Goal: Find specific page/section: Find specific page/section

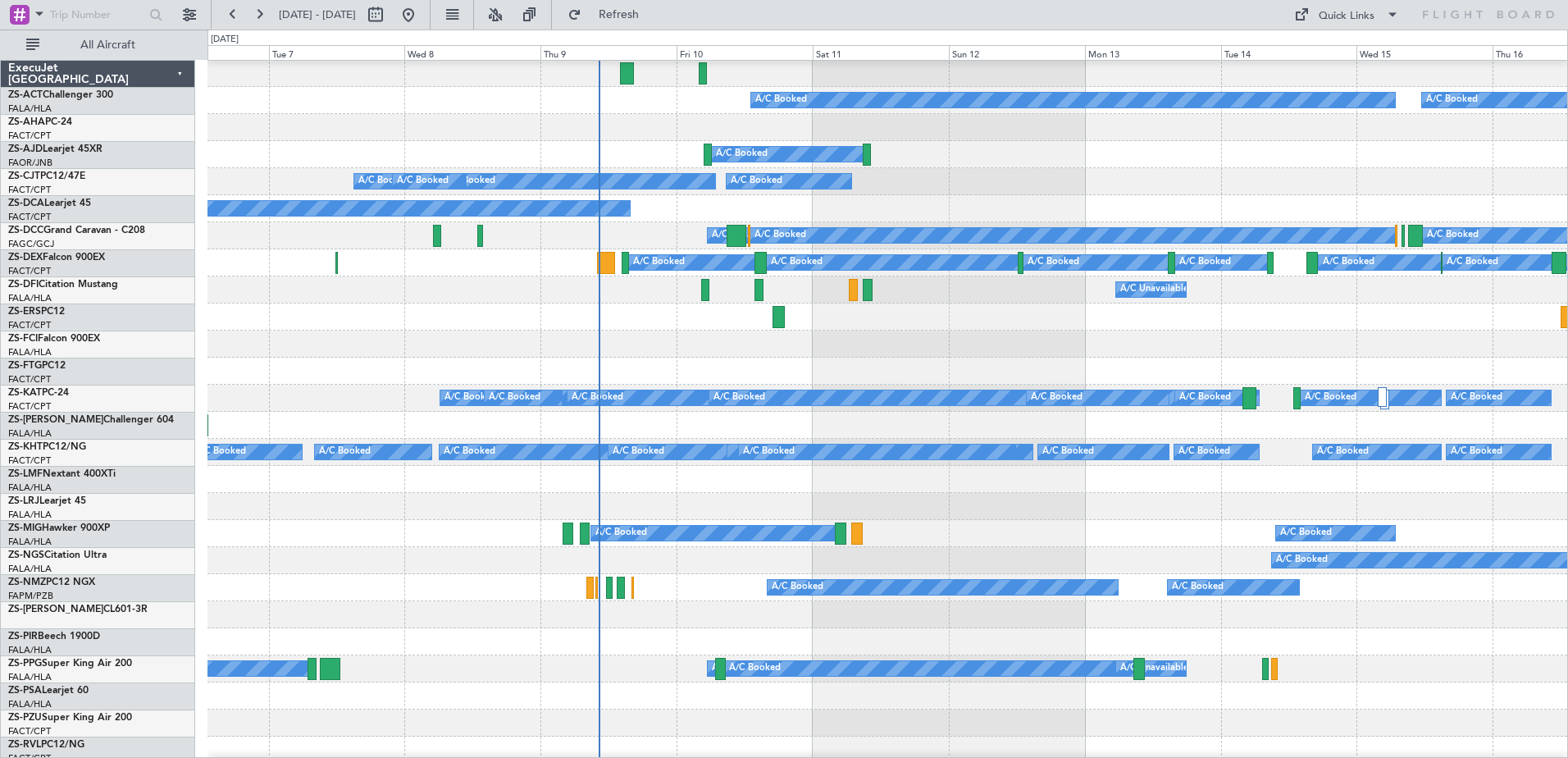
scroll to position [82, 0]
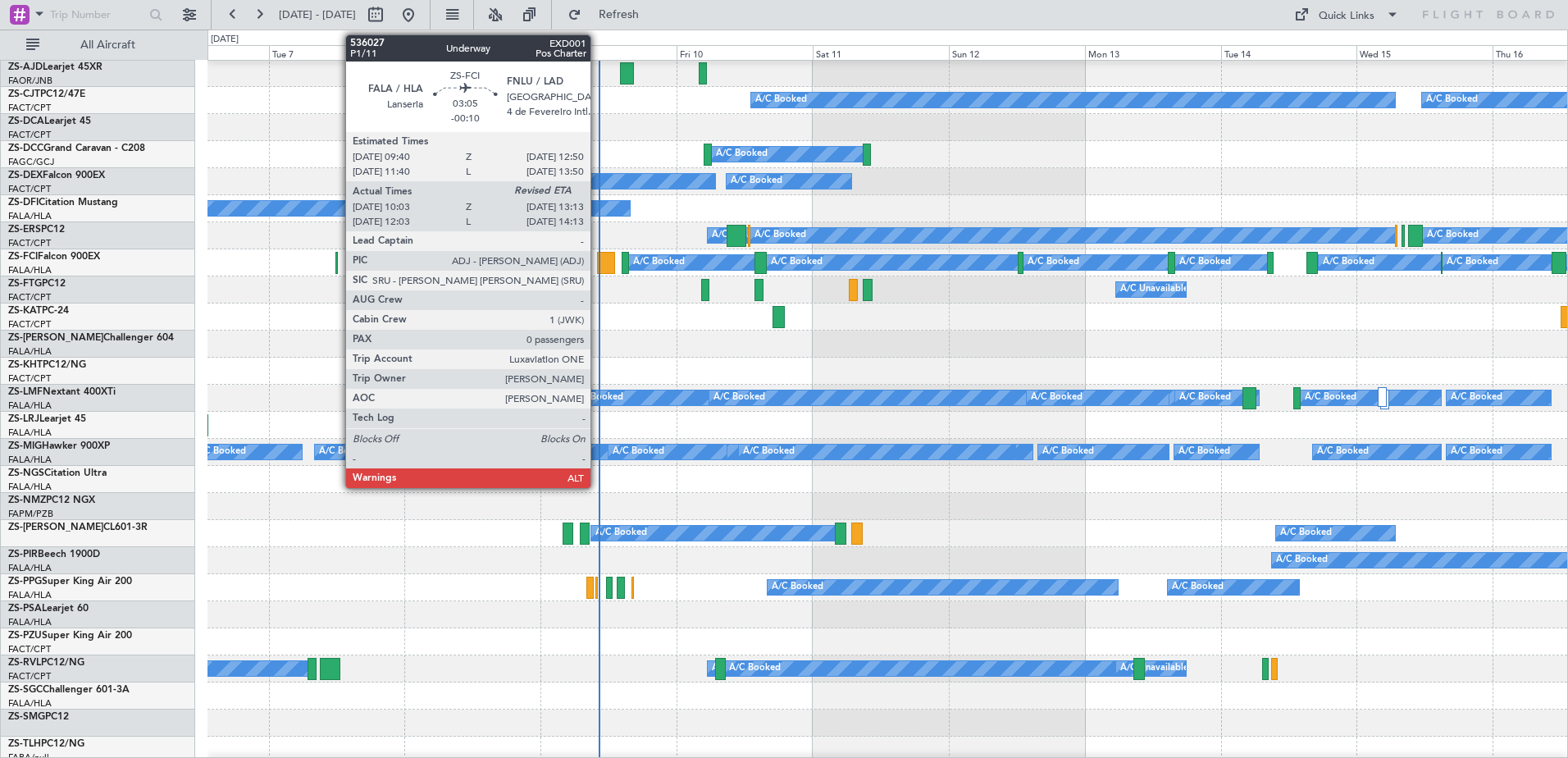
click at [598, 264] on div at bounding box center [605, 263] width 18 height 22
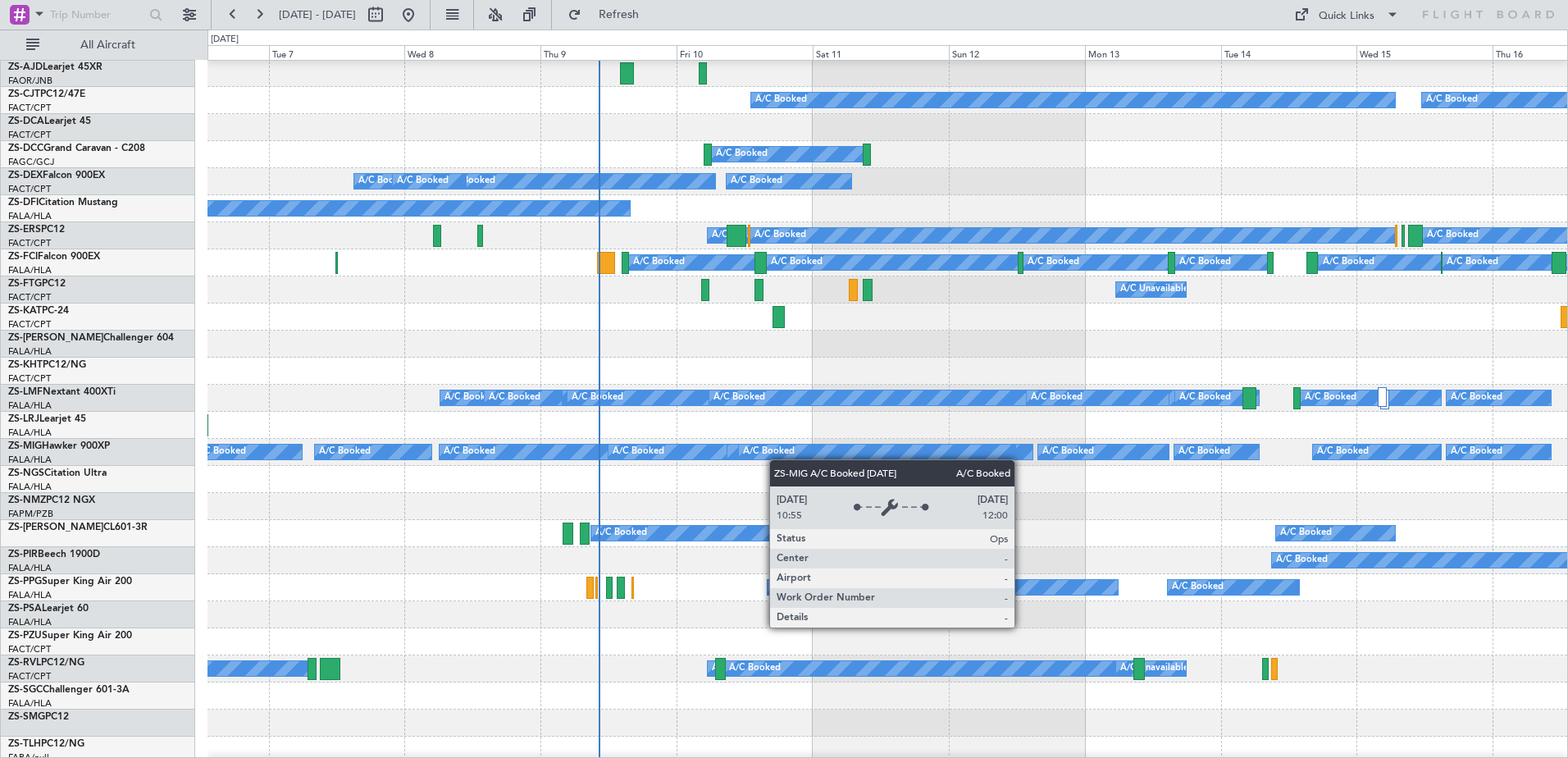
scroll to position [0, 0]
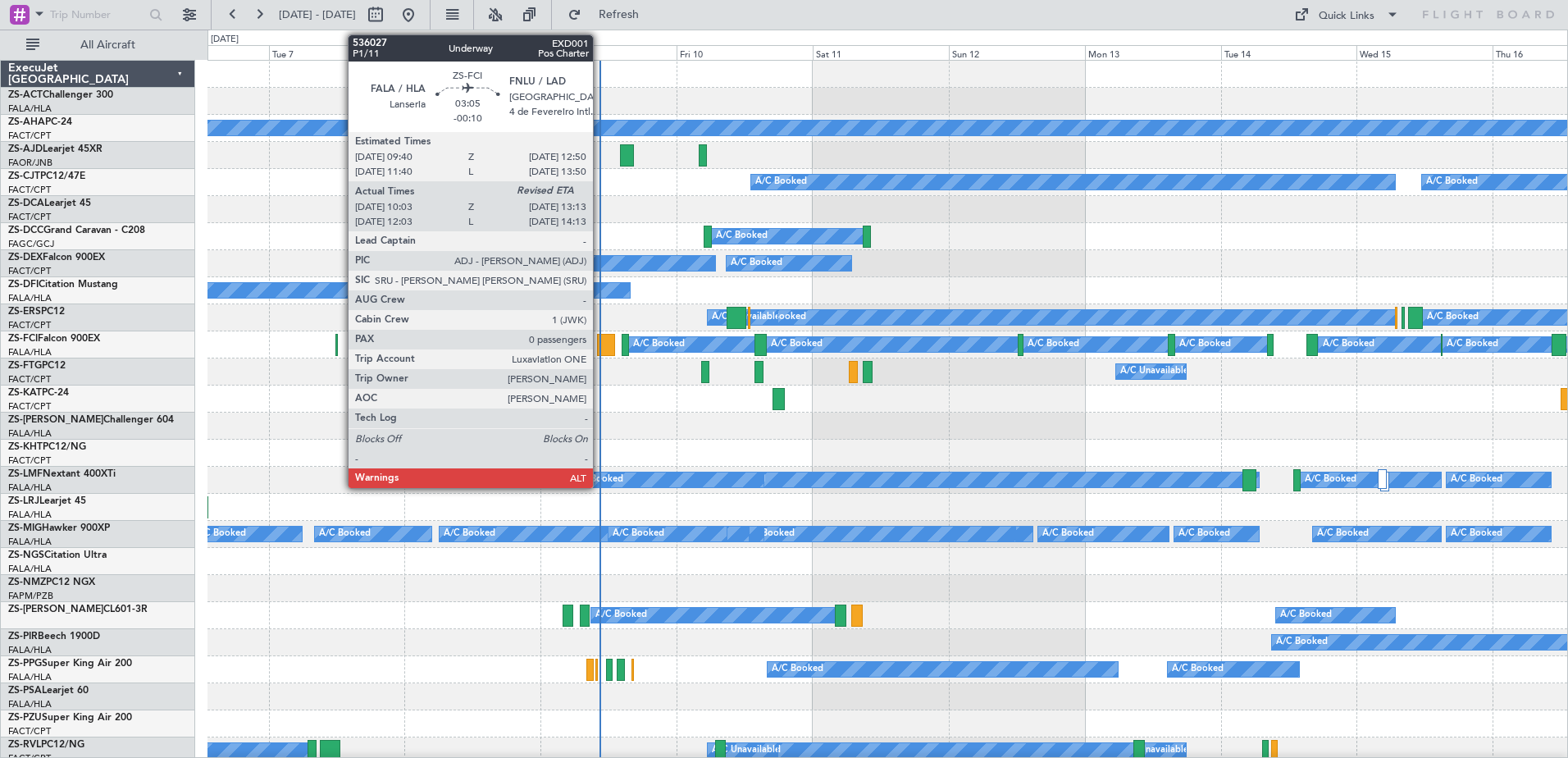
click at [608, 342] on div at bounding box center [605, 344] width 18 height 22
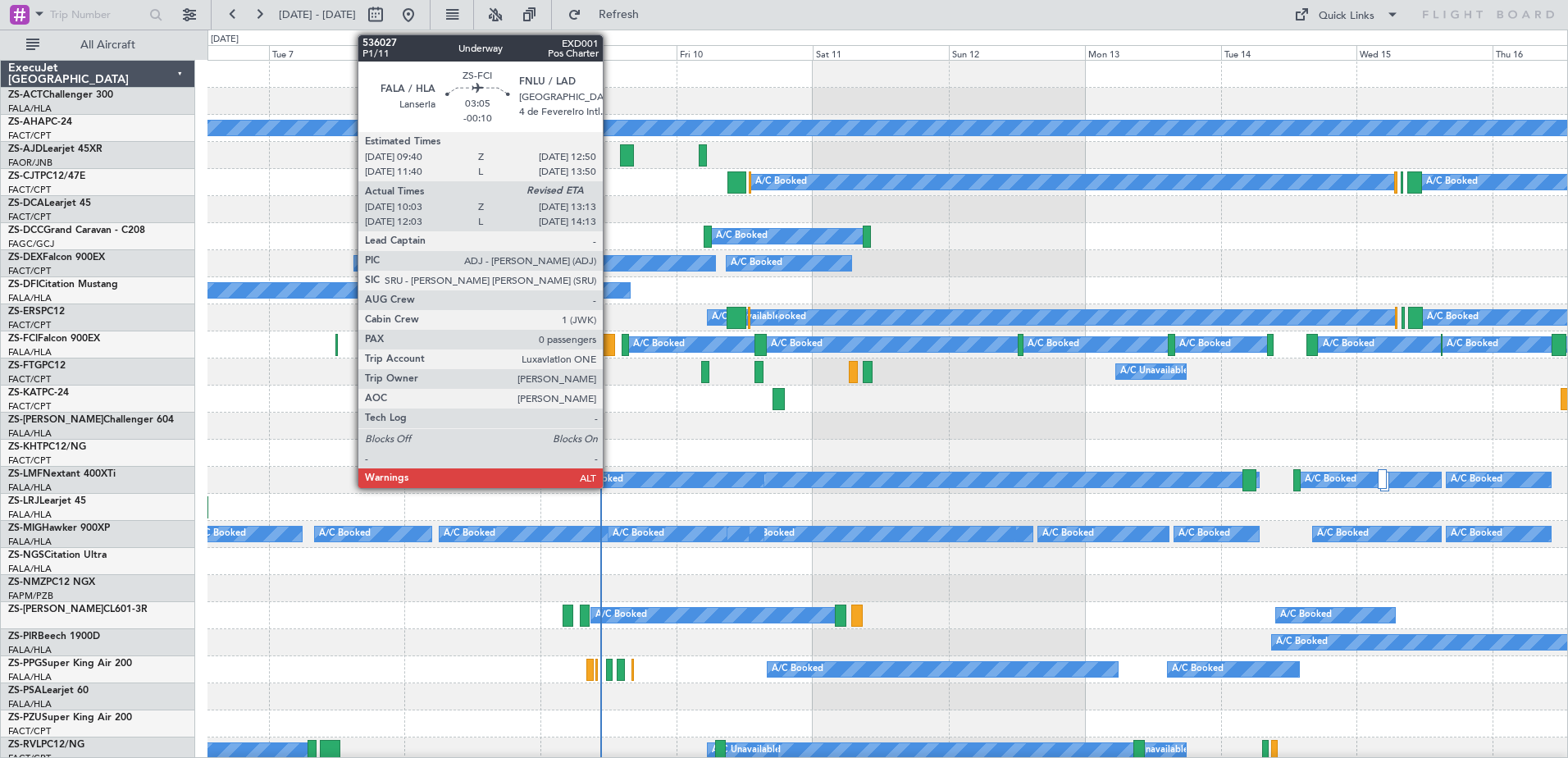
click at [611, 345] on div at bounding box center [605, 344] width 18 height 22
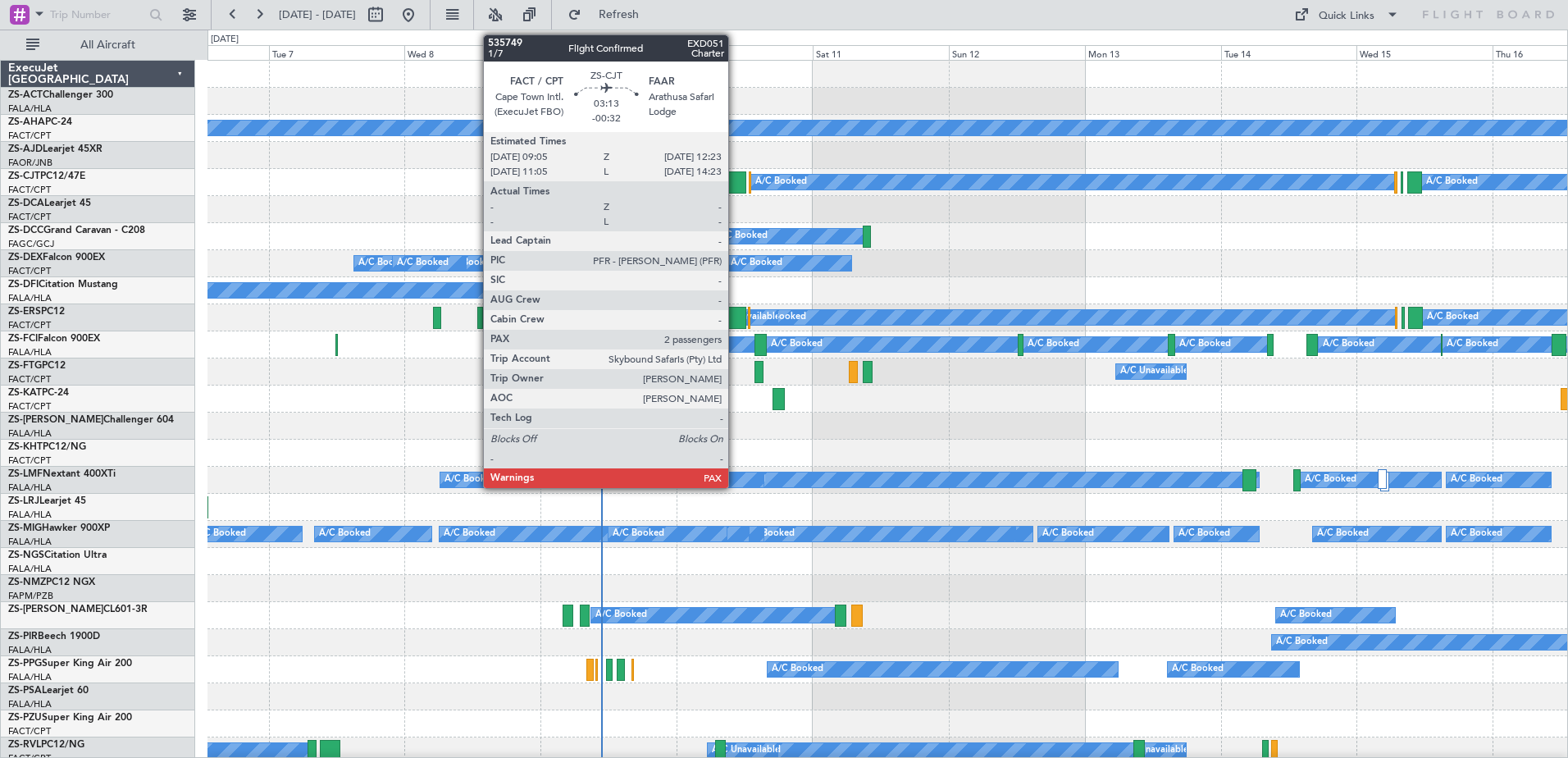
click at [736, 177] on div at bounding box center [737, 183] width 19 height 22
click at [740, 318] on div at bounding box center [736, 318] width 19 height 22
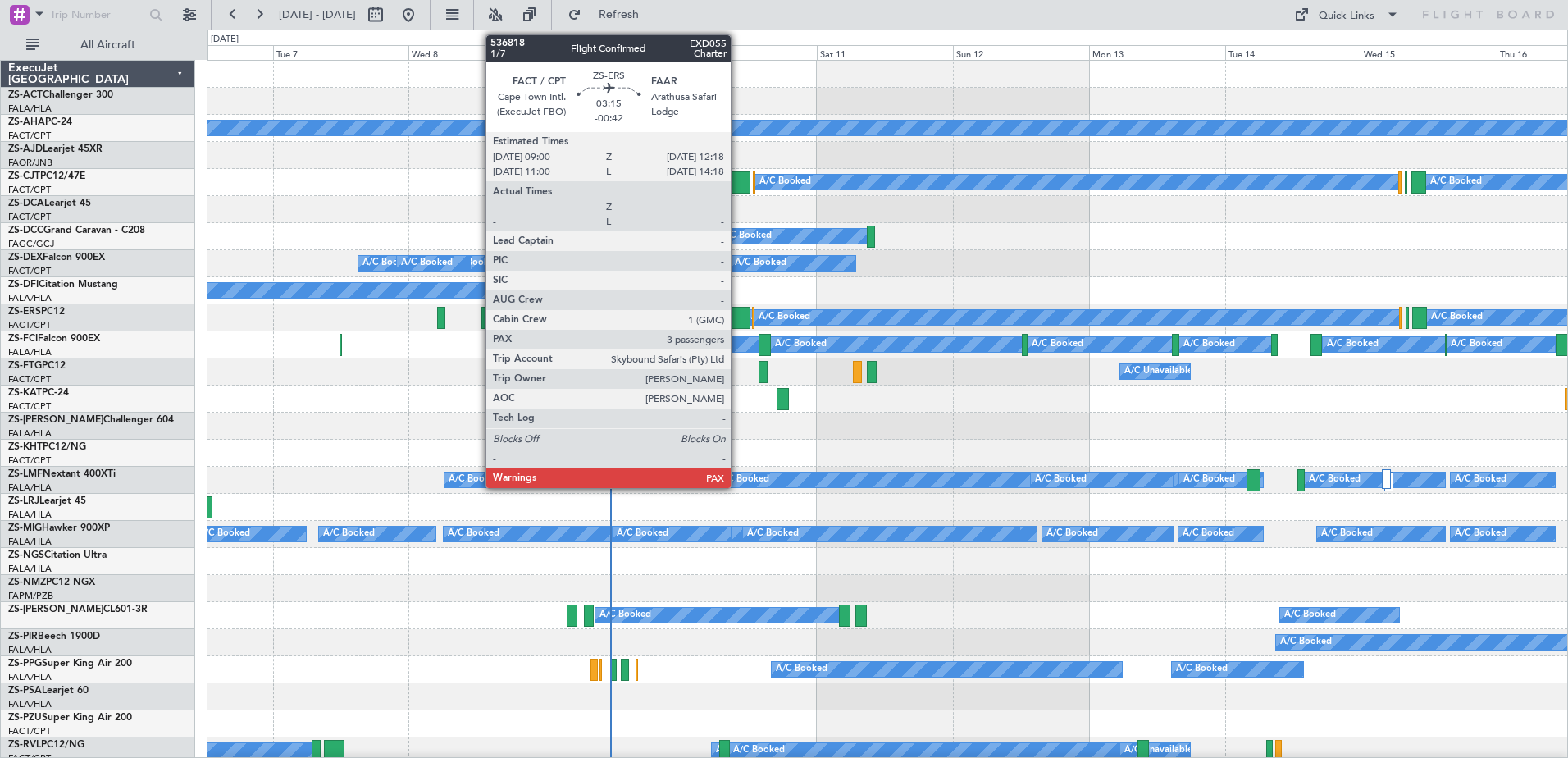
click at [738, 319] on div at bounding box center [740, 318] width 19 height 22
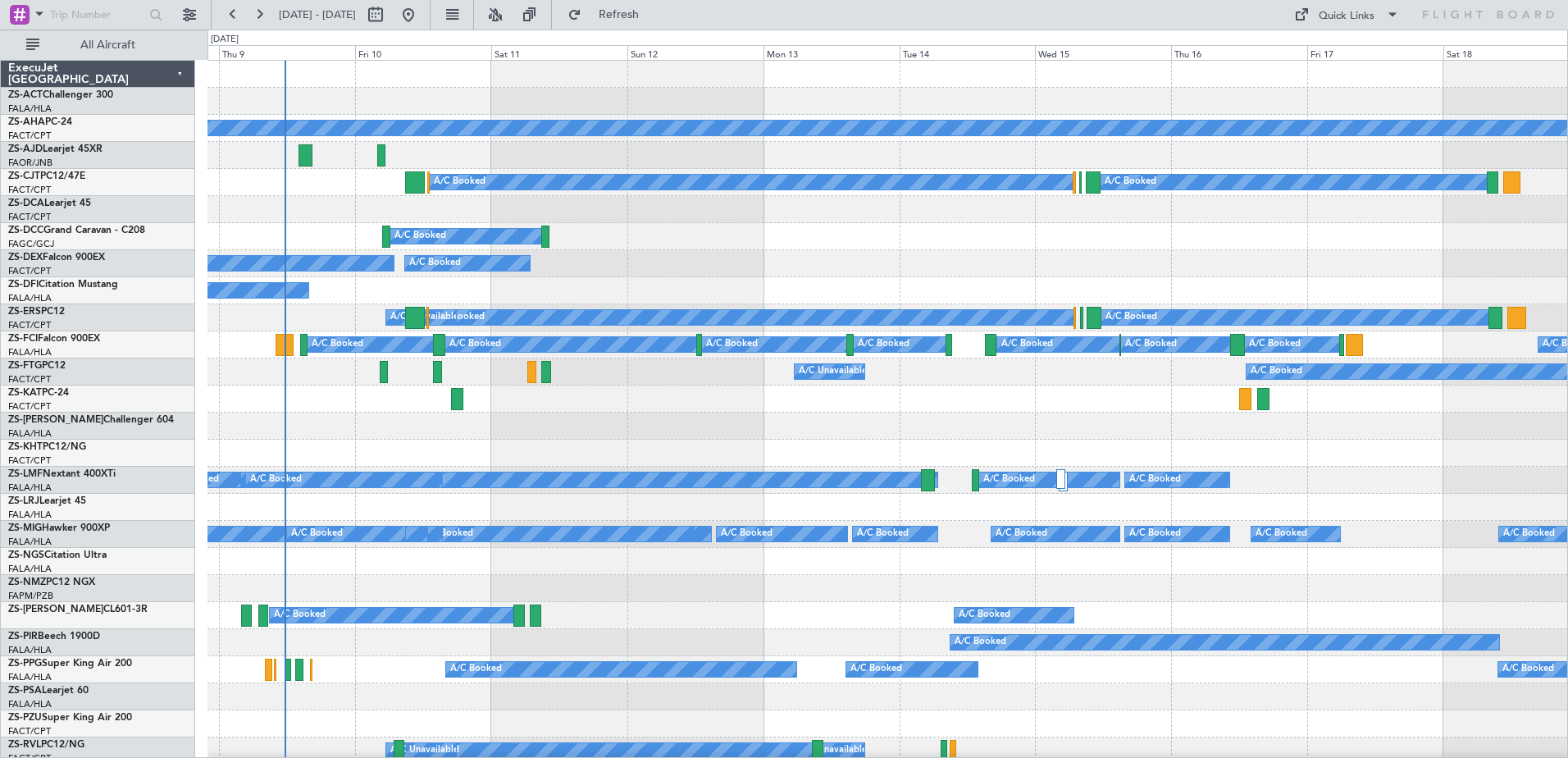
scroll to position [3, 0]
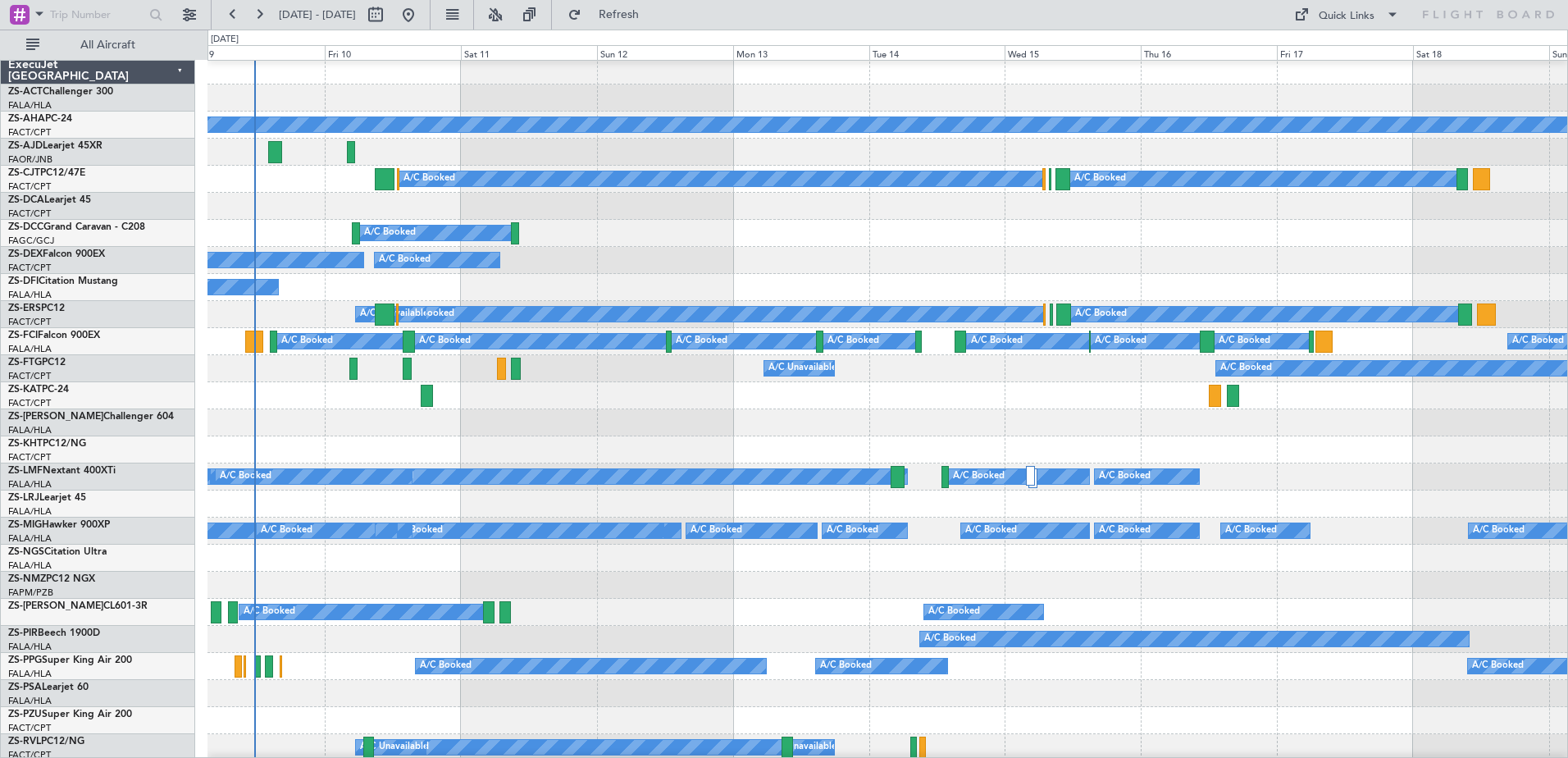
click at [807, 405] on div at bounding box center [887, 396] width 1360 height 27
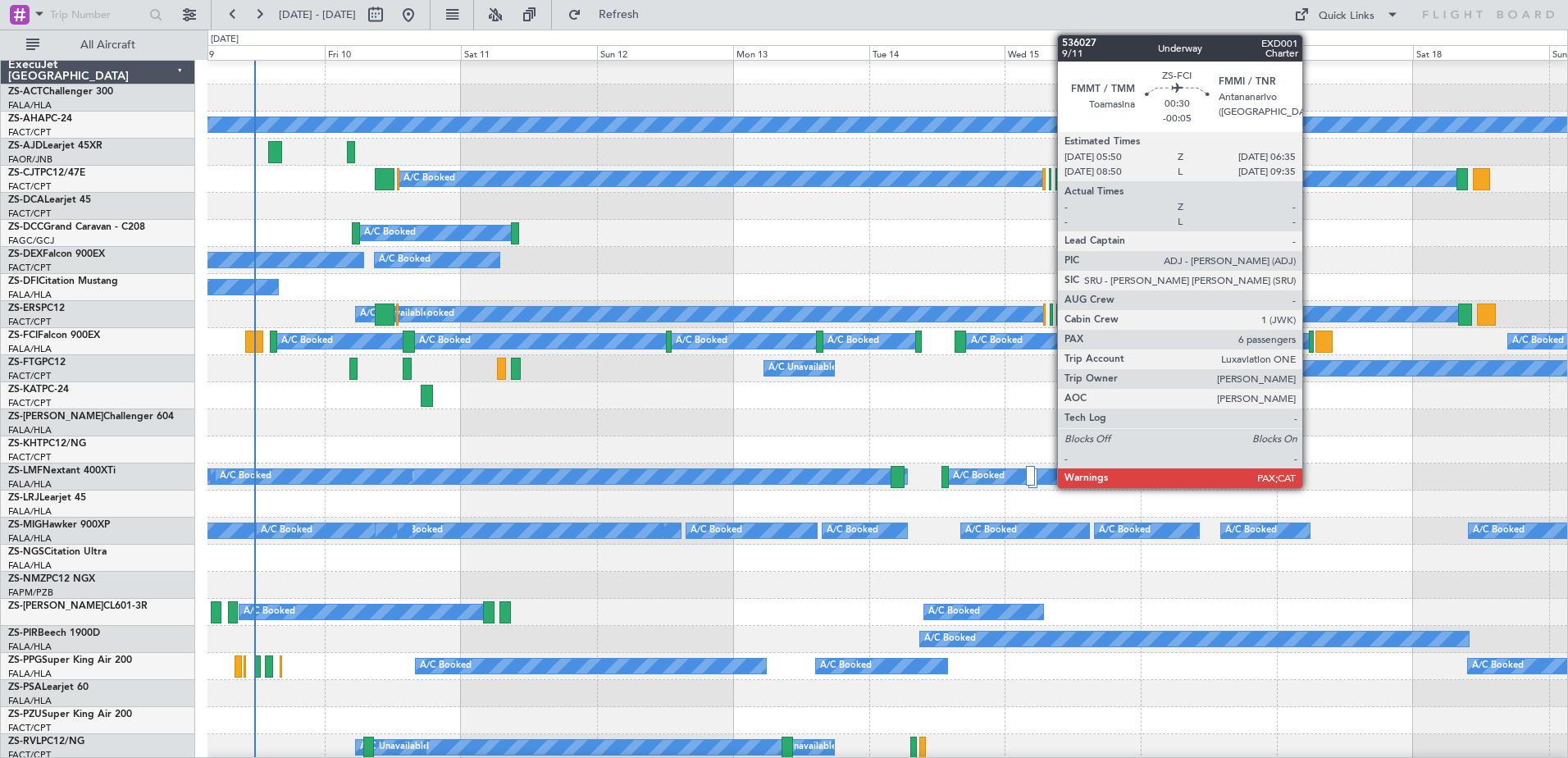
click at [1309, 350] on div at bounding box center [1311, 341] width 5 height 22
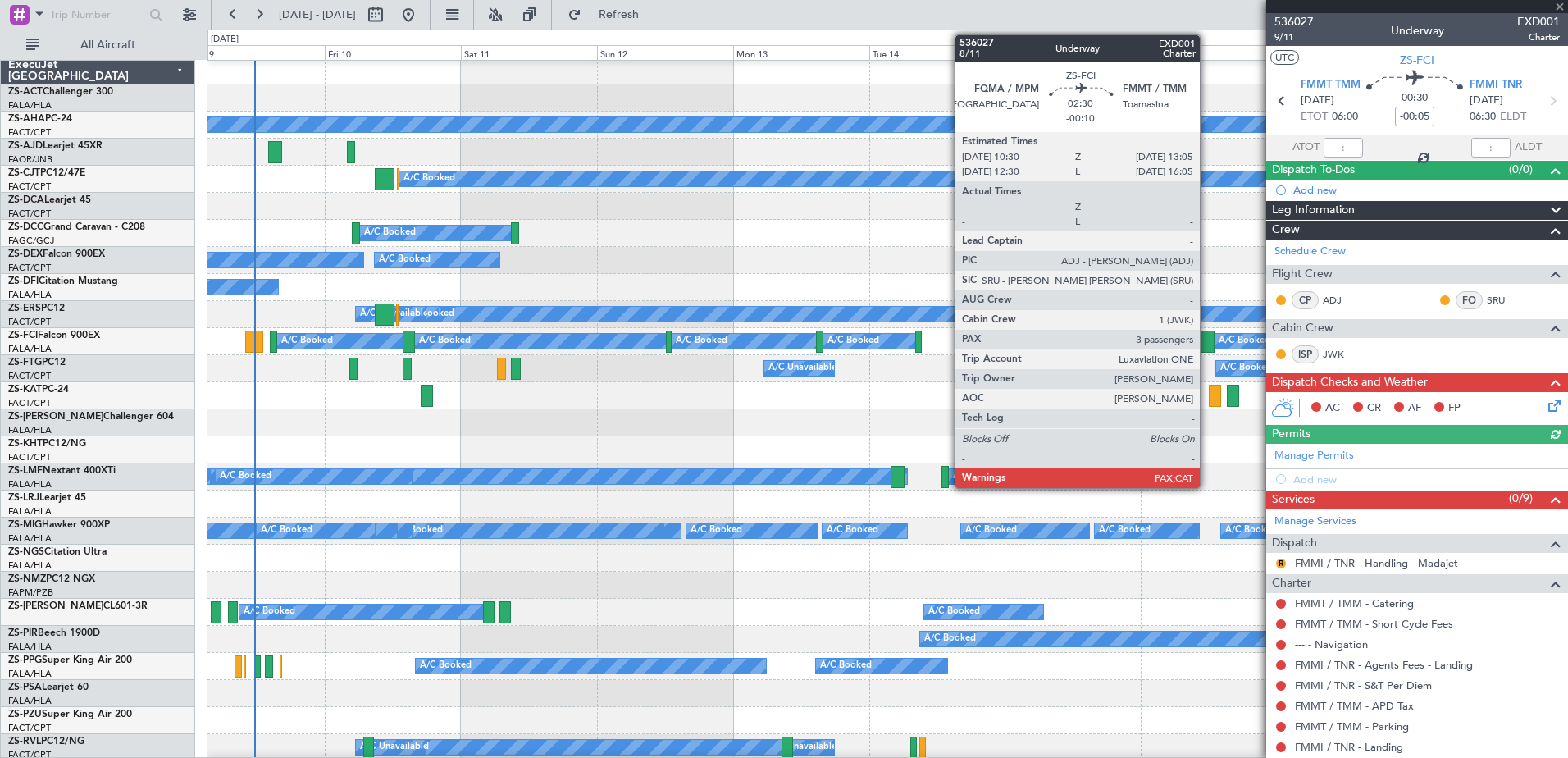
click at [1208, 349] on div at bounding box center [1208, 341] width 15 height 22
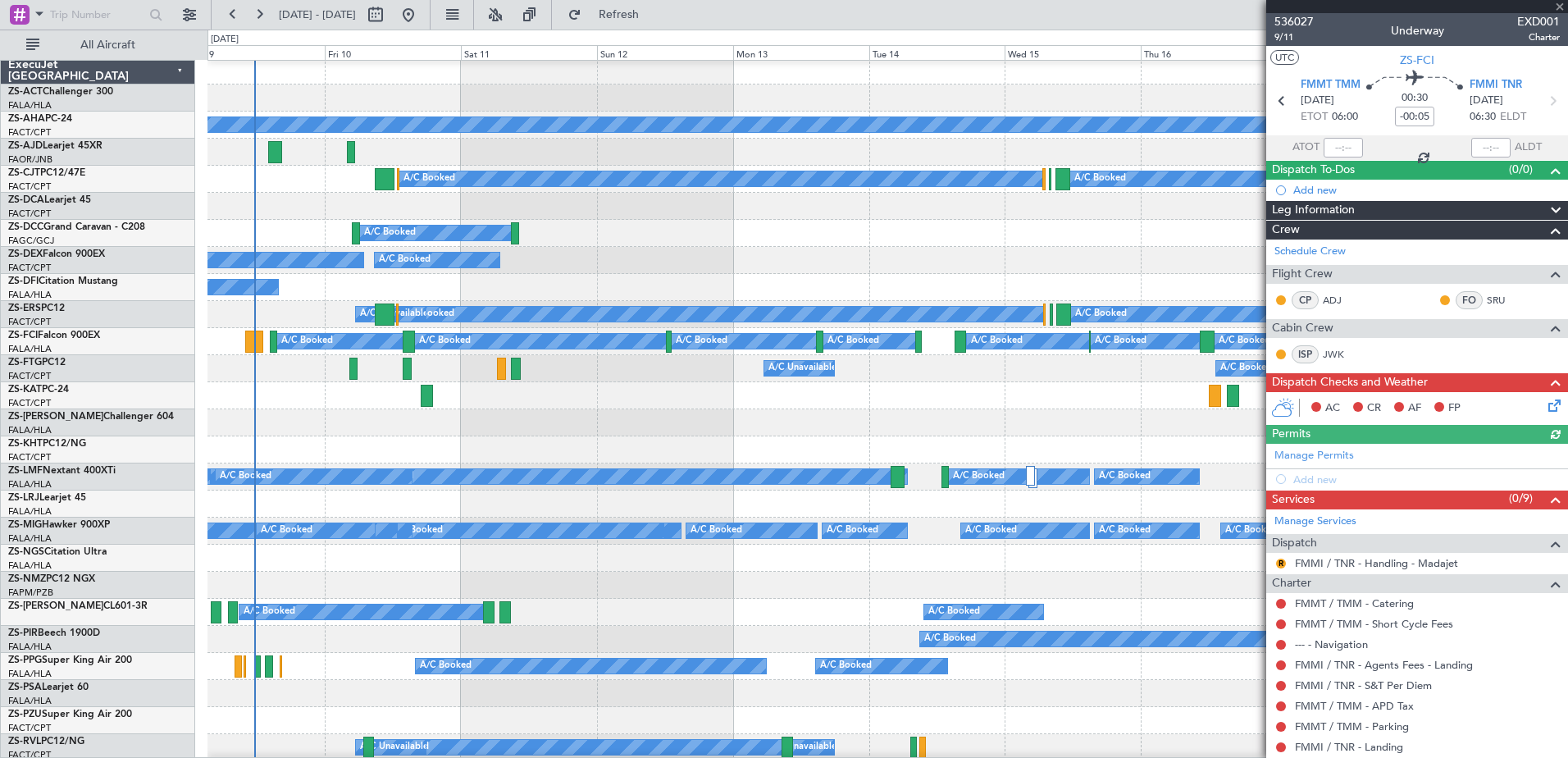
click at [1208, 349] on div at bounding box center [1208, 341] width 15 height 22
type input "-00:10"
type input "5"
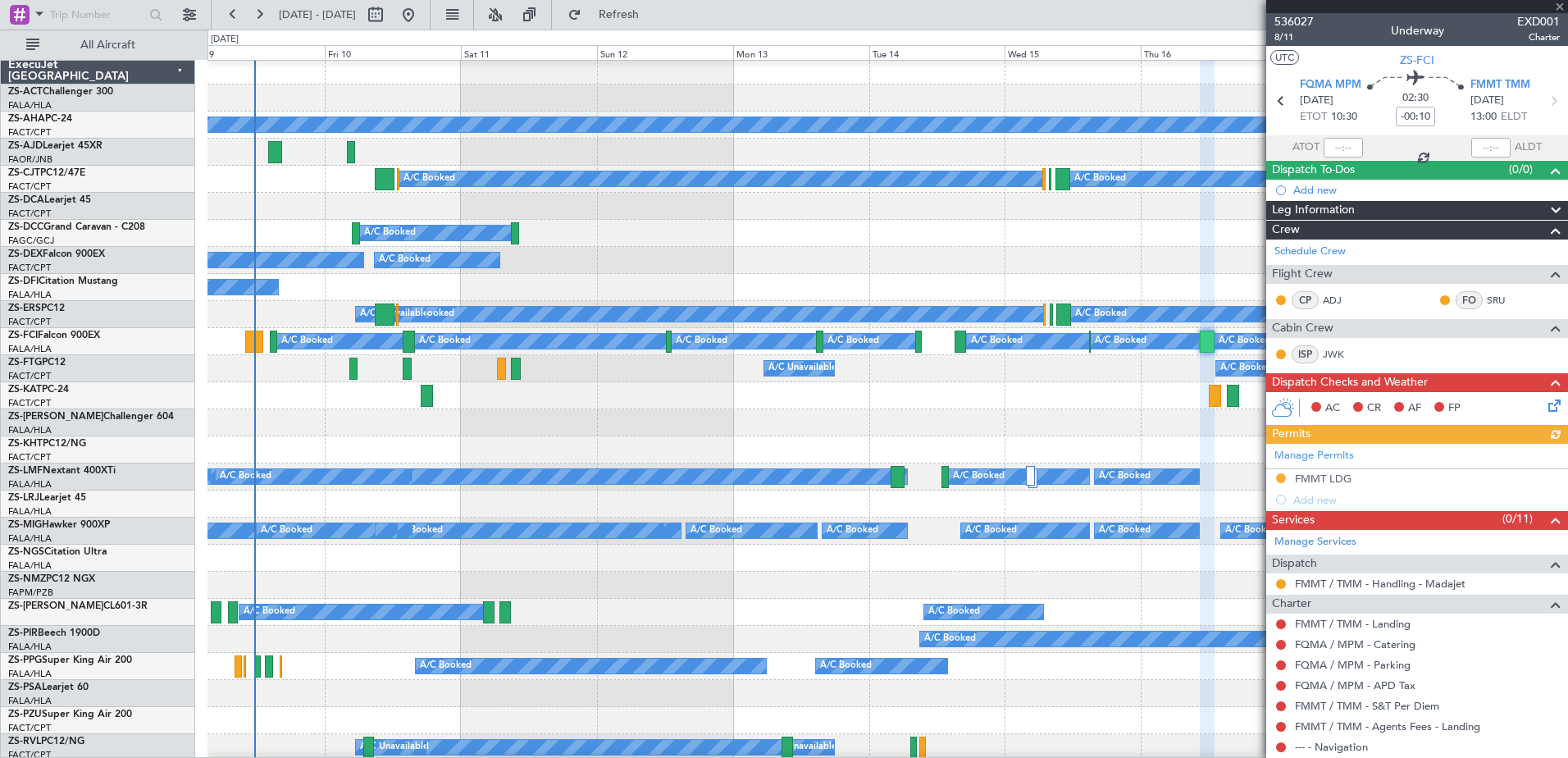
click at [1557, 4] on div at bounding box center [1417, 7] width 301 height 13
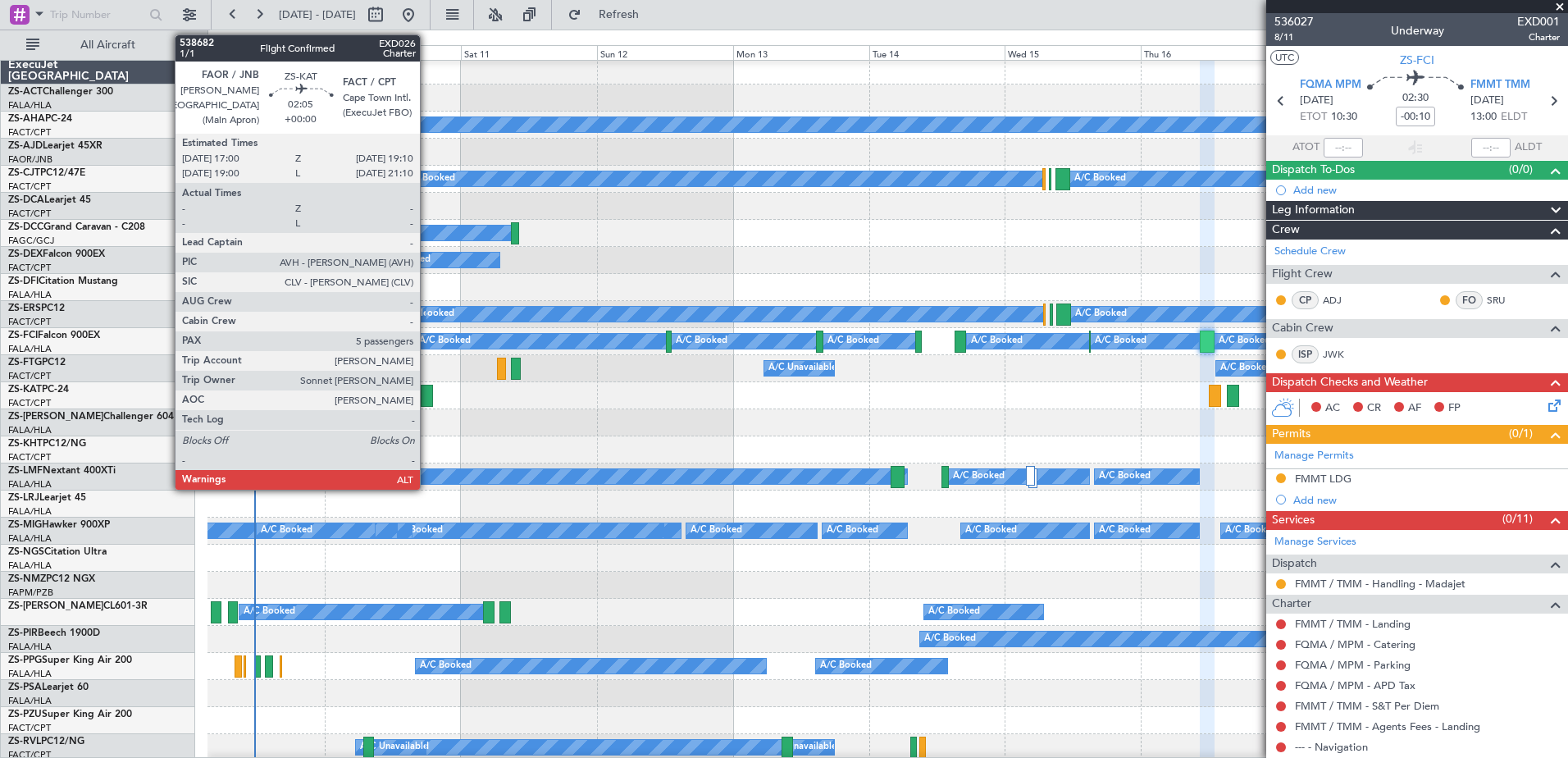
click at [427, 400] on div at bounding box center [427, 396] width 13 height 22
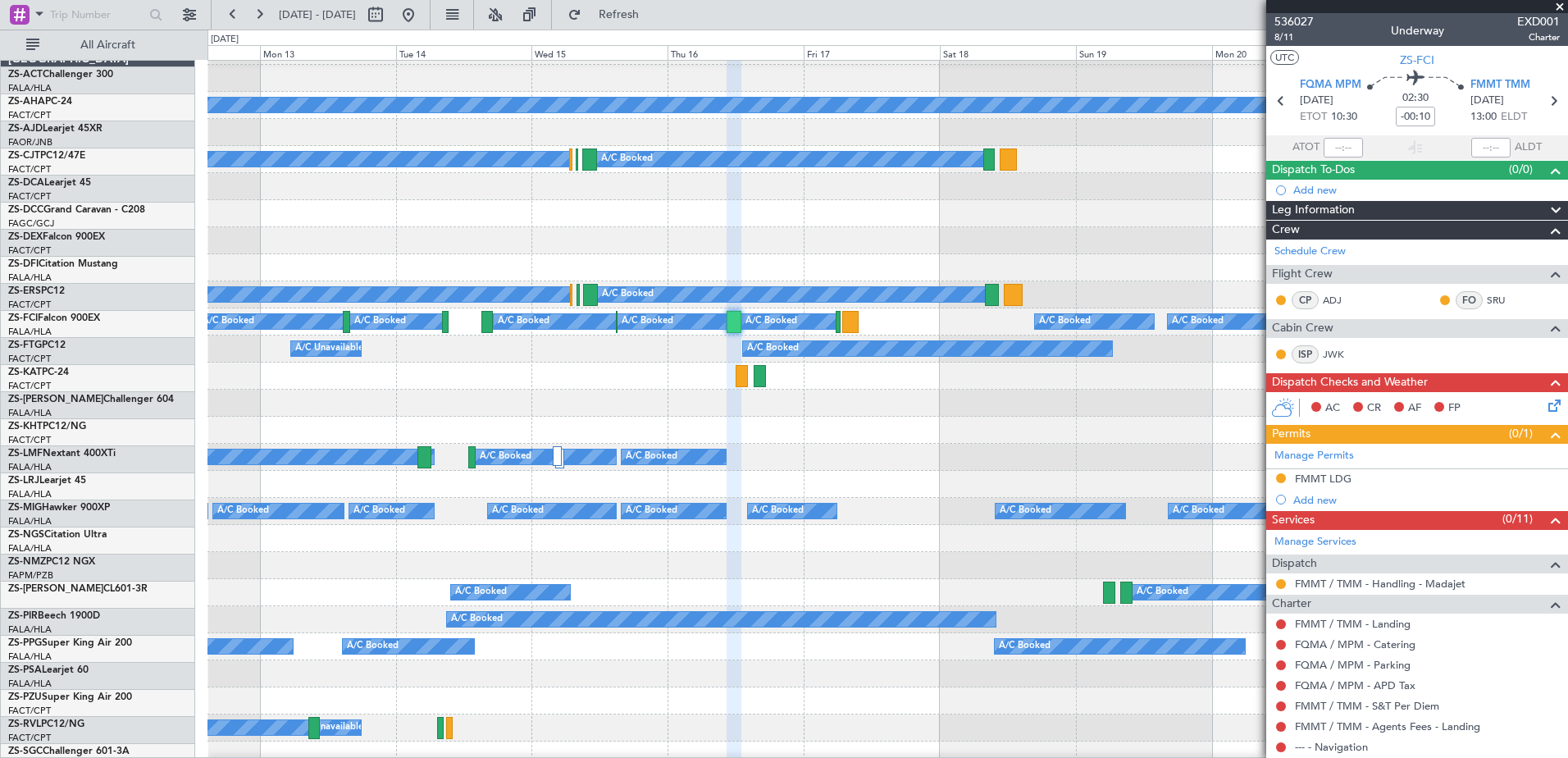
scroll to position [23, 0]
click at [493, 381] on div at bounding box center [887, 376] width 1360 height 27
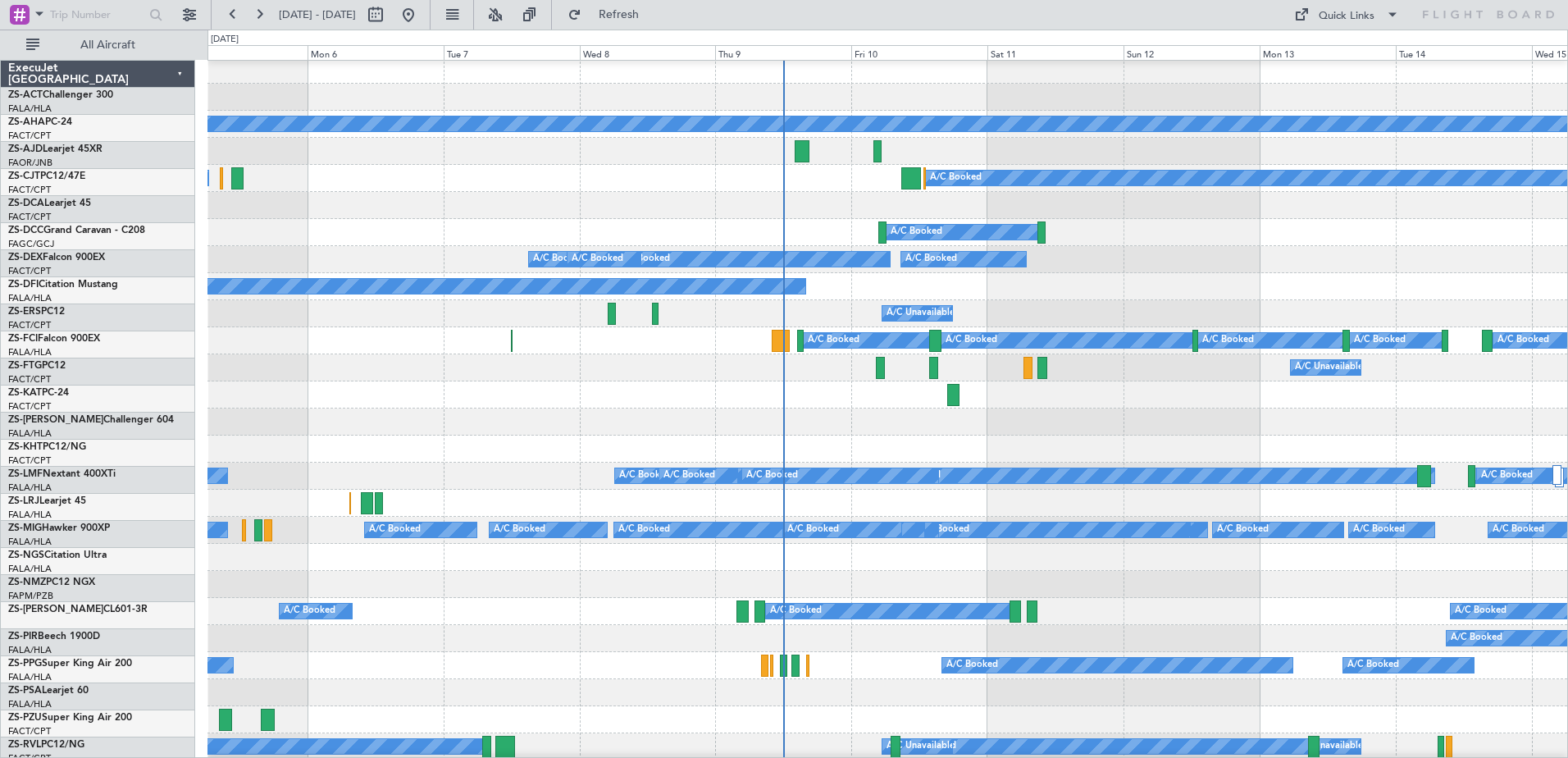
scroll to position [4, 0]
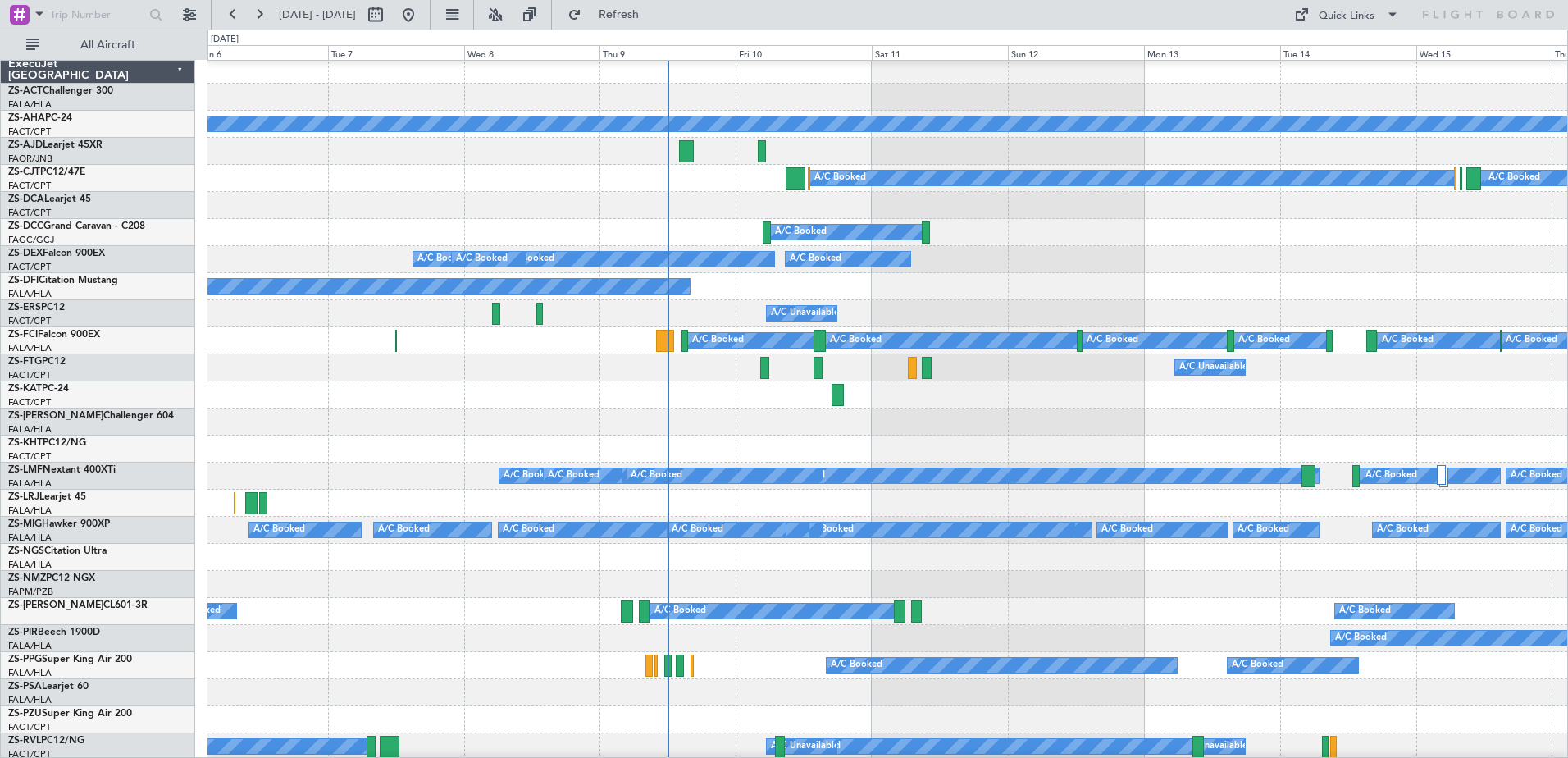
click at [878, 430] on div "A/C Booked" at bounding box center [887, 422] width 1360 height 27
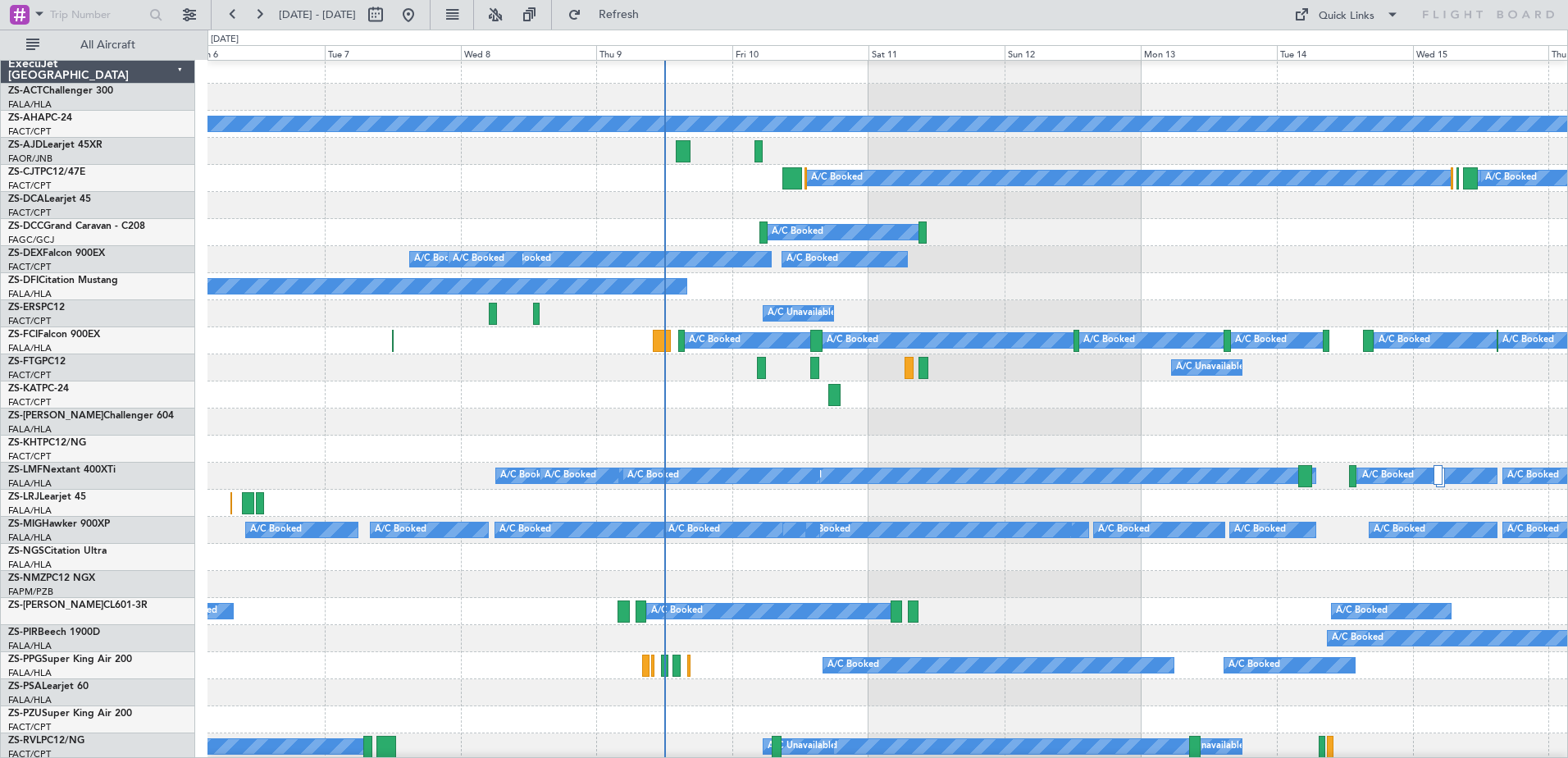
click at [680, 672] on div "A/C Booked A/C Booked A/C Booked A/C Booked" at bounding box center [887, 665] width 1360 height 27
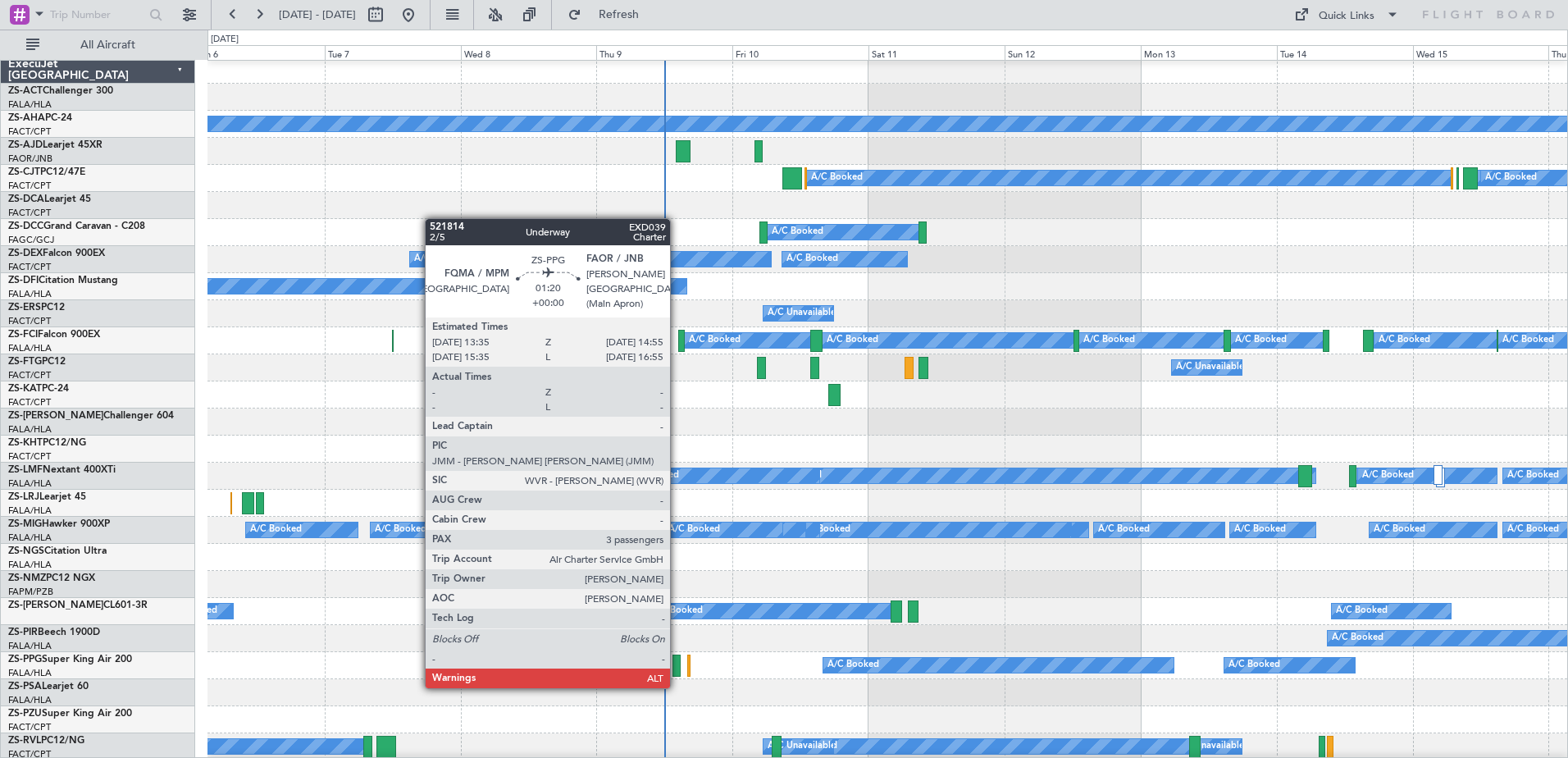
click at [677, 672] on div at bounding box center [677, 665] width 8 height 22
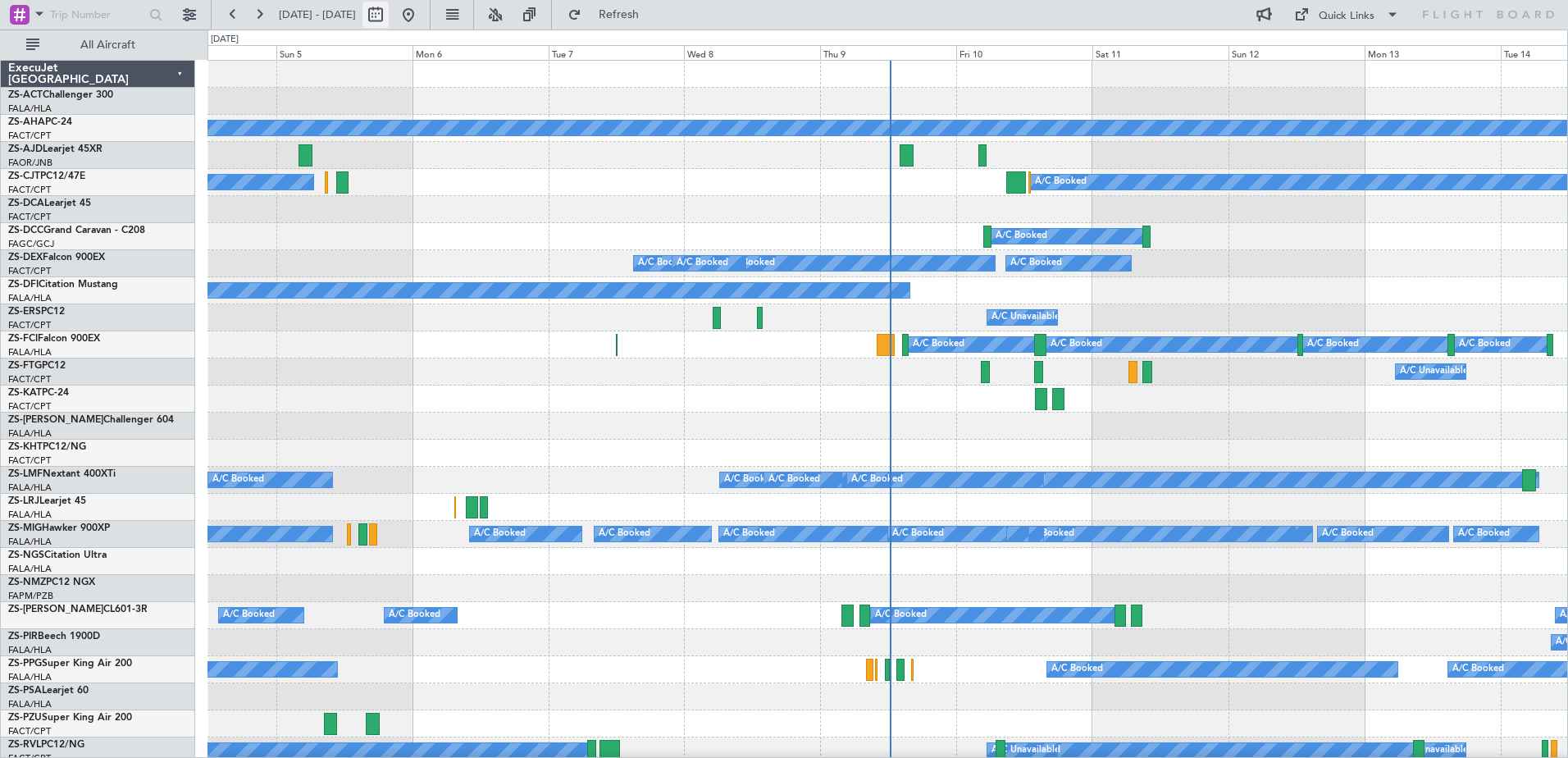
click at [389, 17] on button at bounding box center [375, 14] width 26 height 26
select select "10"
select select "2025"
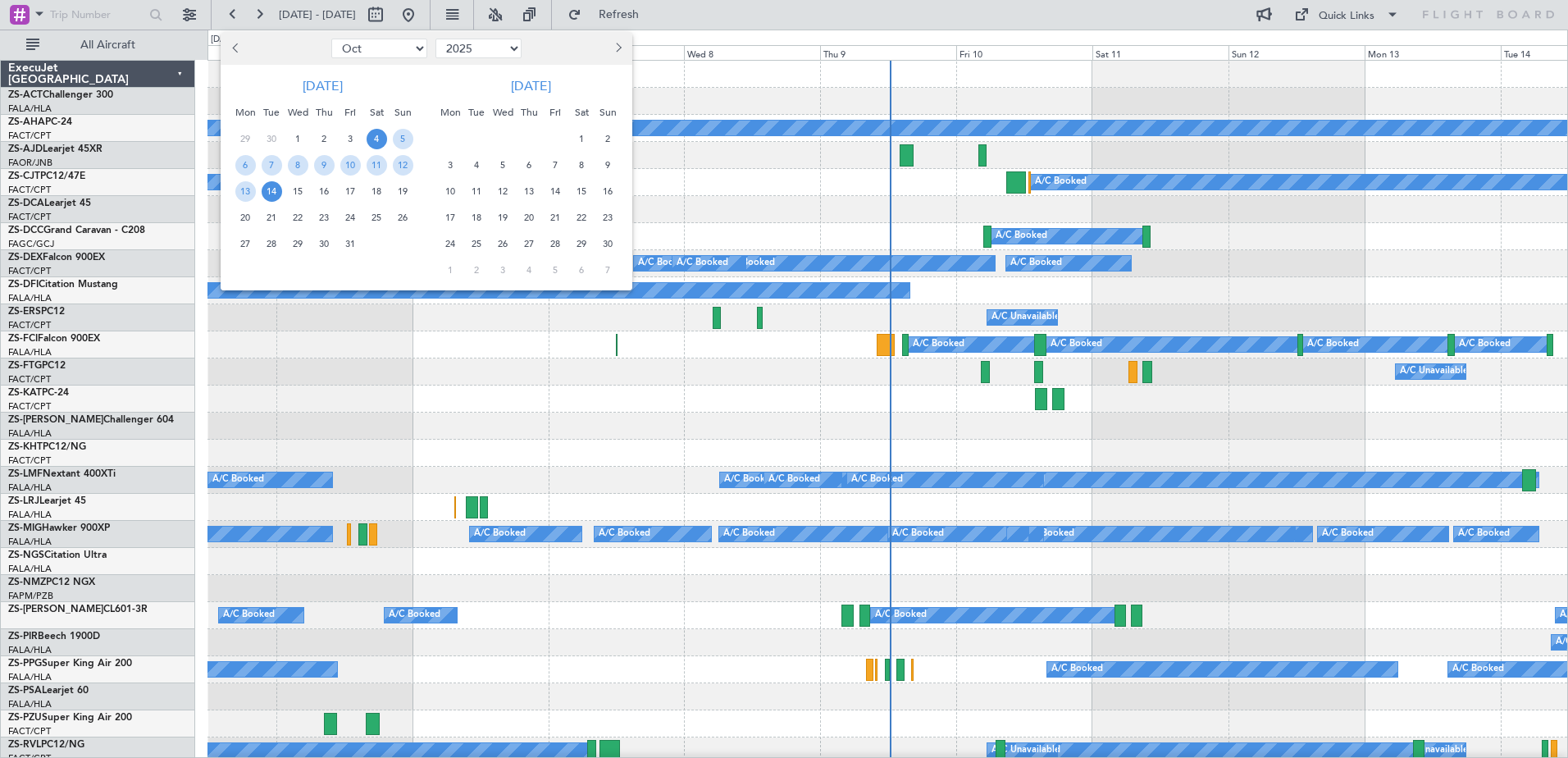
click at [616, 50] on span "Next month" at bounding box center [616, 48] width 10 height 10
click at [552, 217] on span "26" at bounding box center [556, 217] width 20 height 20
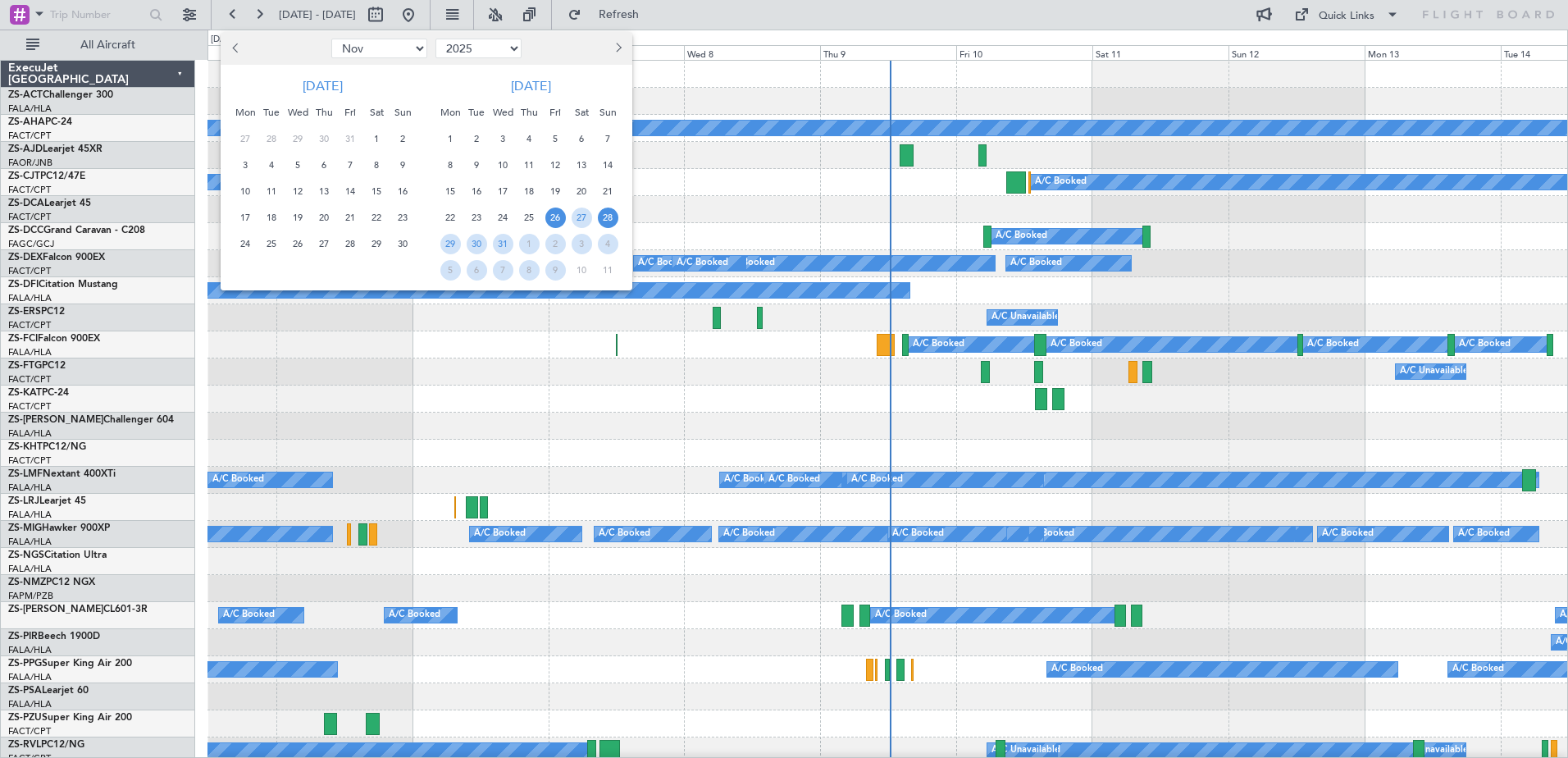
click at [601, 222] on span "28" at bounding box center [608, 217] width 20 height 20
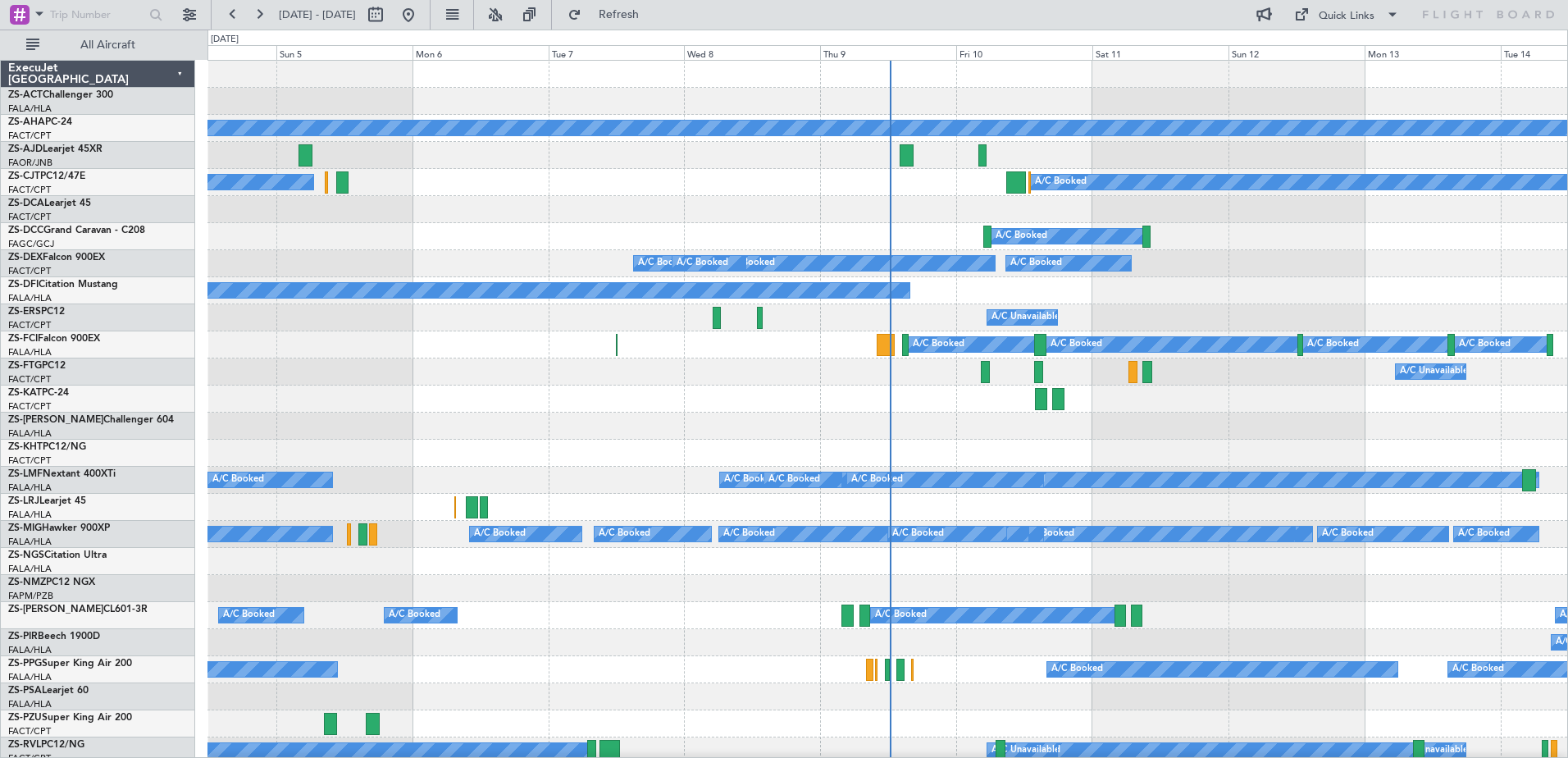
select select "12"
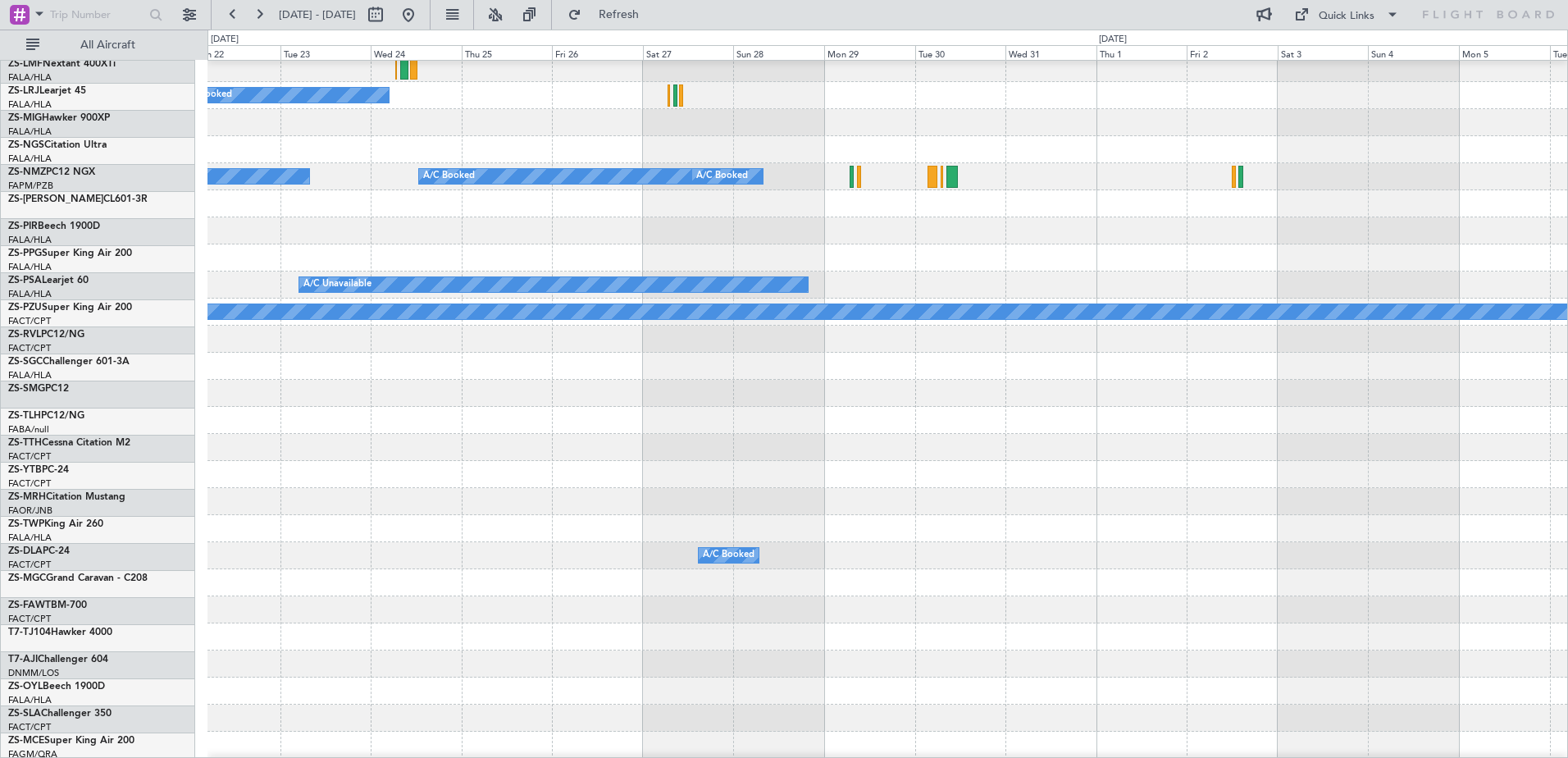
scroll to position [737, 0]
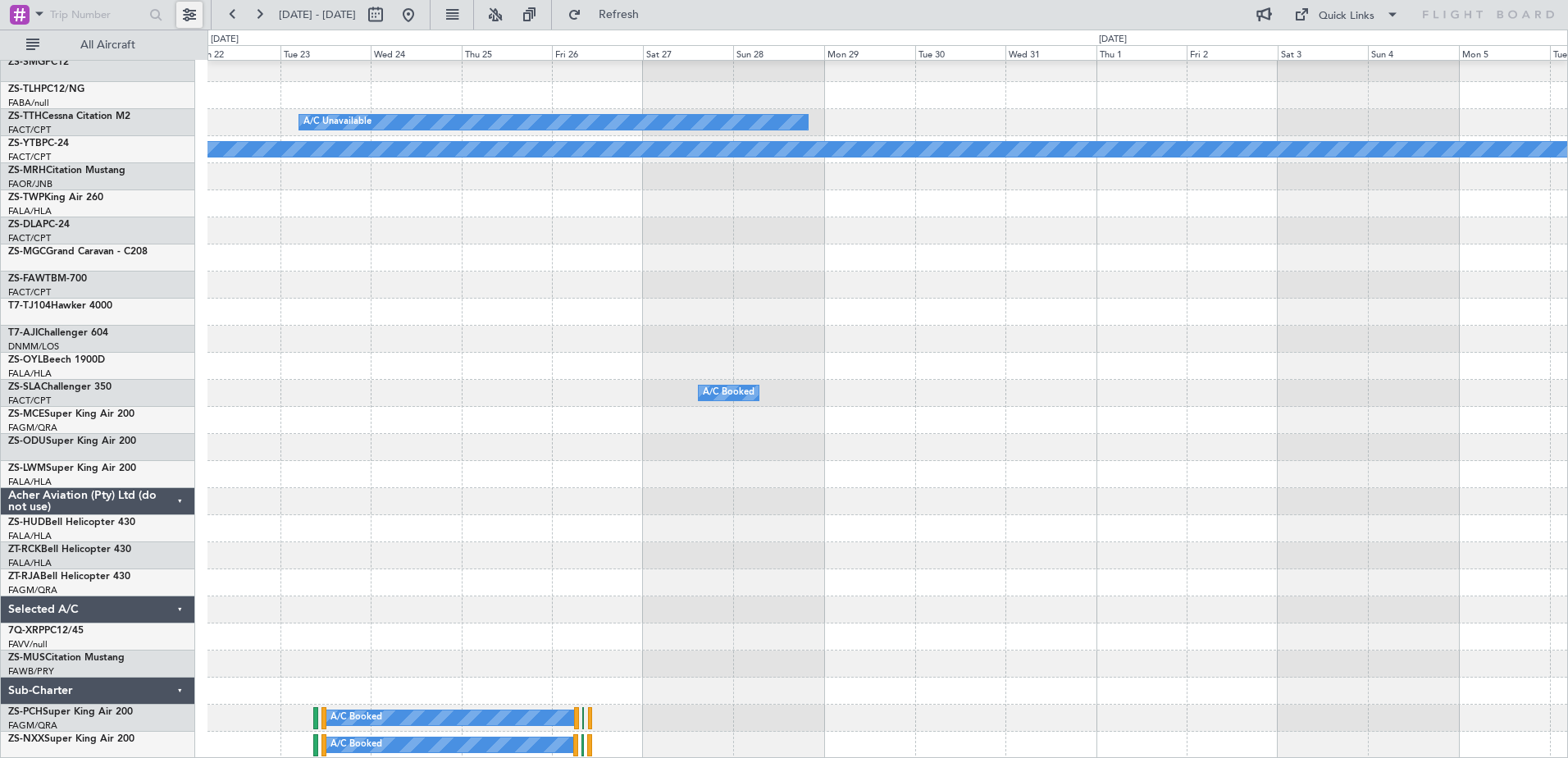
click at [187, 16] on button at bounding box center [189, 14] width 26 height 26
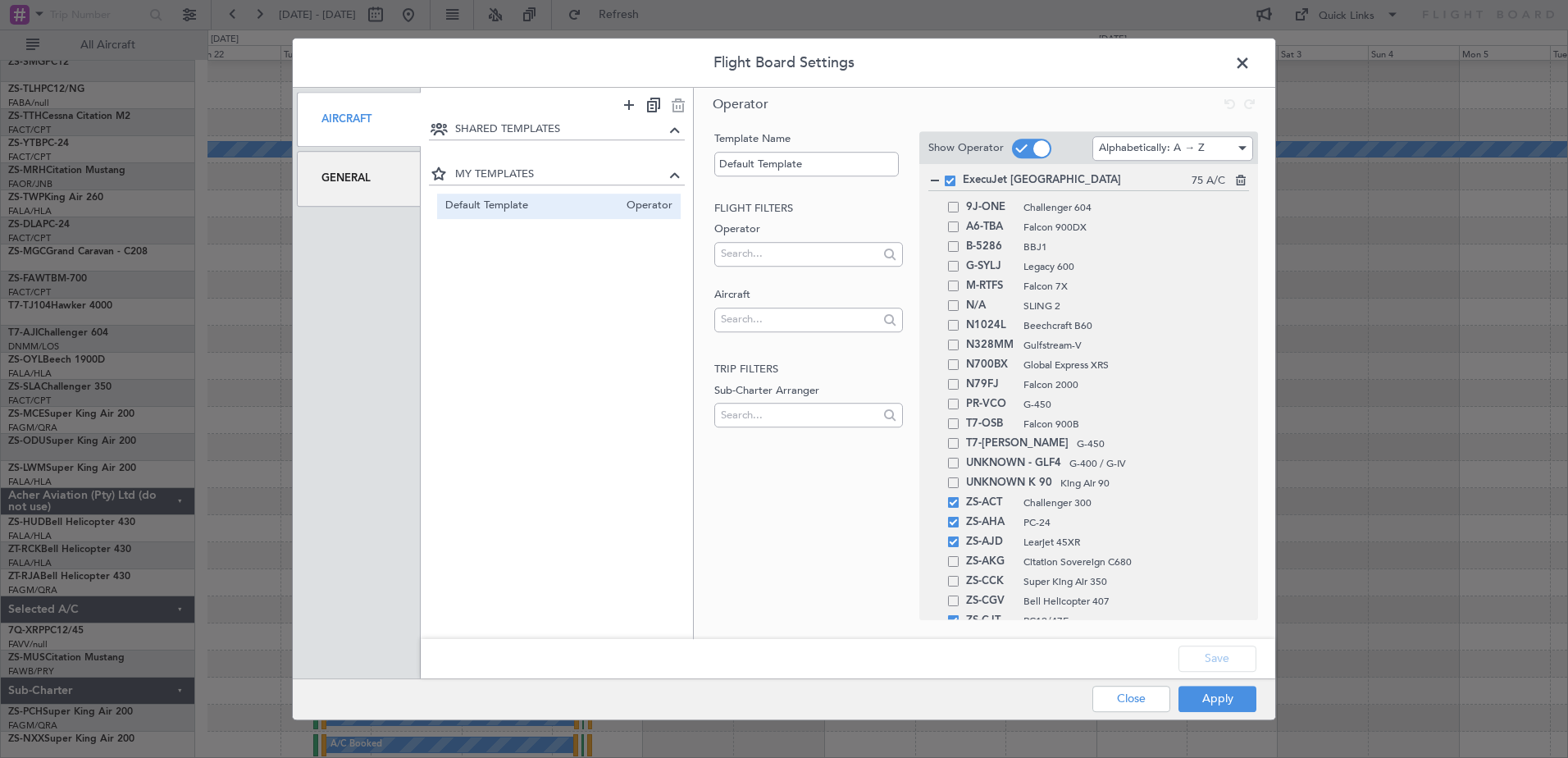
click at [349, 179] on div "General" at bounding box center [359, 178] width 124 height 55
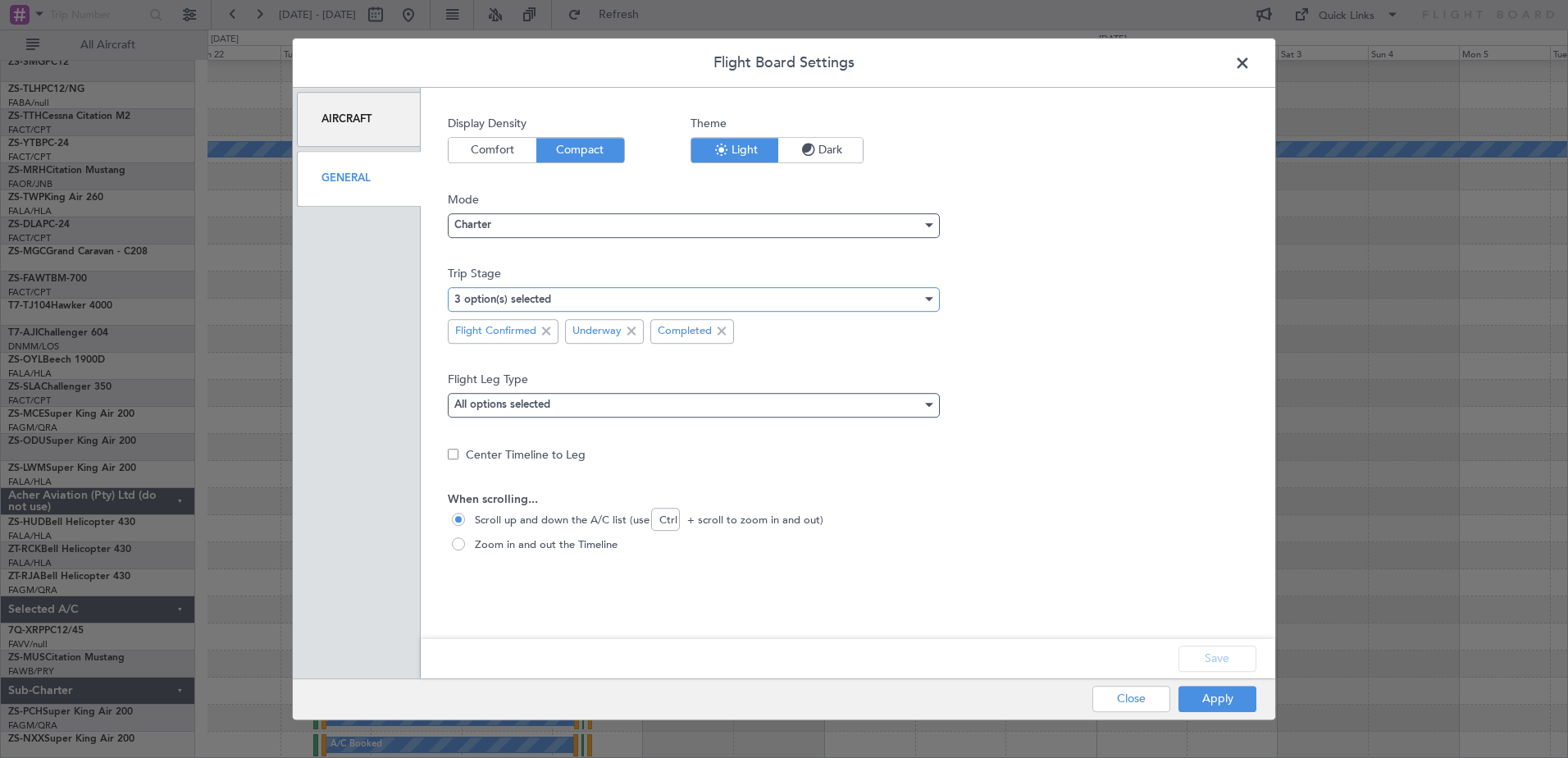
click at [611, 302] on div "3 option(s) selected" at bounding box center [688, 299] width 467 height 24
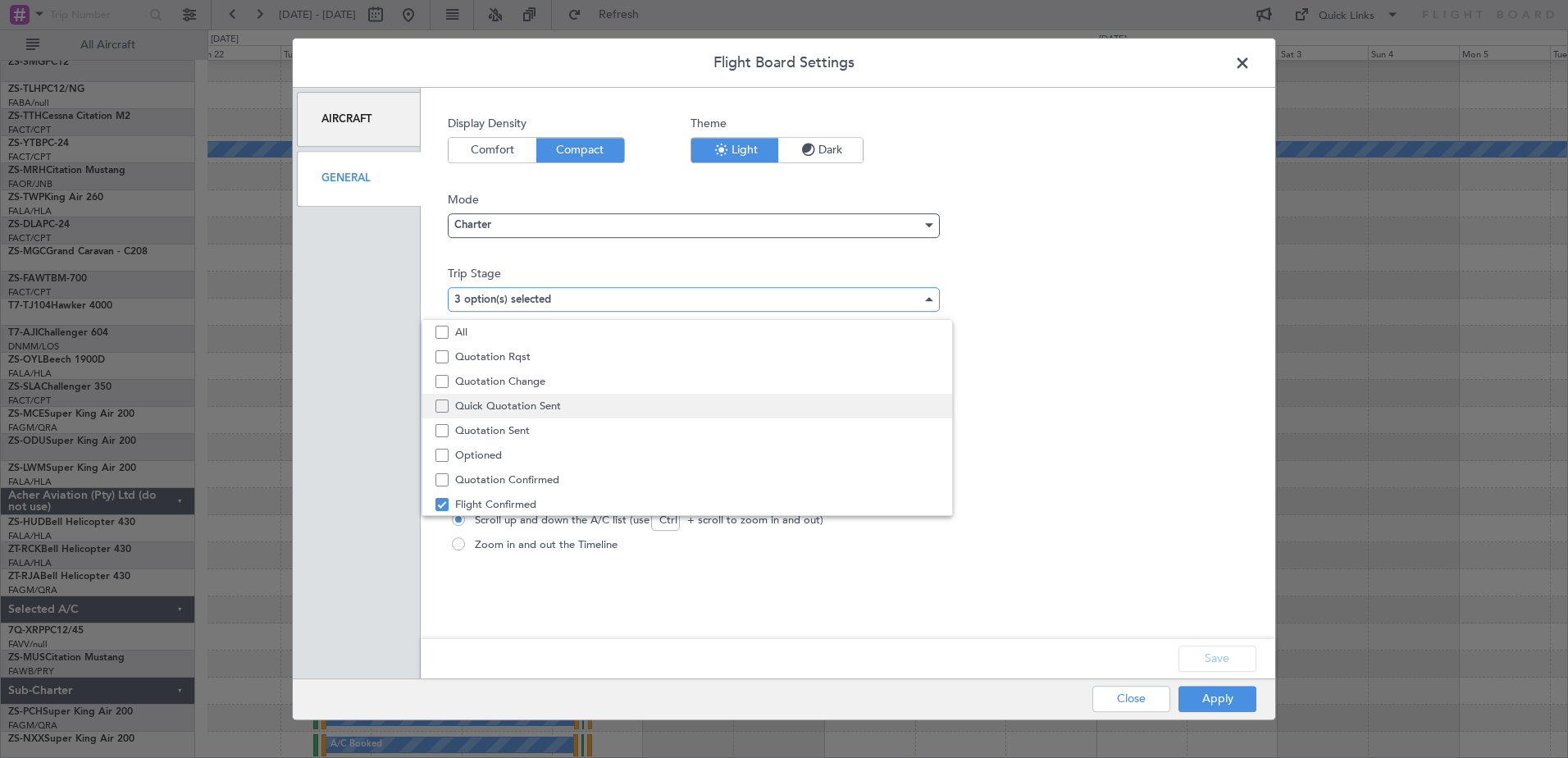
scroll to position [51, 0]
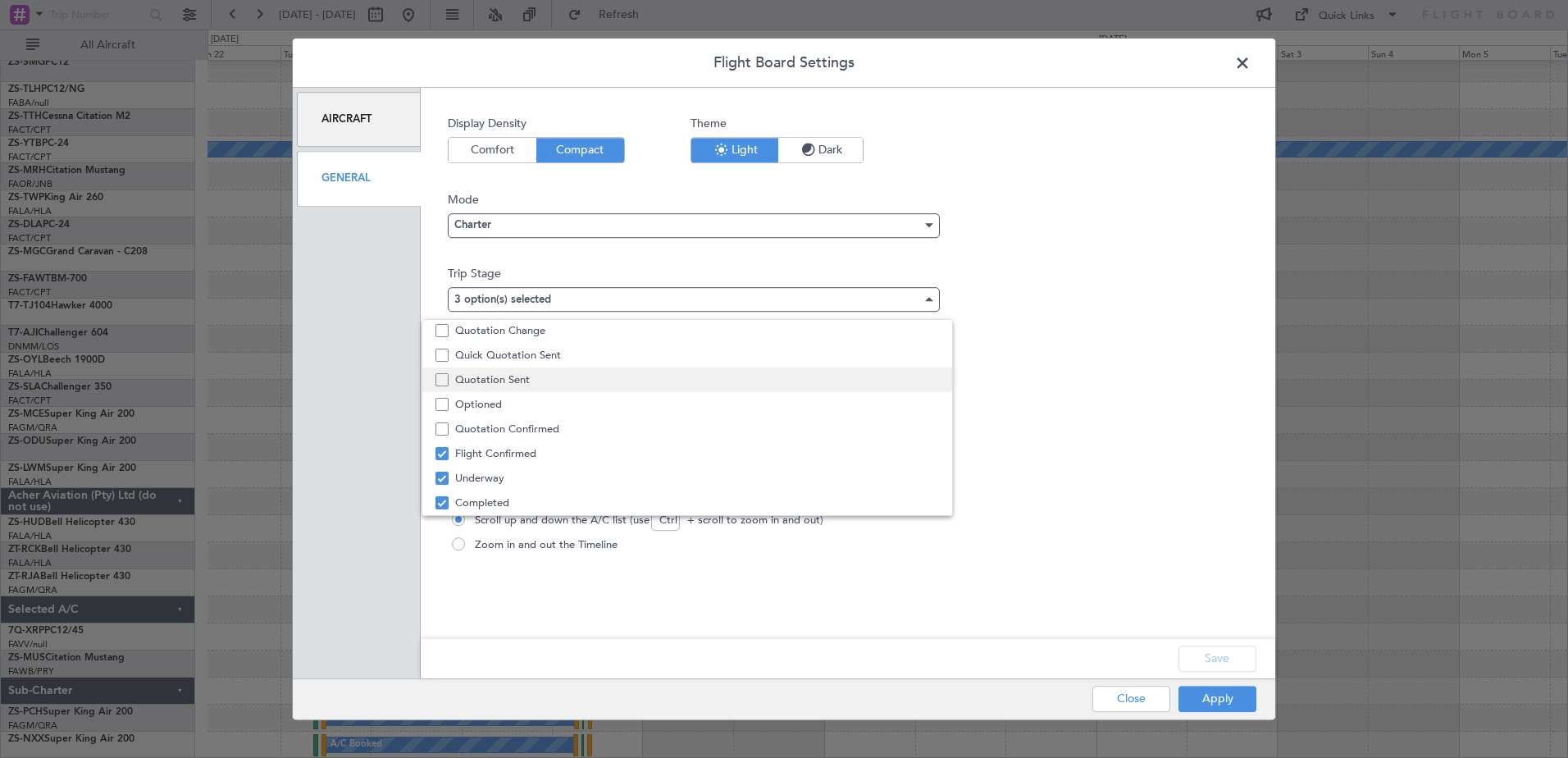
click at [561, 376] on span "Quotation Sent" at bounding box center [696, 379] width 484 height 24
click at [1243, 666] on div at bounding box center [784, 379] width 1568 height 758
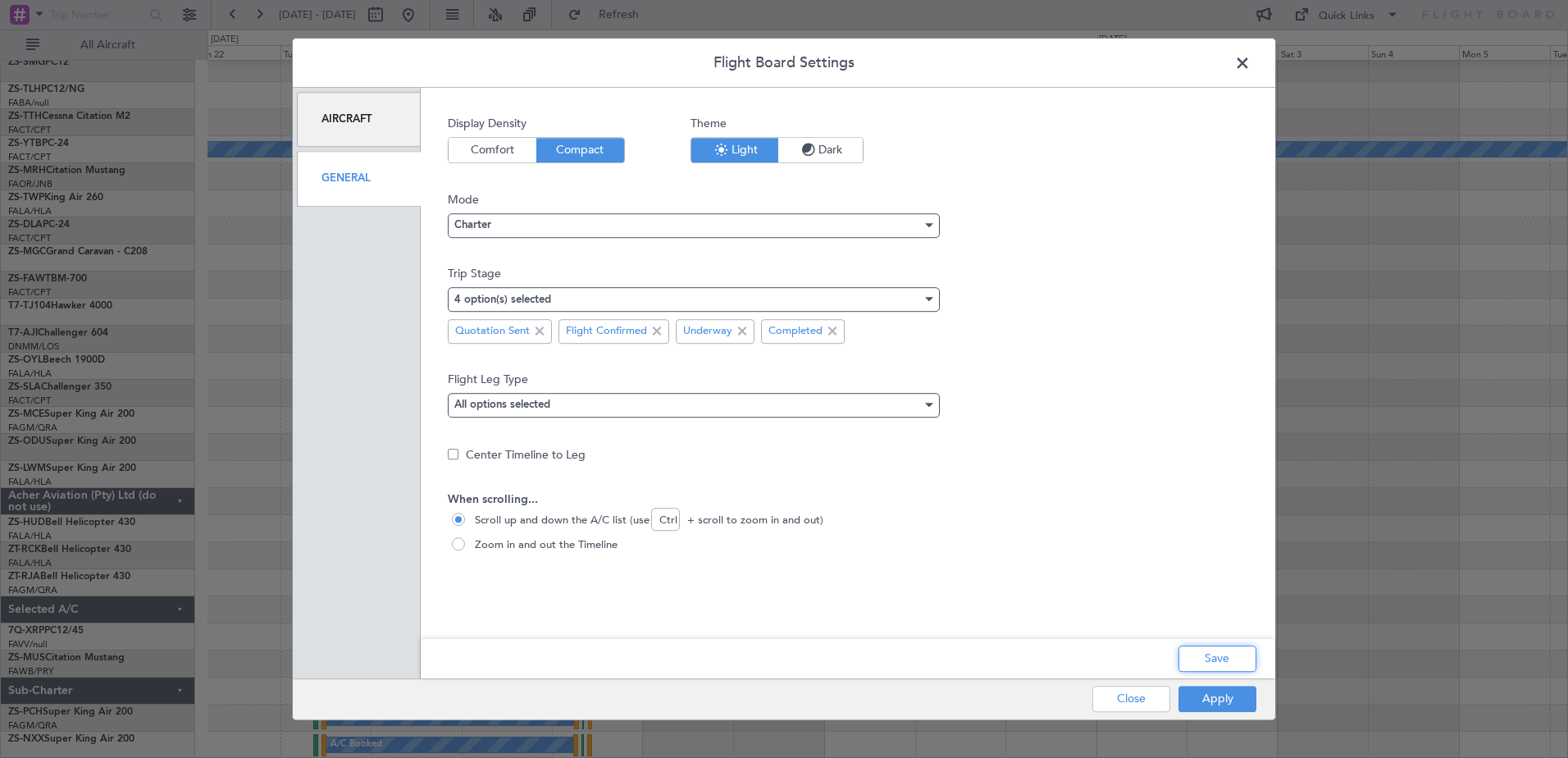
click at [1243, 666] on button "Save" at bounding box center [1217, 658] width 78 height 26
click at [1236, 705] on button "Apply" at bounding box center [1217, 698] width 78 height 26
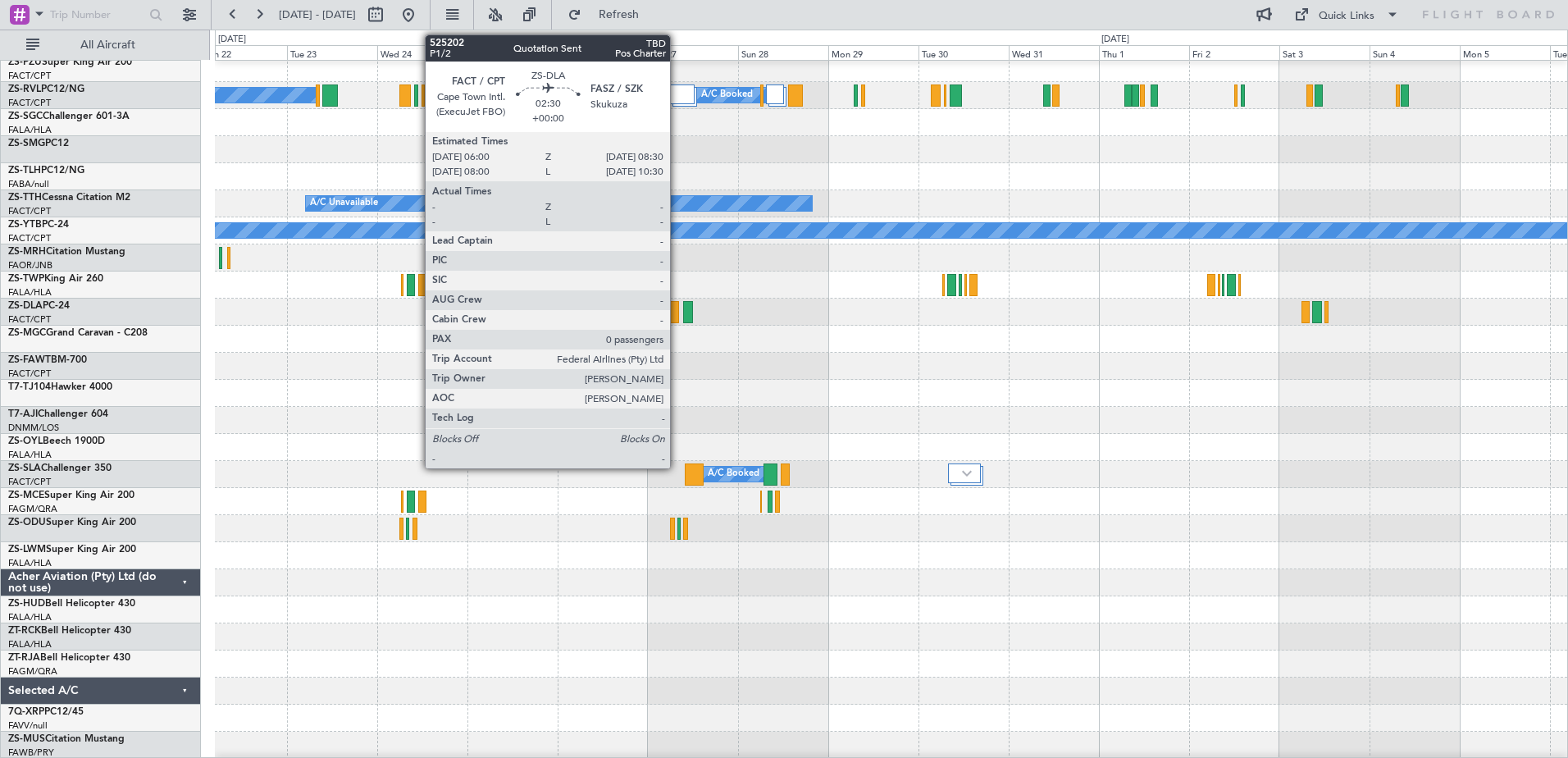
scroll to position [574, 0]
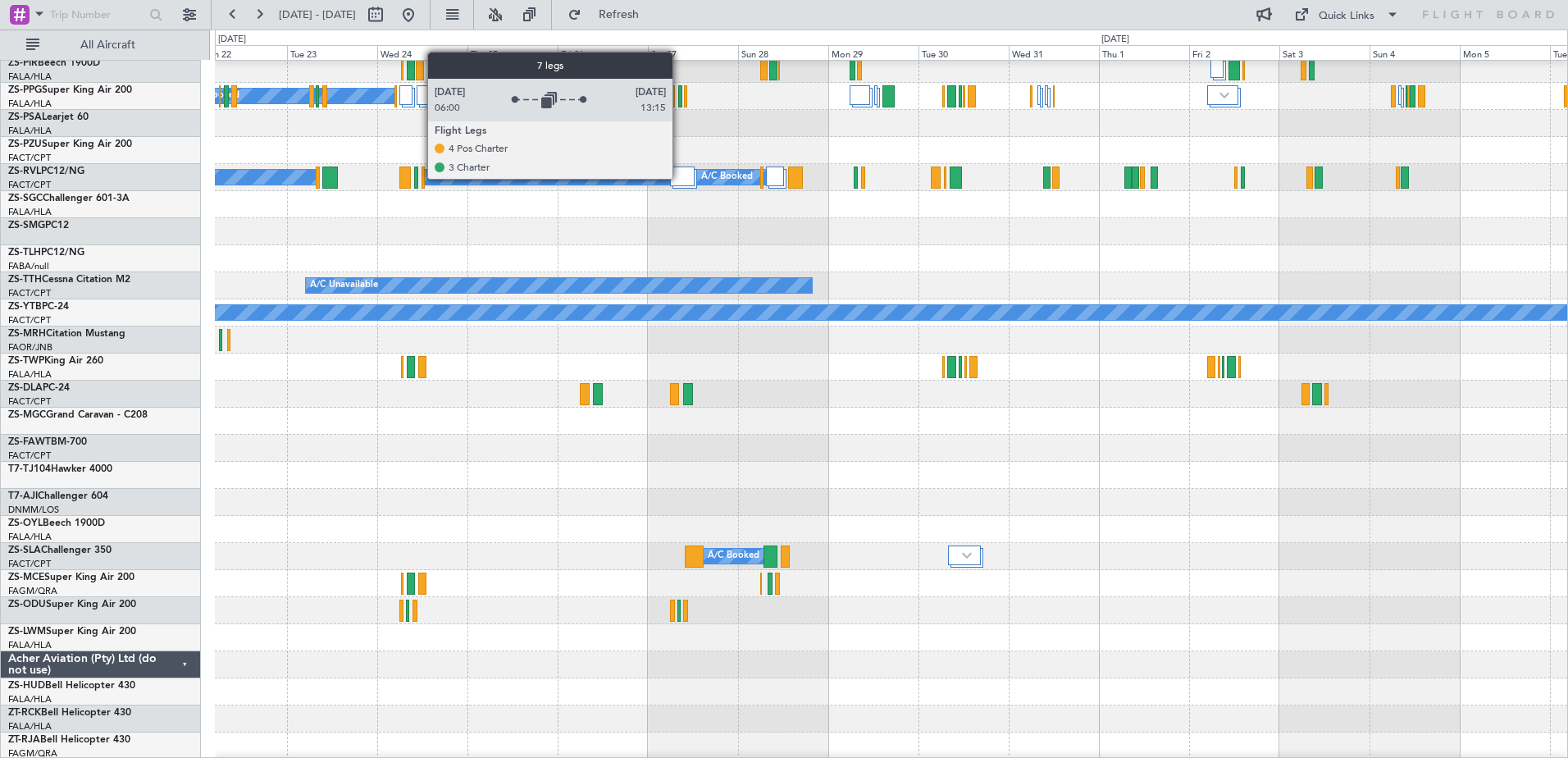
click at [681, 177] on div at bounding box center [683, 176] width 25 height 19
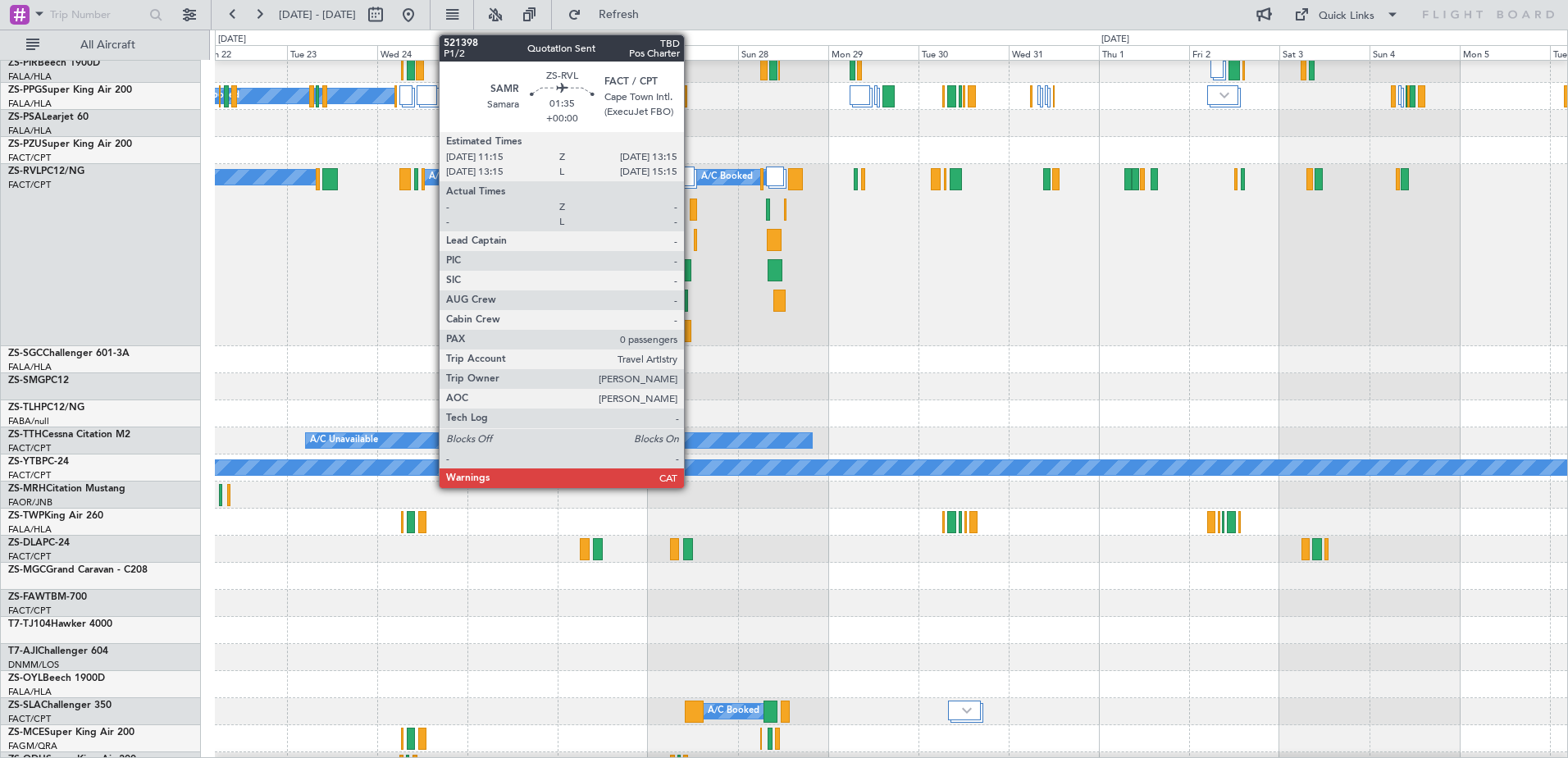
click at [691, 216] on div at bounding box center [694, 210] width 8 height 22
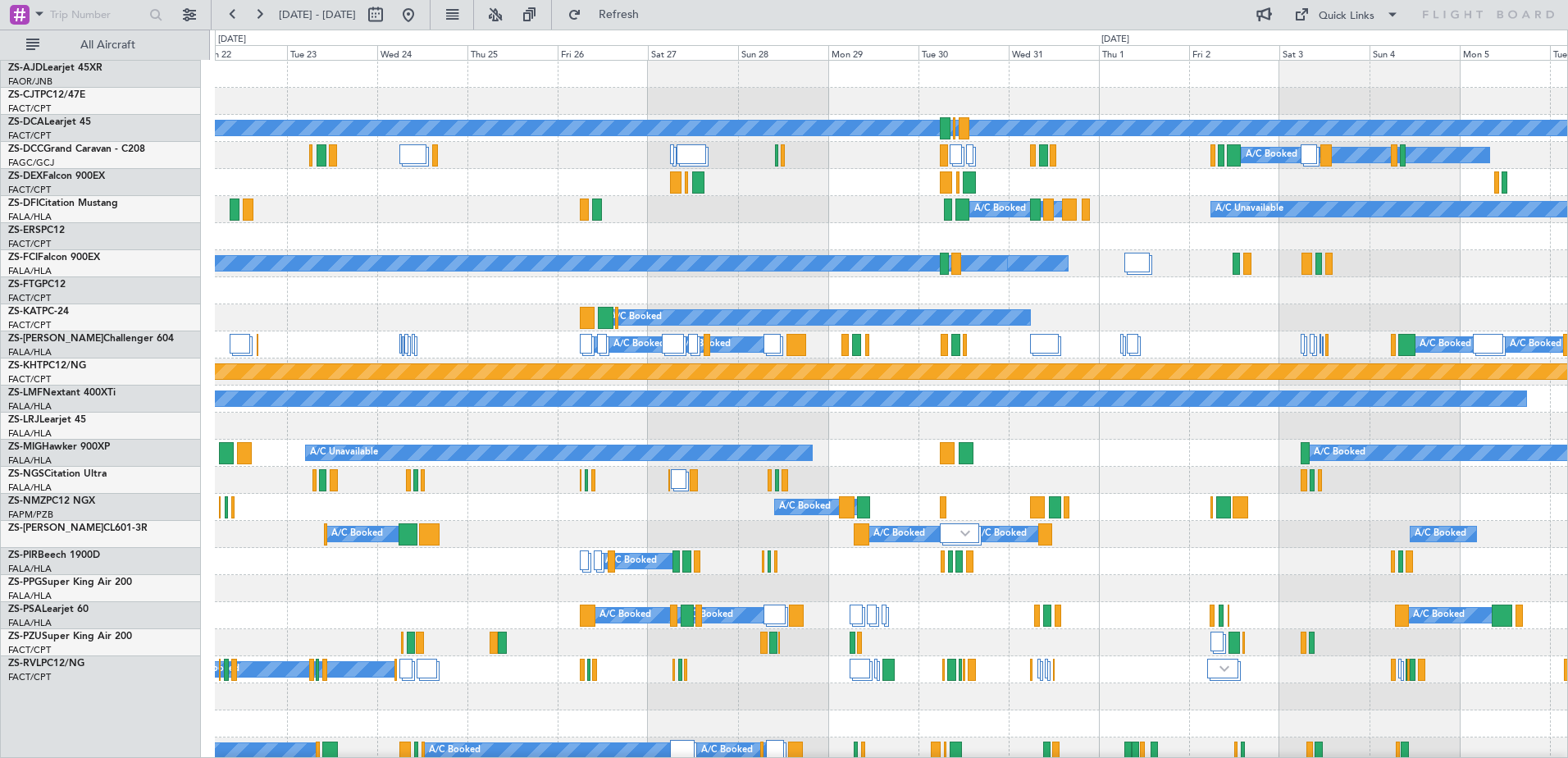
scroll to position [0, 0]
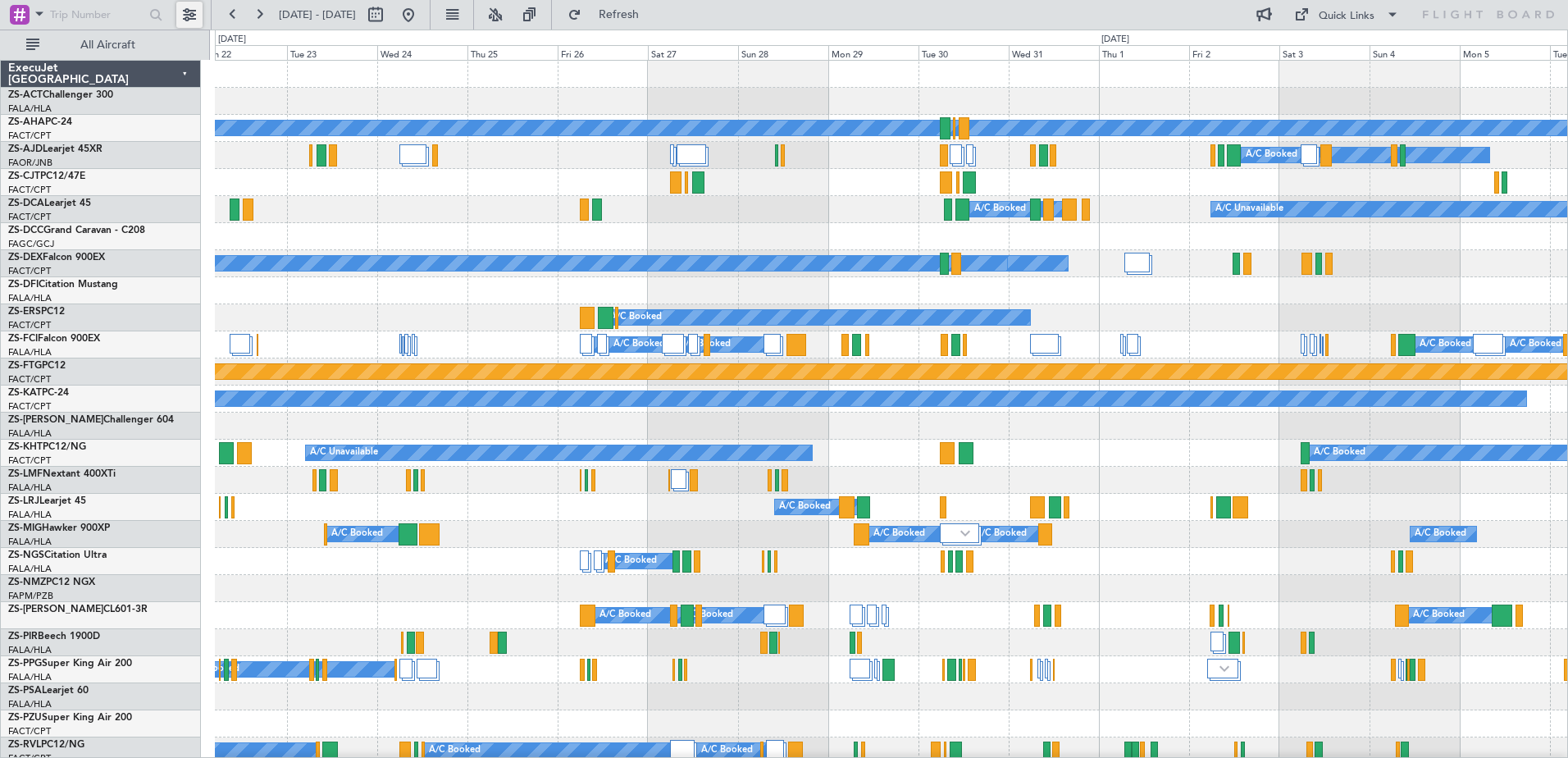
click at [187, 16] on button at bounding box center [189, 14] width 26 height 26
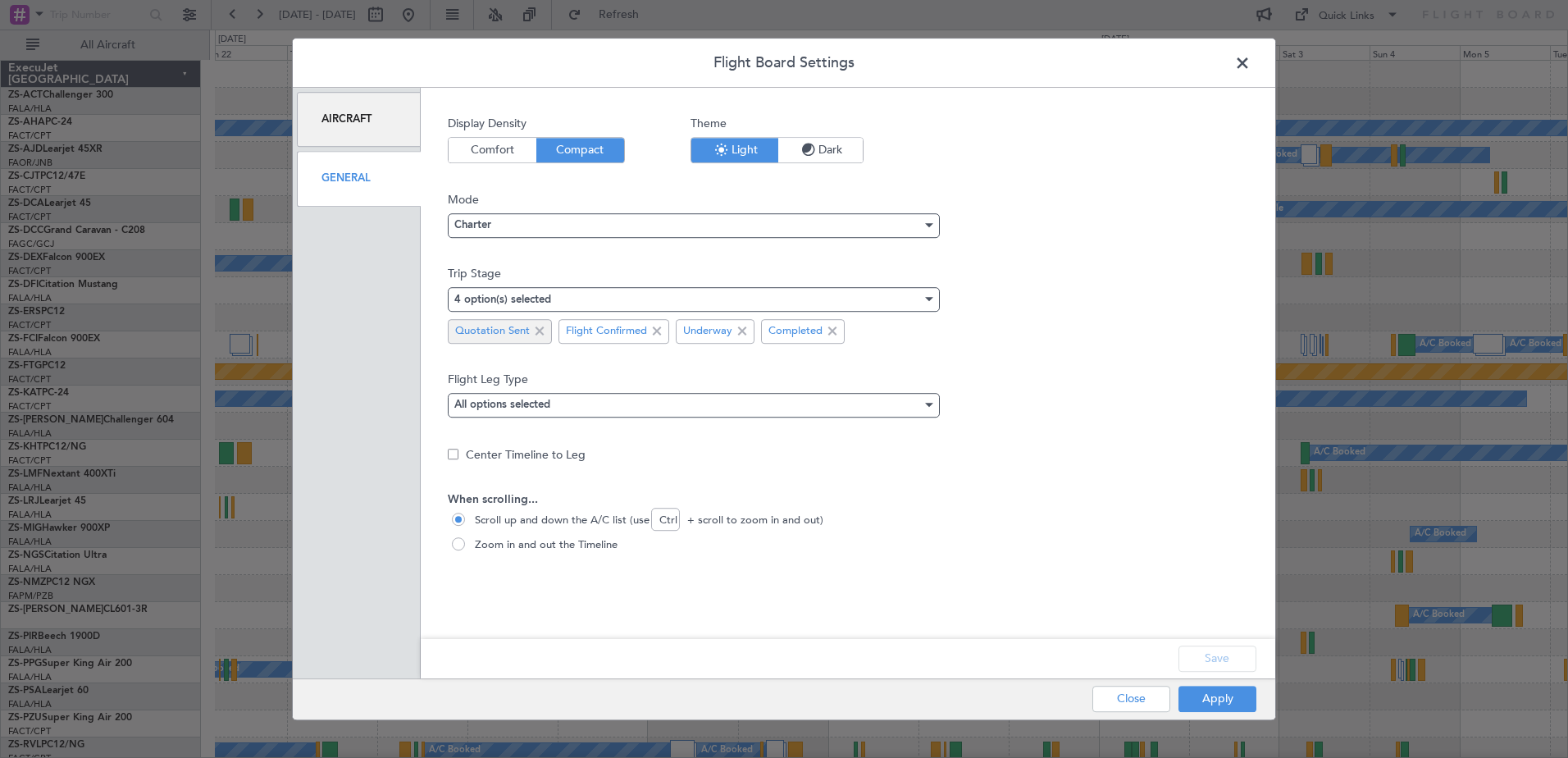
click at [537, 328] on span at bounding box center [539, 331] width 19 height 19
click at [1229, 665] on button "Save" at bounding box center [1217, 658] width 78 height 26
click at [1233, 704] on div "Apply Close" at bounding box center [1141, 699] width 238 height 40
click at [1195, 707] on button "Apply" at bounding box center [1217, 698] width 78 height 26
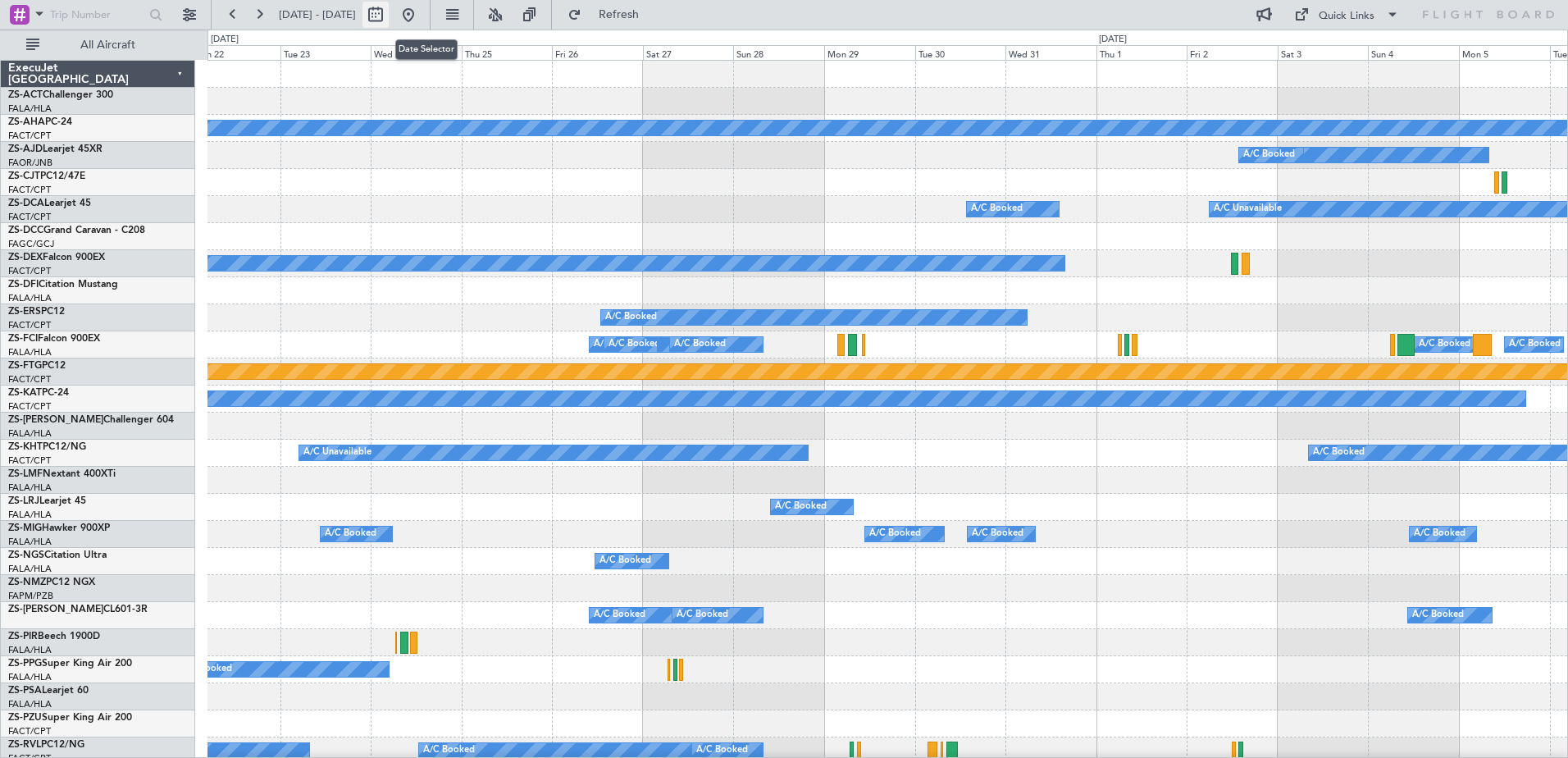
click at [389, 23] on button at bounding box center [375, 14] width 26 height 26
select select "12"
select select "2025"
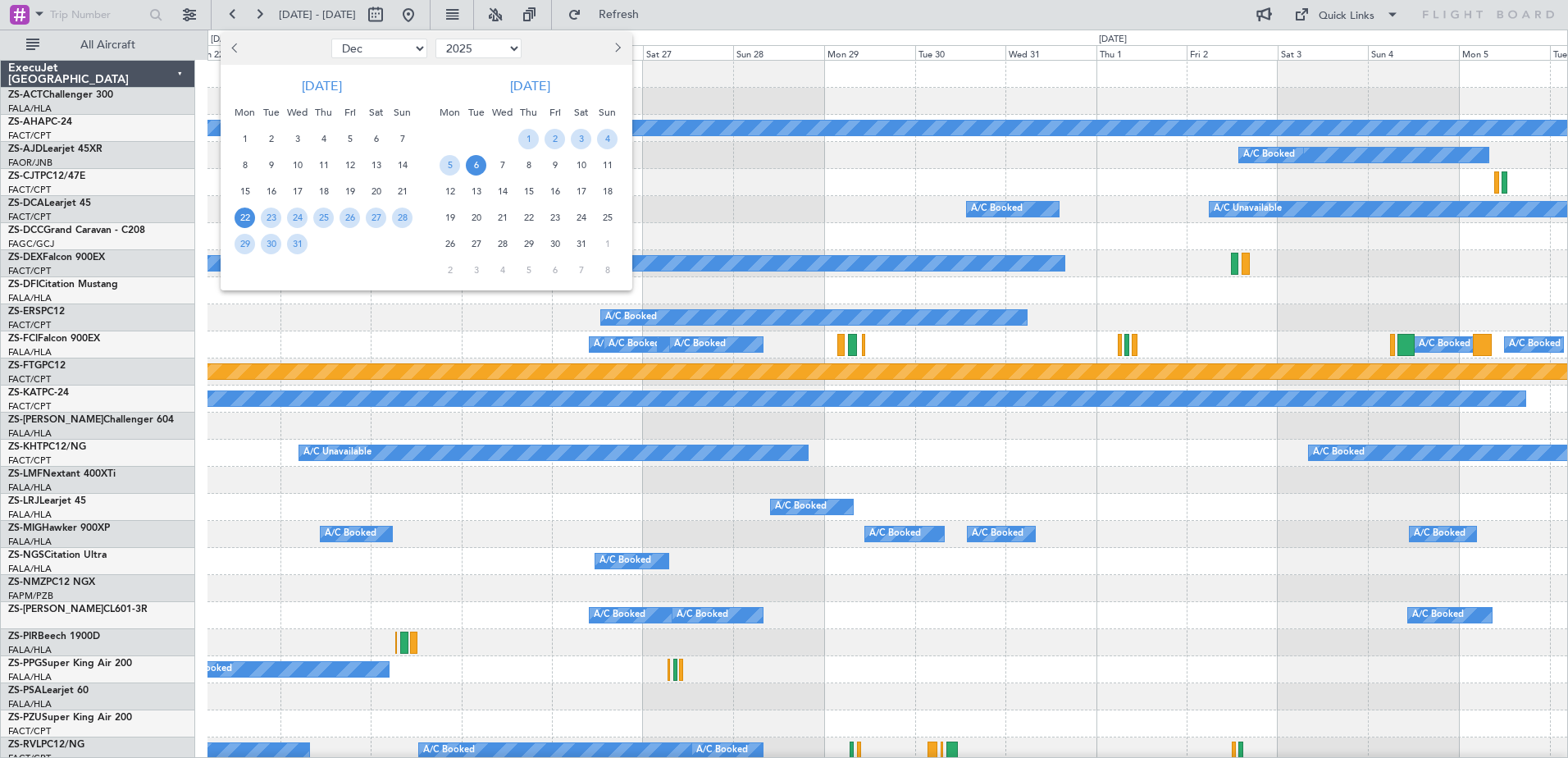
click at [236, 54] on button "Previous month" at bounding box center [236, 48] width 18 height 26
select select "11"
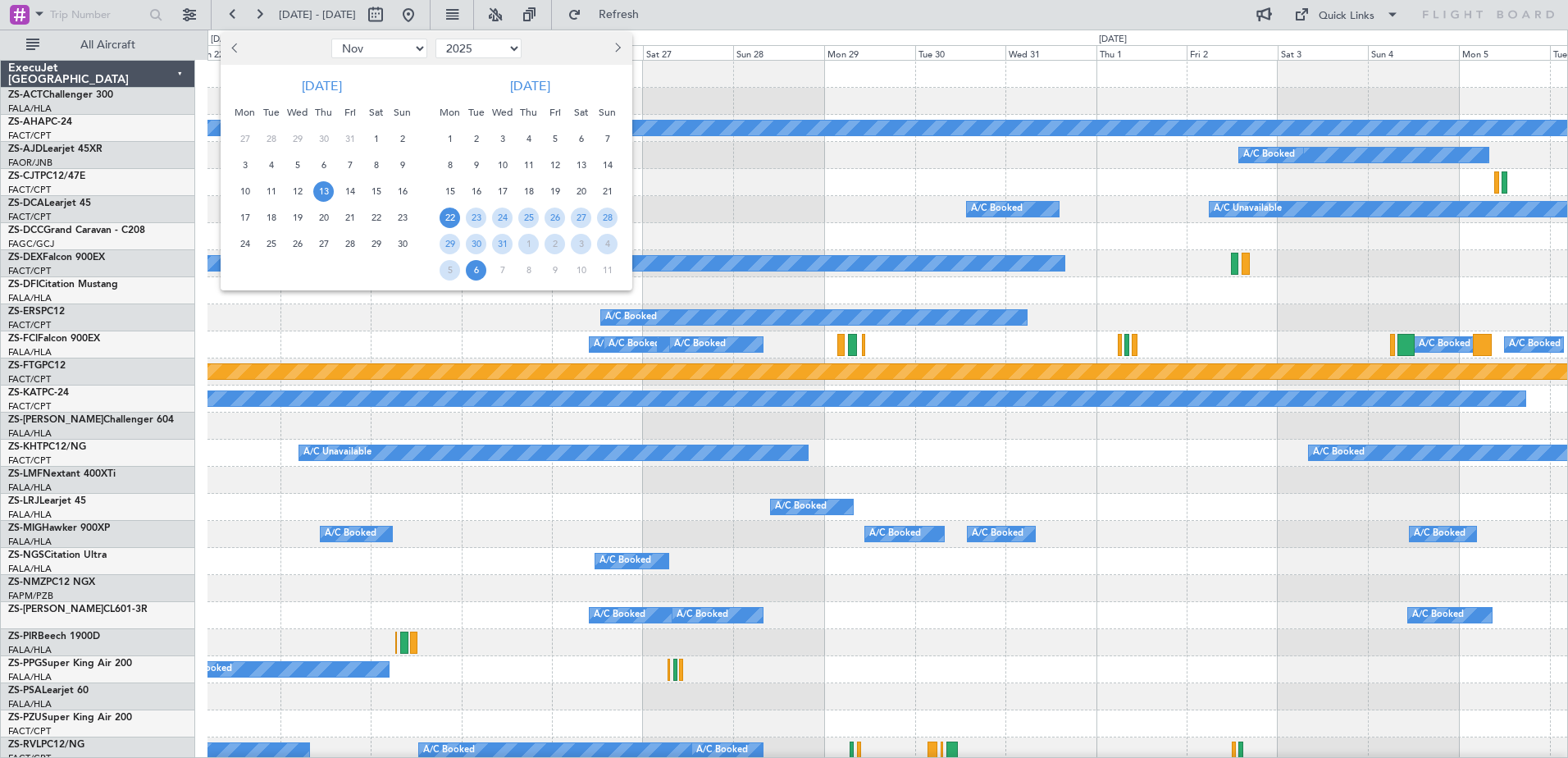
click at [319, 188] on span "13" at bounding box center [323, 191] width 20 height 20
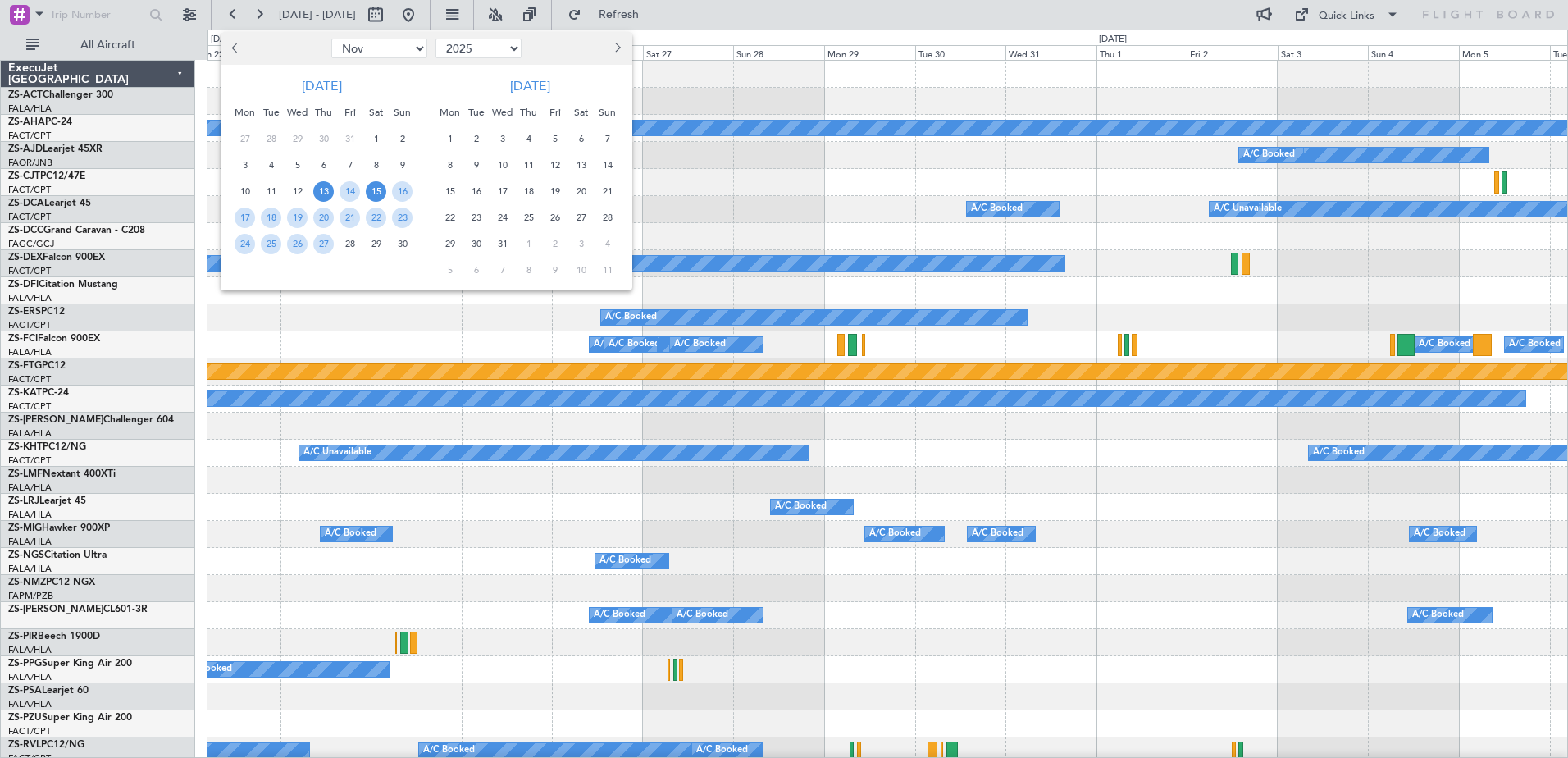
click at [371, 194] on span "15" at bounding box center [376, 191] width 20 height 20
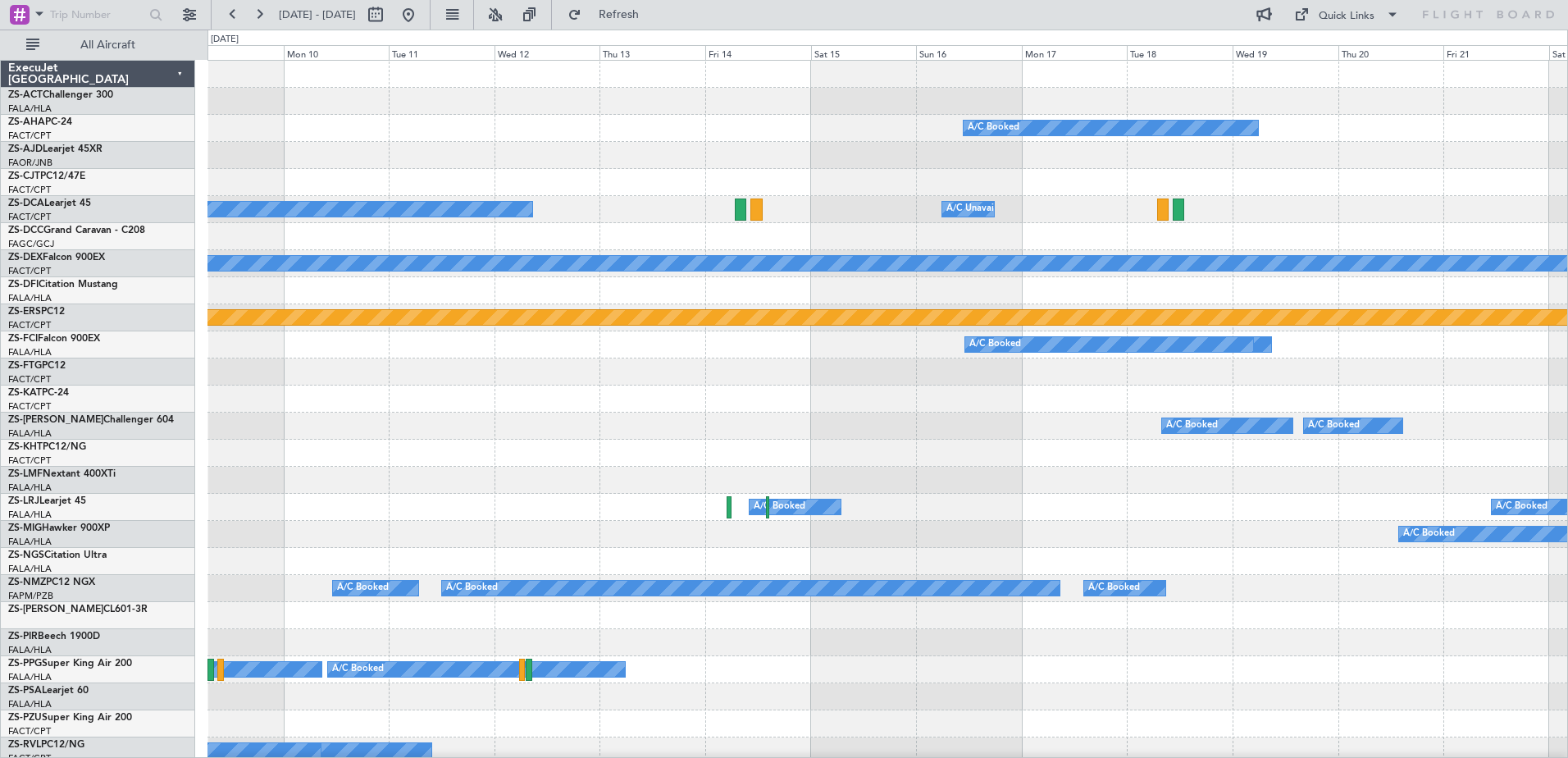
click at [845, 375] on div "A/C Booked" at bounding box center [887, 372] width 1360 height 27
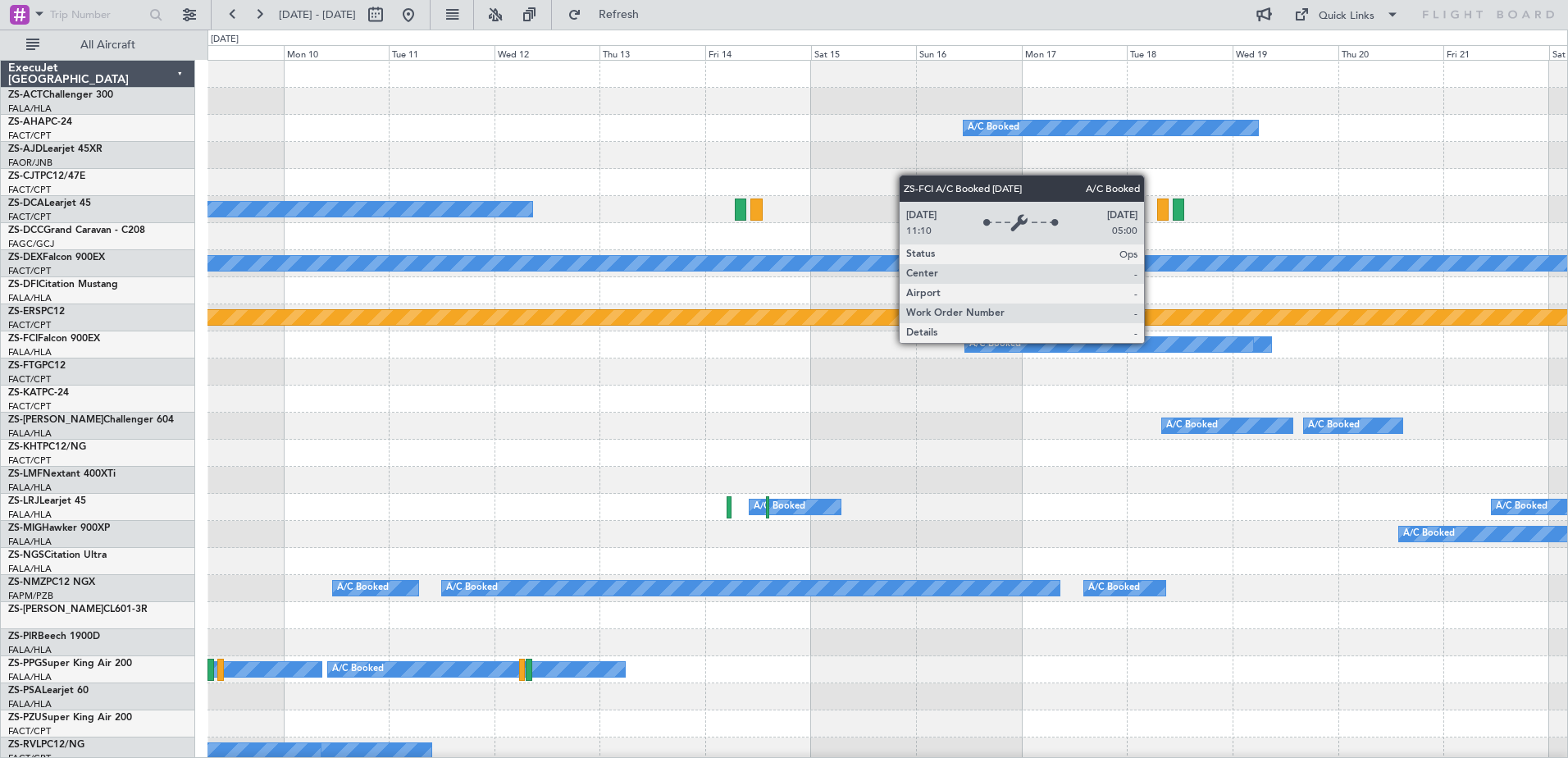
click at [1151, 342] on div "A/C Booked" at bounding box center [1109, 344] width 288 height 15
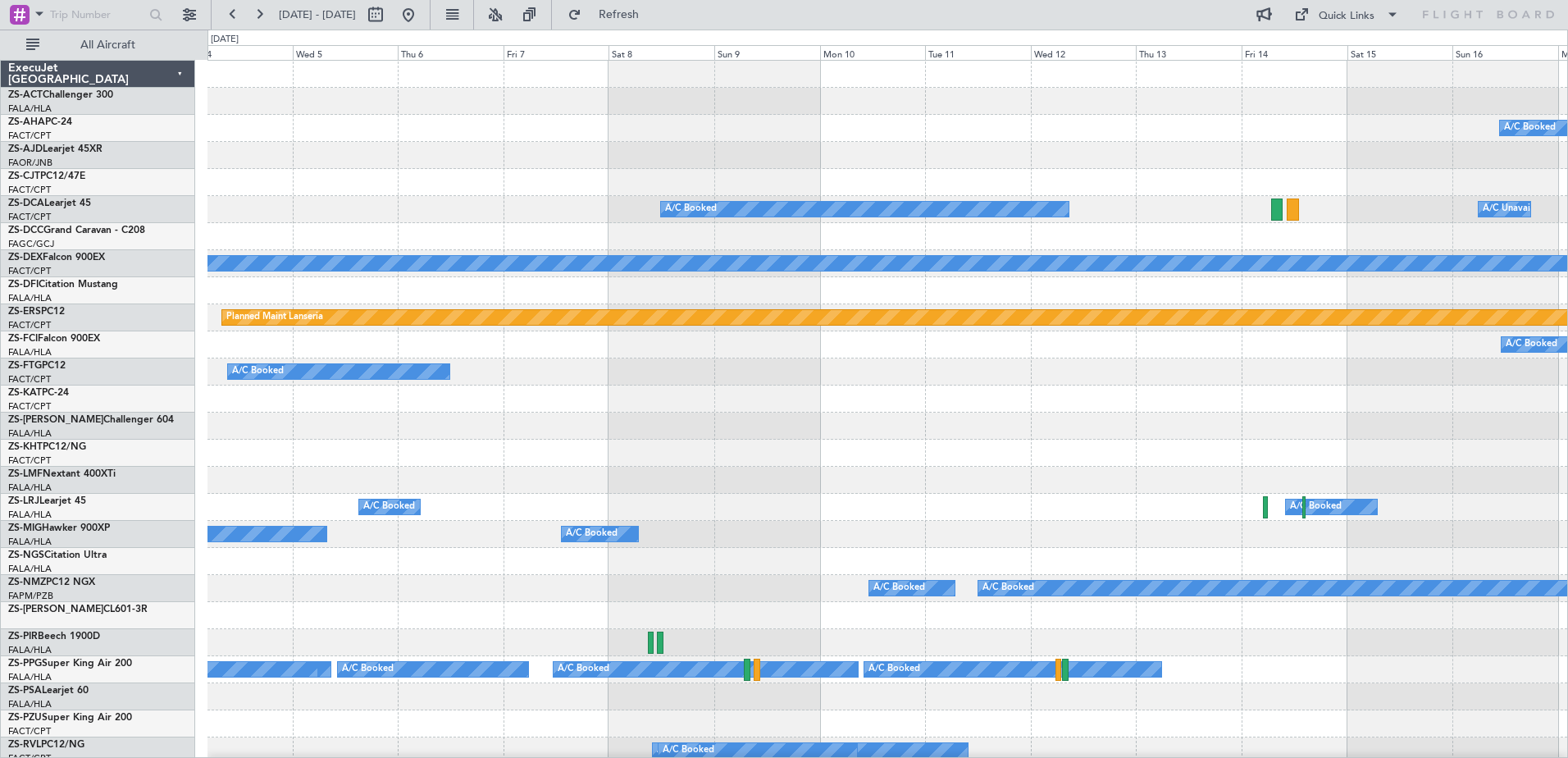
click at [1146, 422] on div "A/C Booked A/C Booked A/C Booked A/C Booked A/C Unavailable A/C Unavailable Pla…" at bounding box center [887, 772] width 1360 height 1424
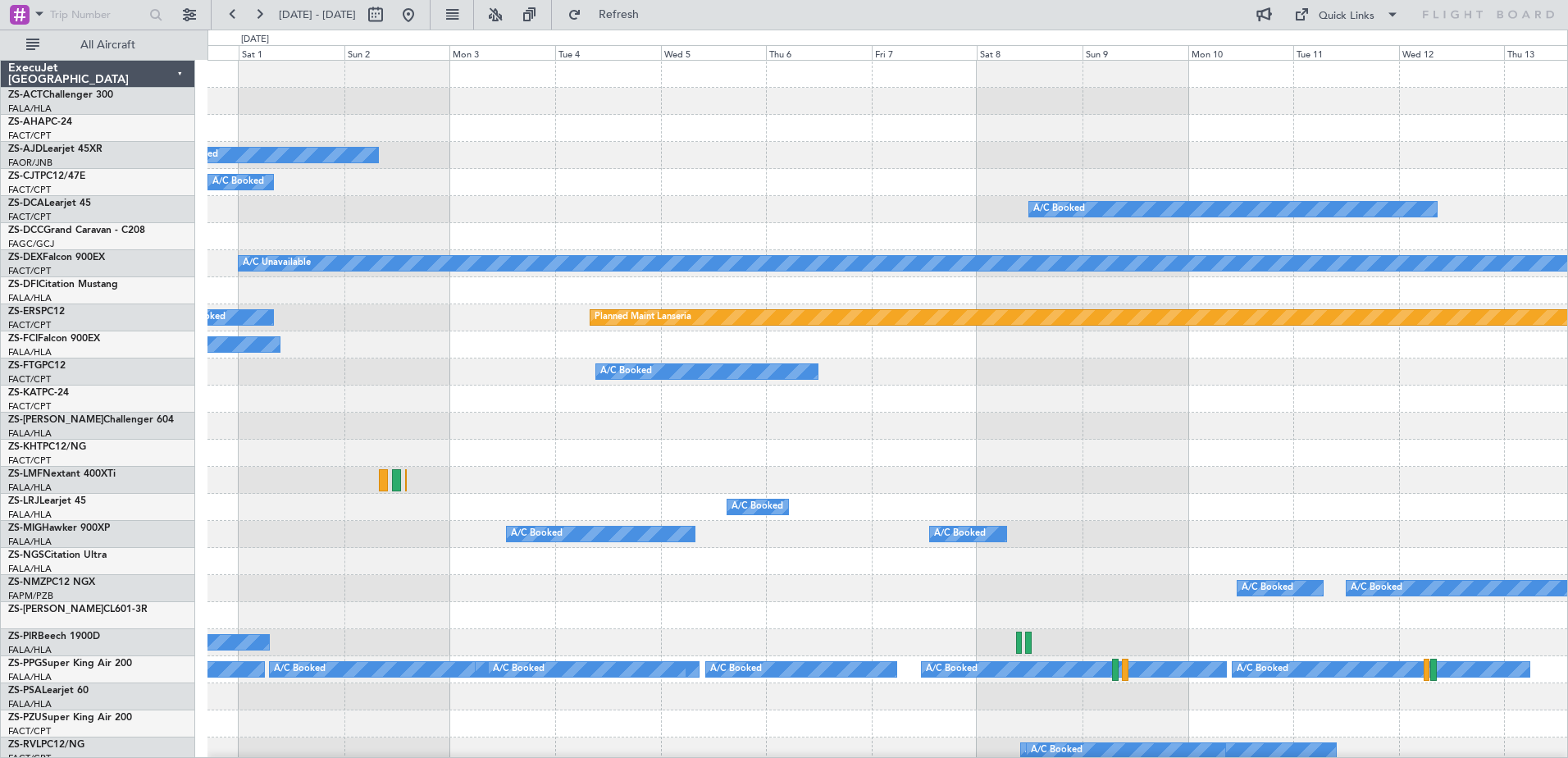
click at [1141, 445] on div "A/C Booked A/C Booked A/C Booked A/C Booked A/C Booked A/C Unavailable A/C Unav…" at bounding box center [887, 772] width 1360 height 1424
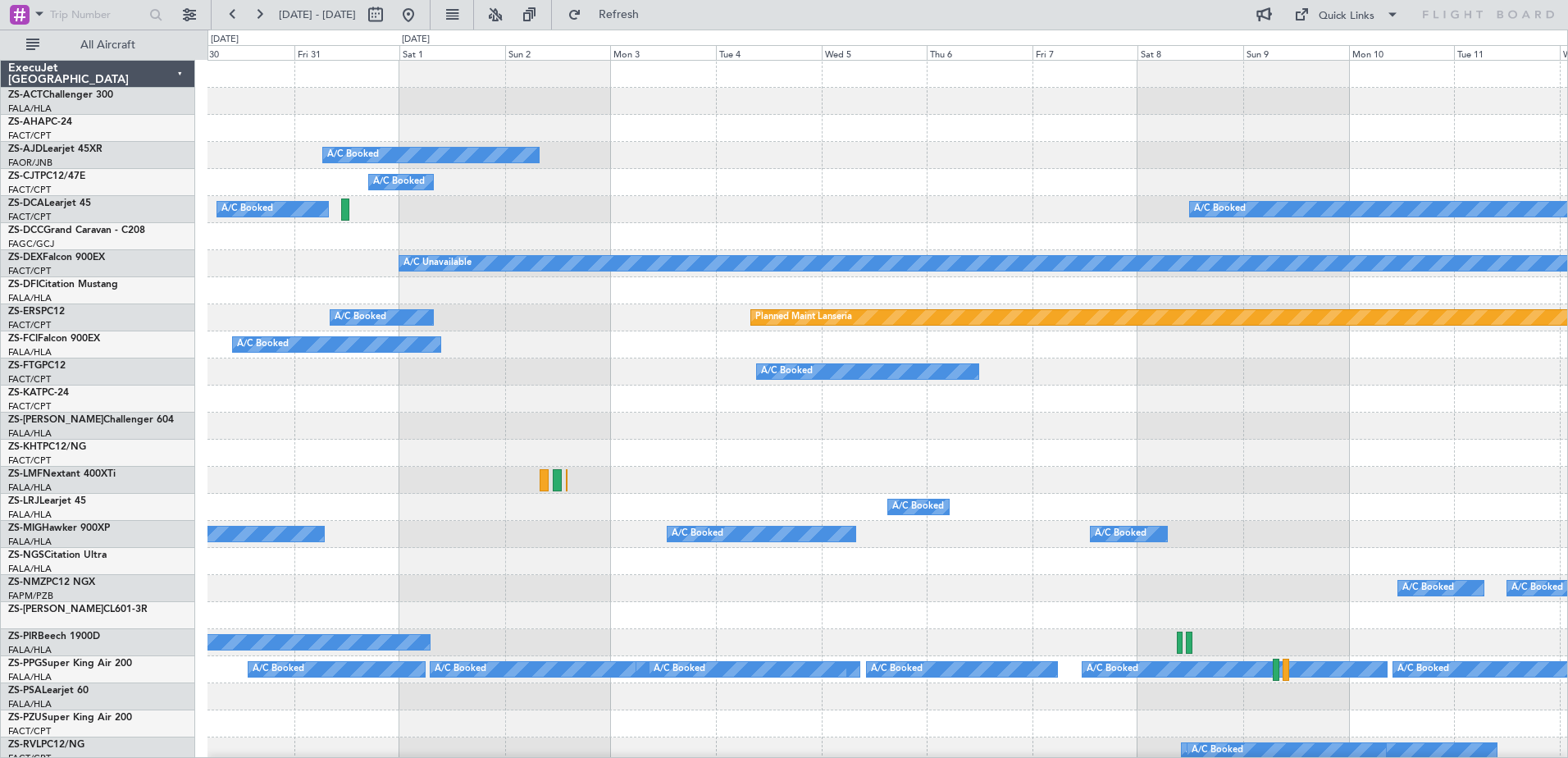
click at [1009, 451] on div "A/C Booked A/C Booked A/C Booked A/C Booked A/C Unavailable Planned Maint Lanse…" at bounding box center [887, 772] width 1360 height 1424
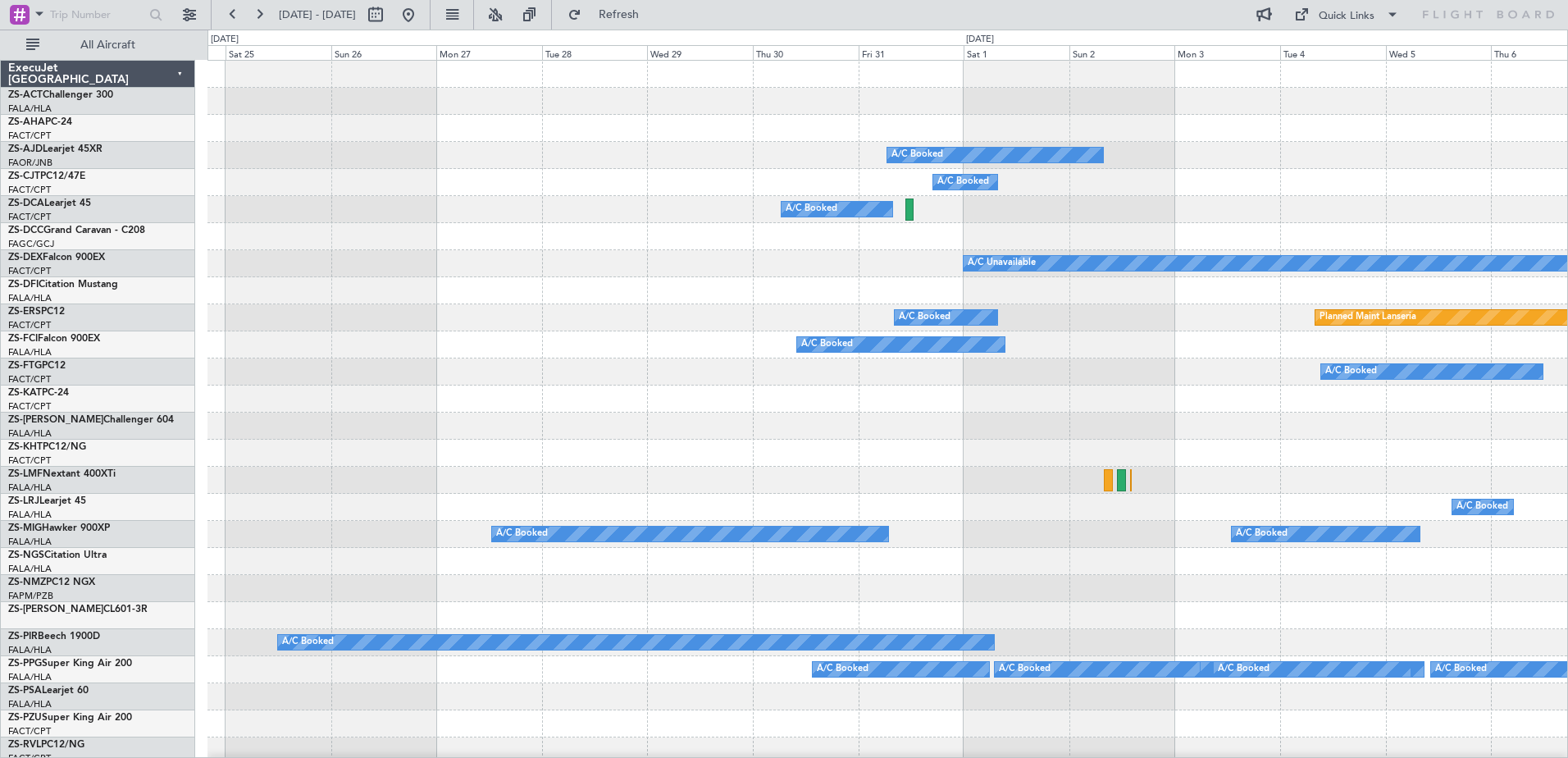
click at [986, 437] on div "A/C Booked A/C Booked A/C Booked A/C Booked A/C Unavailable Planned Maint Lanse…" at bounding box center [887, 772] width 1360 height 1424
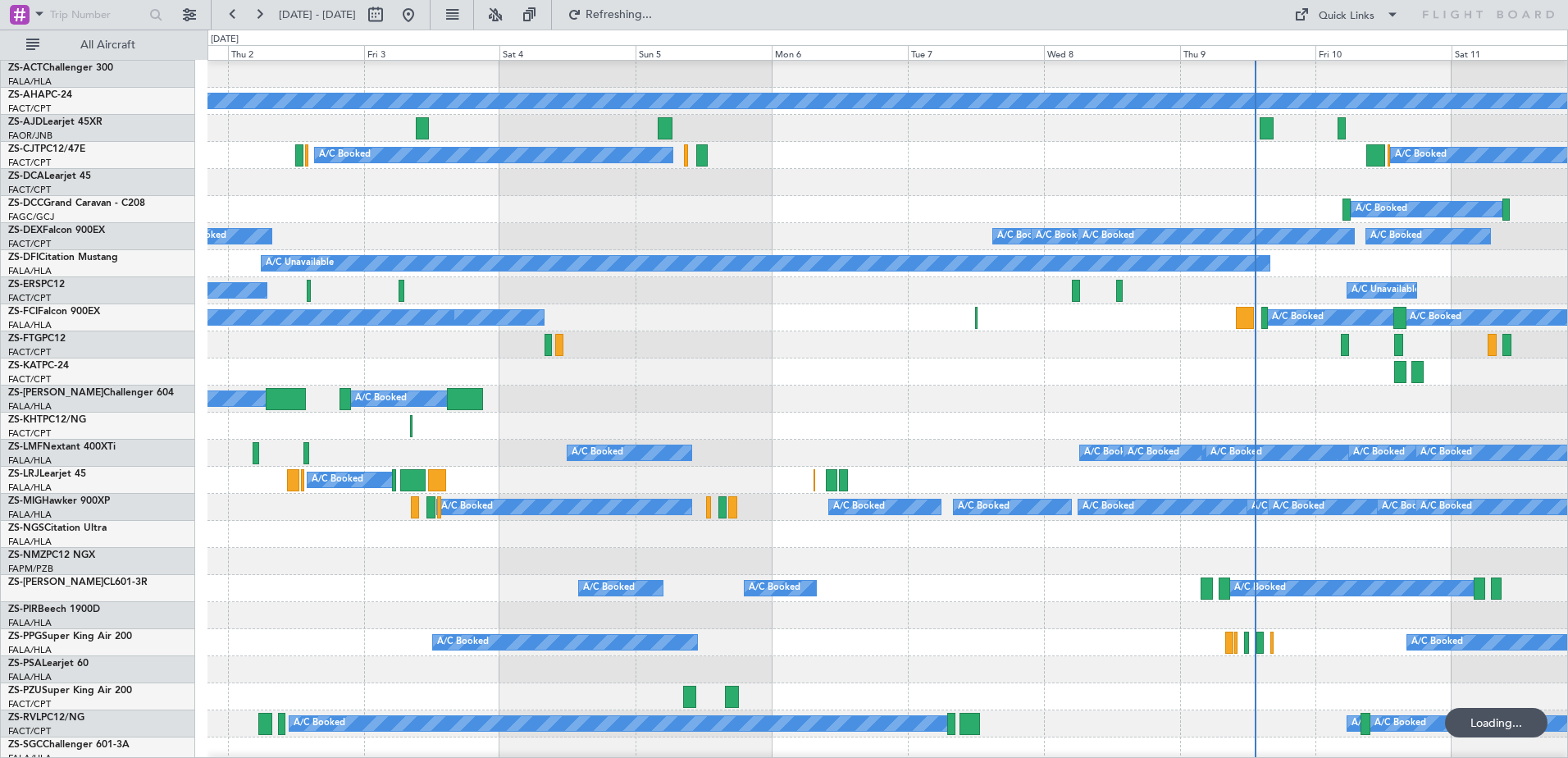
click at [135, 514] on div "Planned Maint A/C Booked A/C Booked A/C Booked A/C Booked A/C Booked A/C Booked…" at bounding box center [784, 393] width 1568 height 729
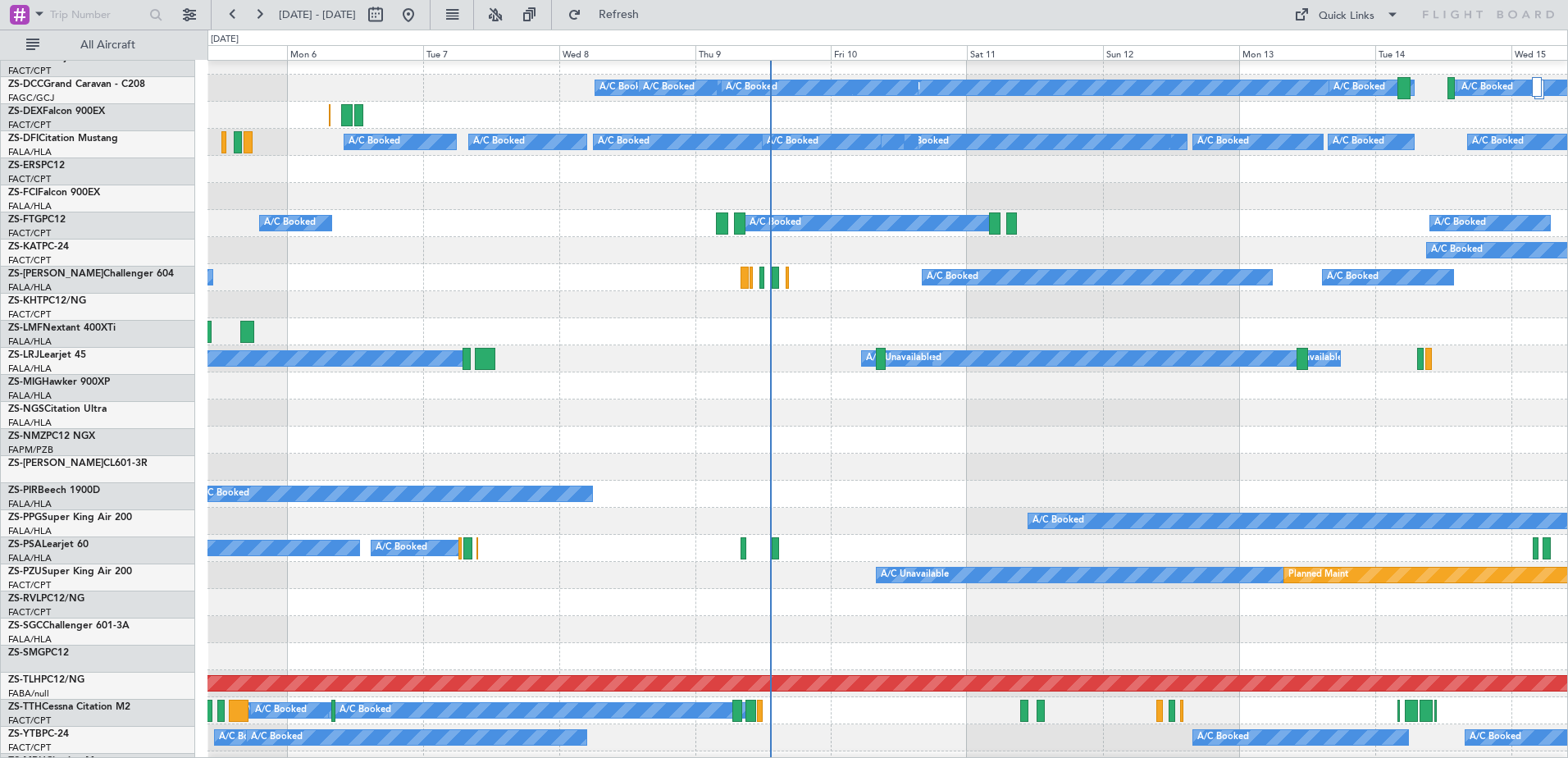
scroll to position [392, 0]
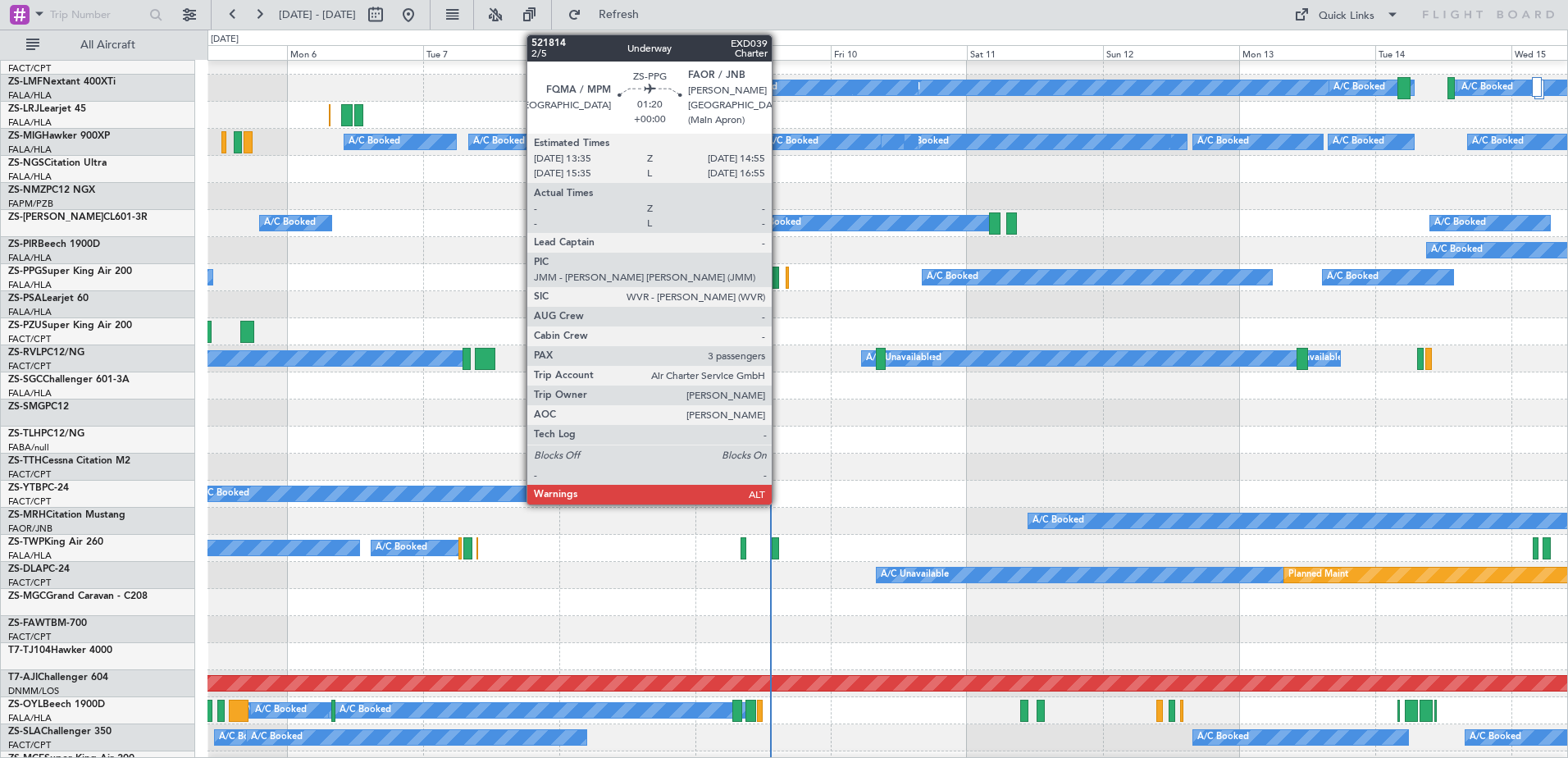
click at [779, 274] on div at bounding box center [776, 278] width 8 height 22
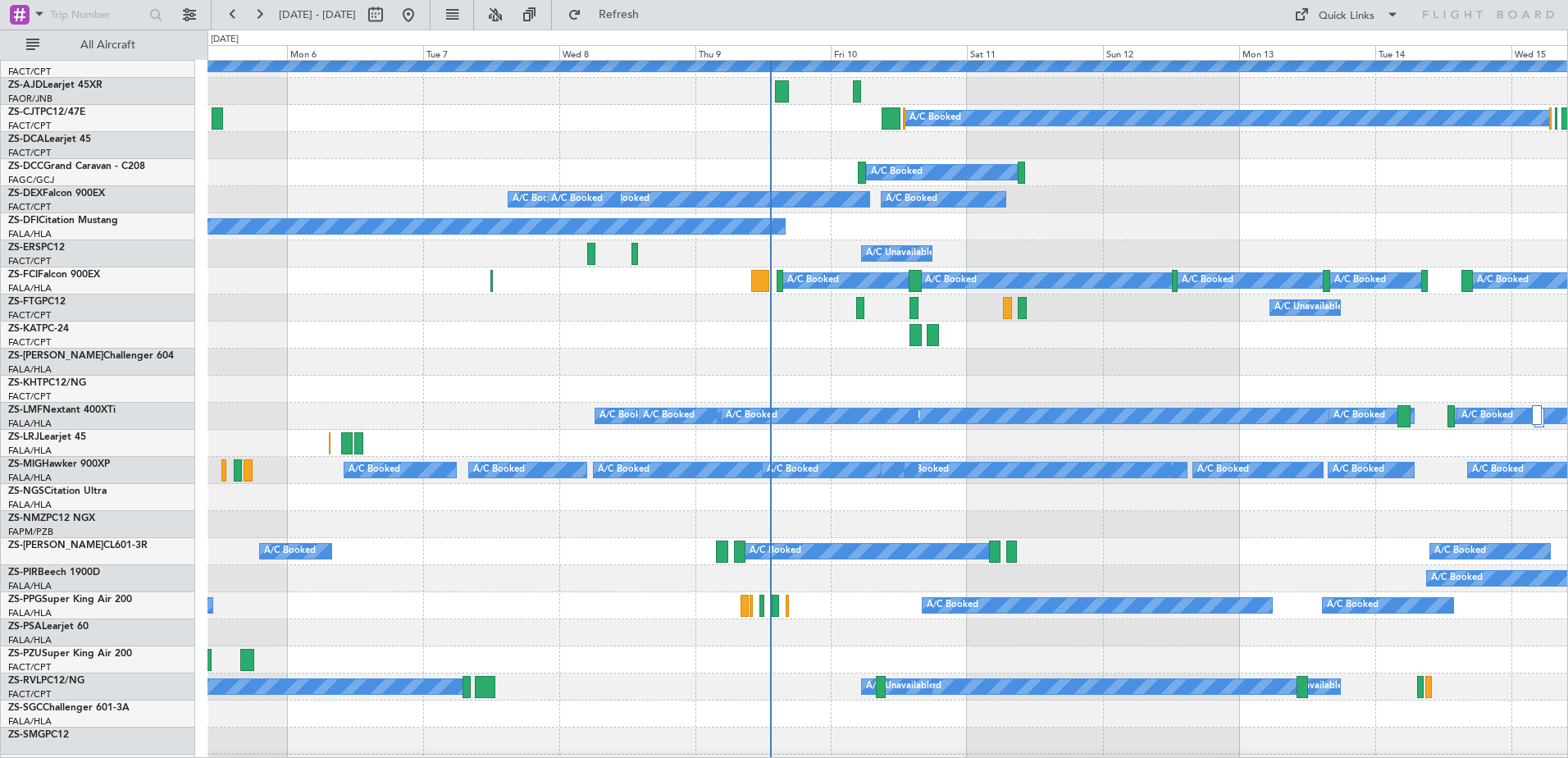
scroll to position [0, 0]
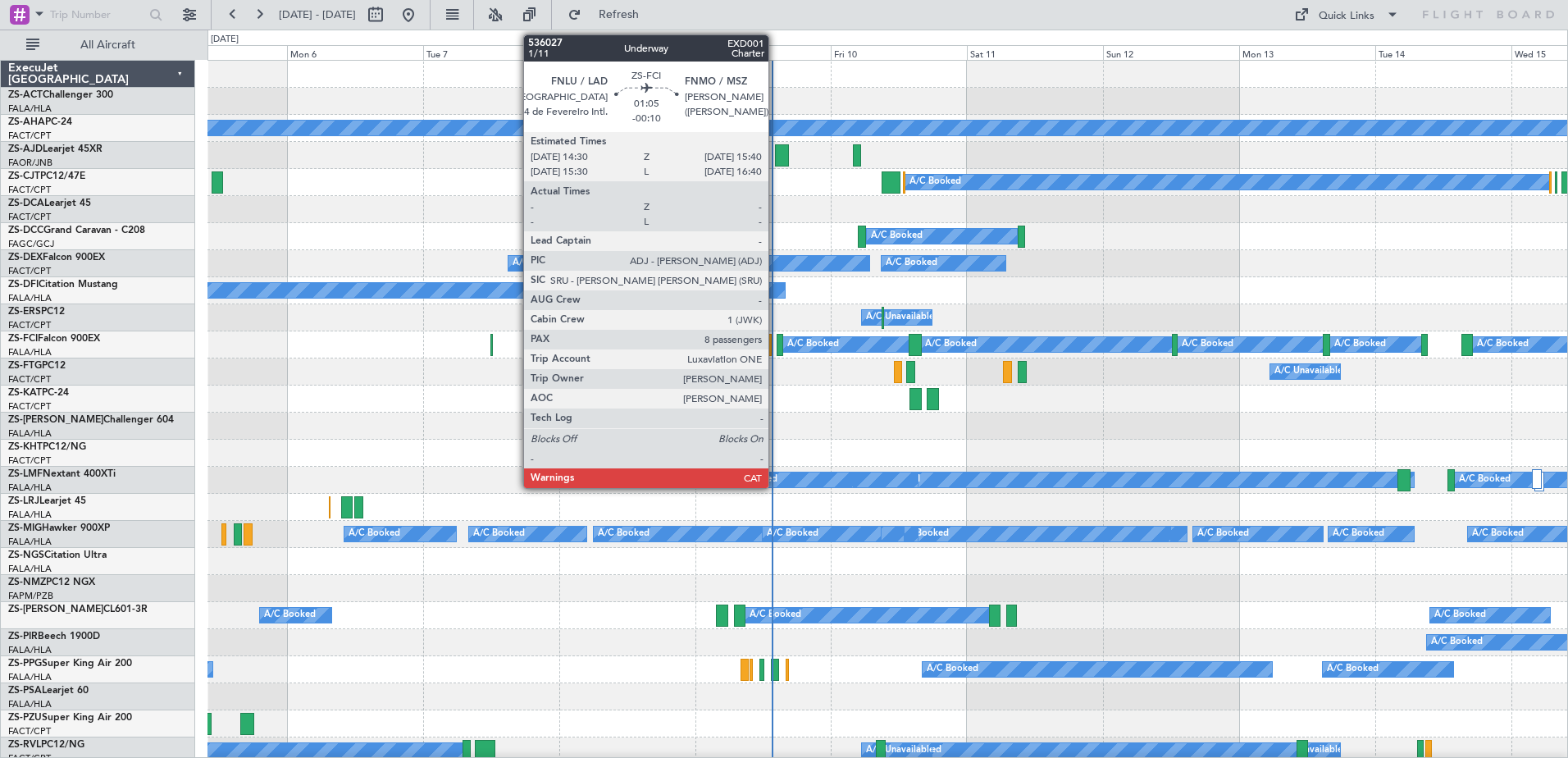
click at [776, 349] on div at bounding box center [780, 344] width 8 height 22
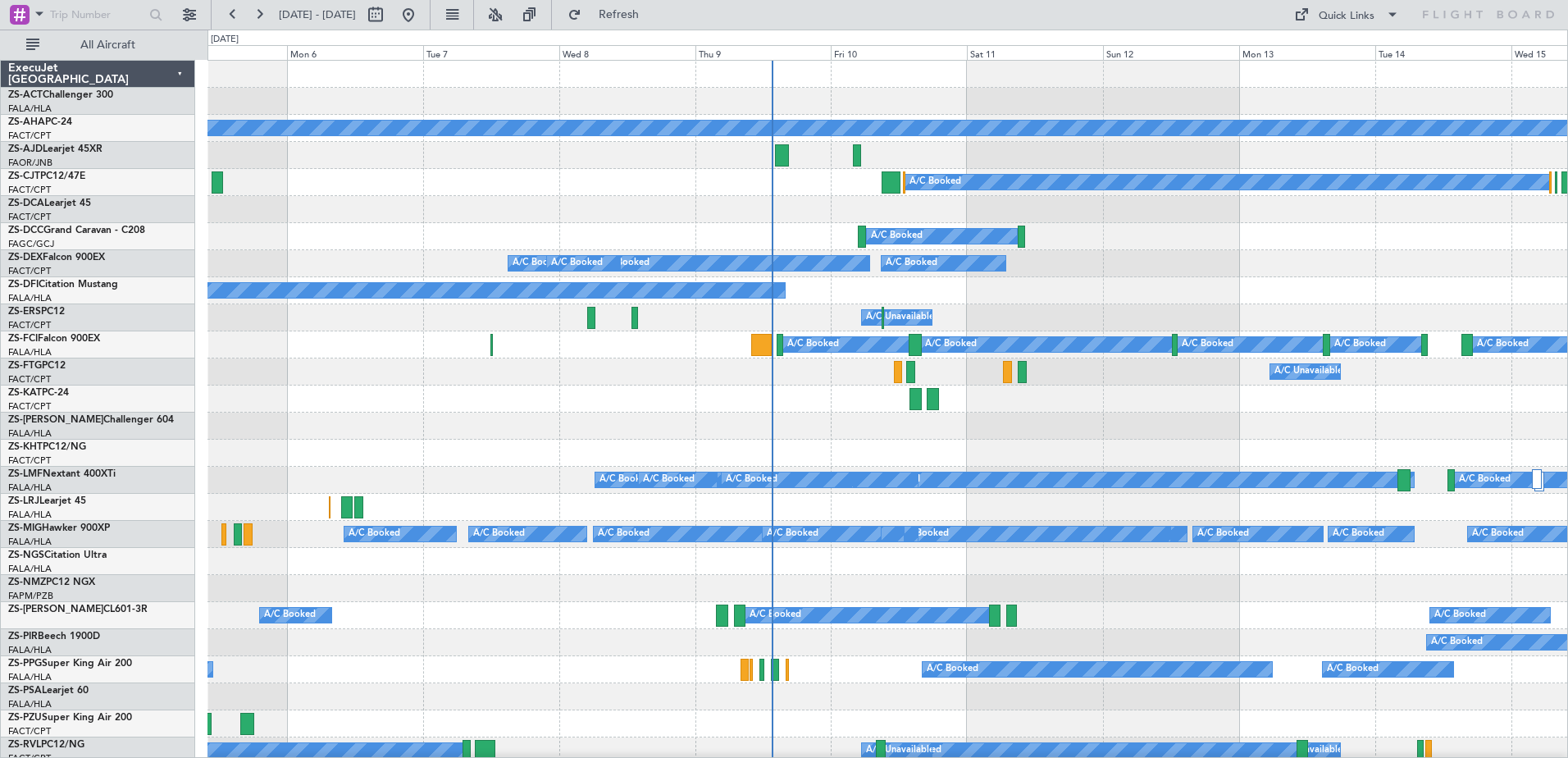
click at [773, 674] on div at bounding box center [775, 670] width 8 height 22
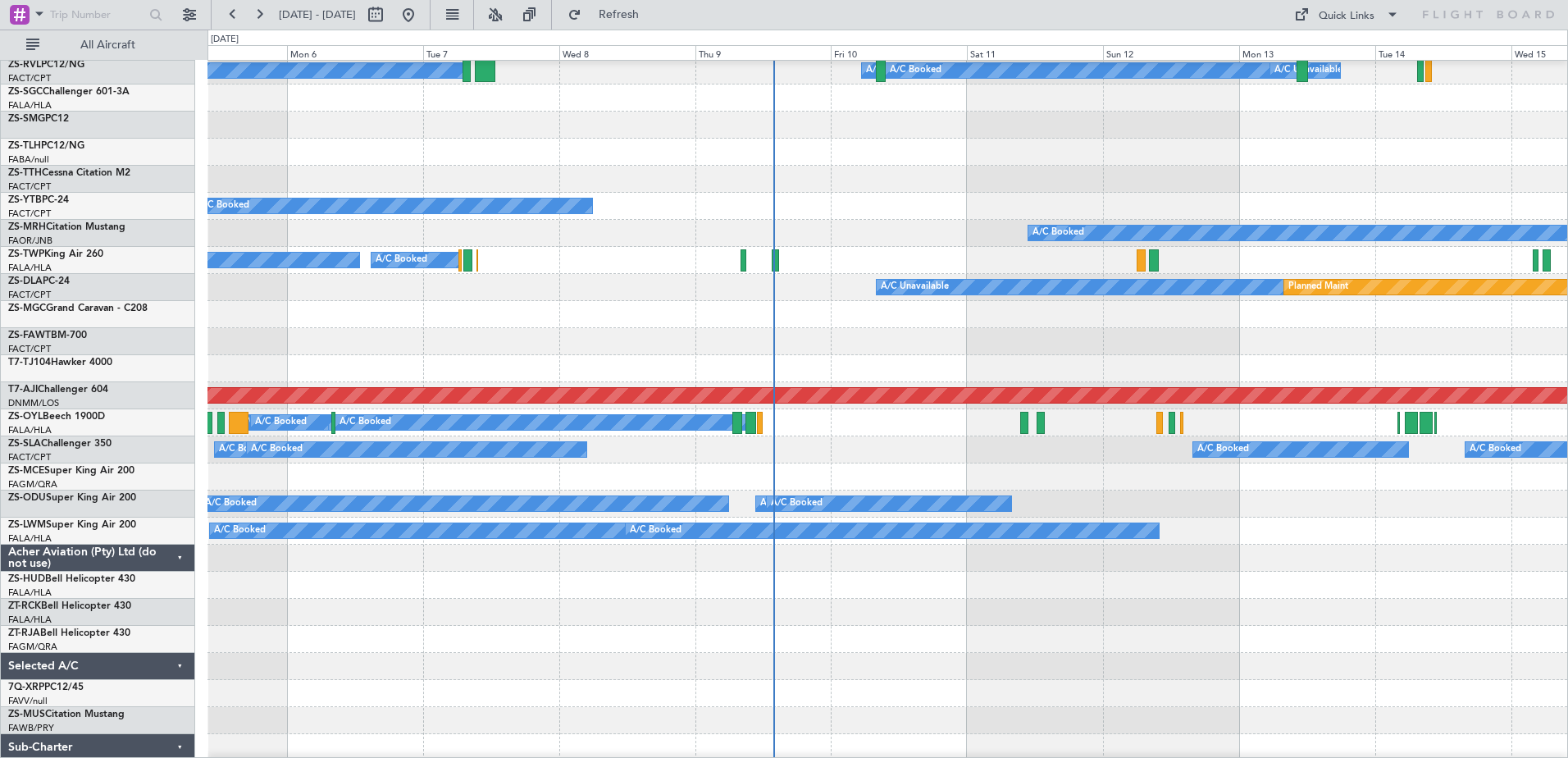
scroll to position [516, 0]
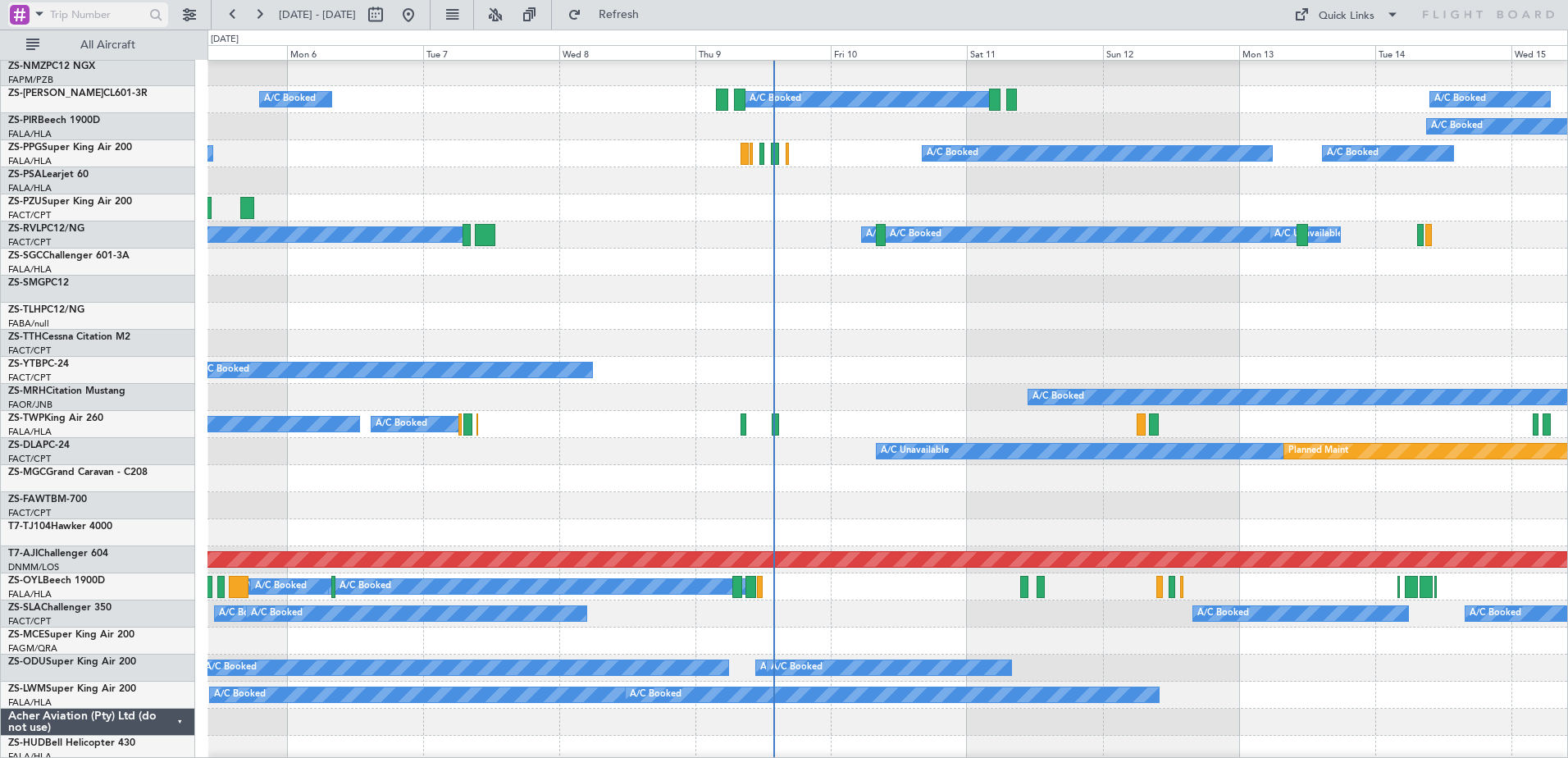
click at [27, 13] on div at bounding box center [19, 14] width 19 height 19
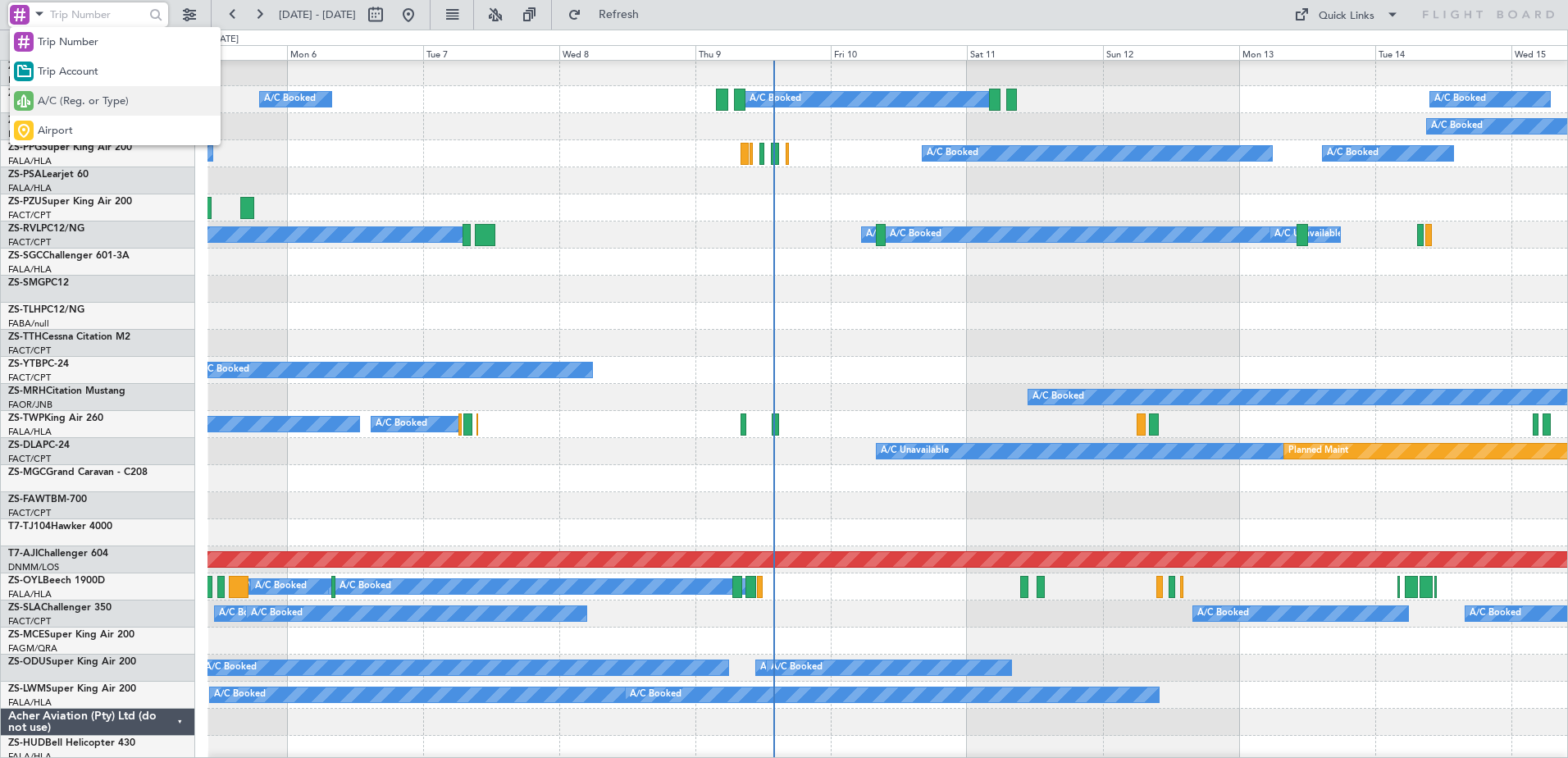
drag, startPoint x: 81, startPoint y: 102, endPoint x: 86, endPoint y: 82, distance: 20.6
click at [82, 99] on span "A/C (Reg. or Type)" at bounding box center [83, 101] width 91 height 16
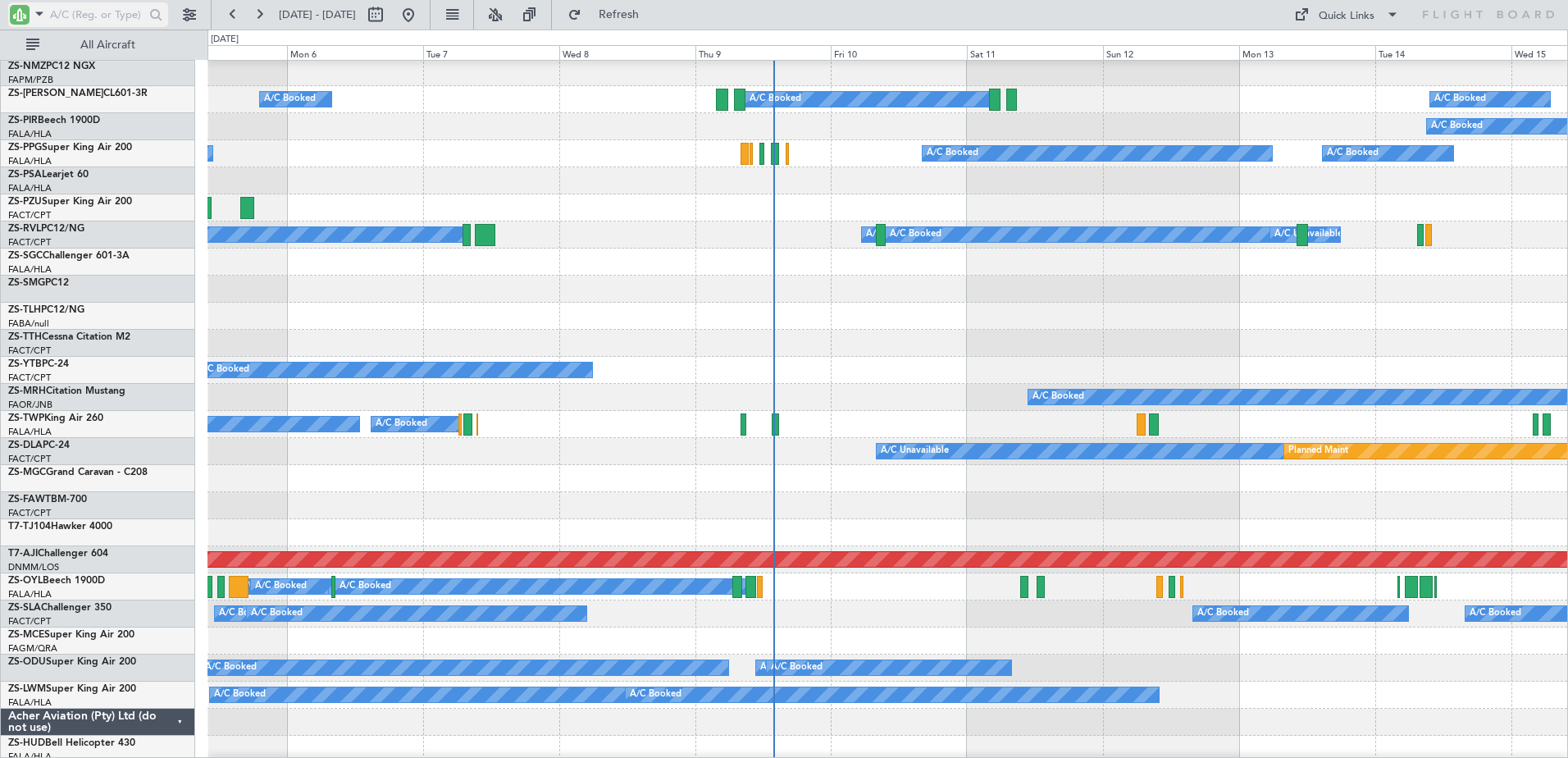
click at [89, 17] on input "text" at bounding box center [97, 14] width 94 height 24
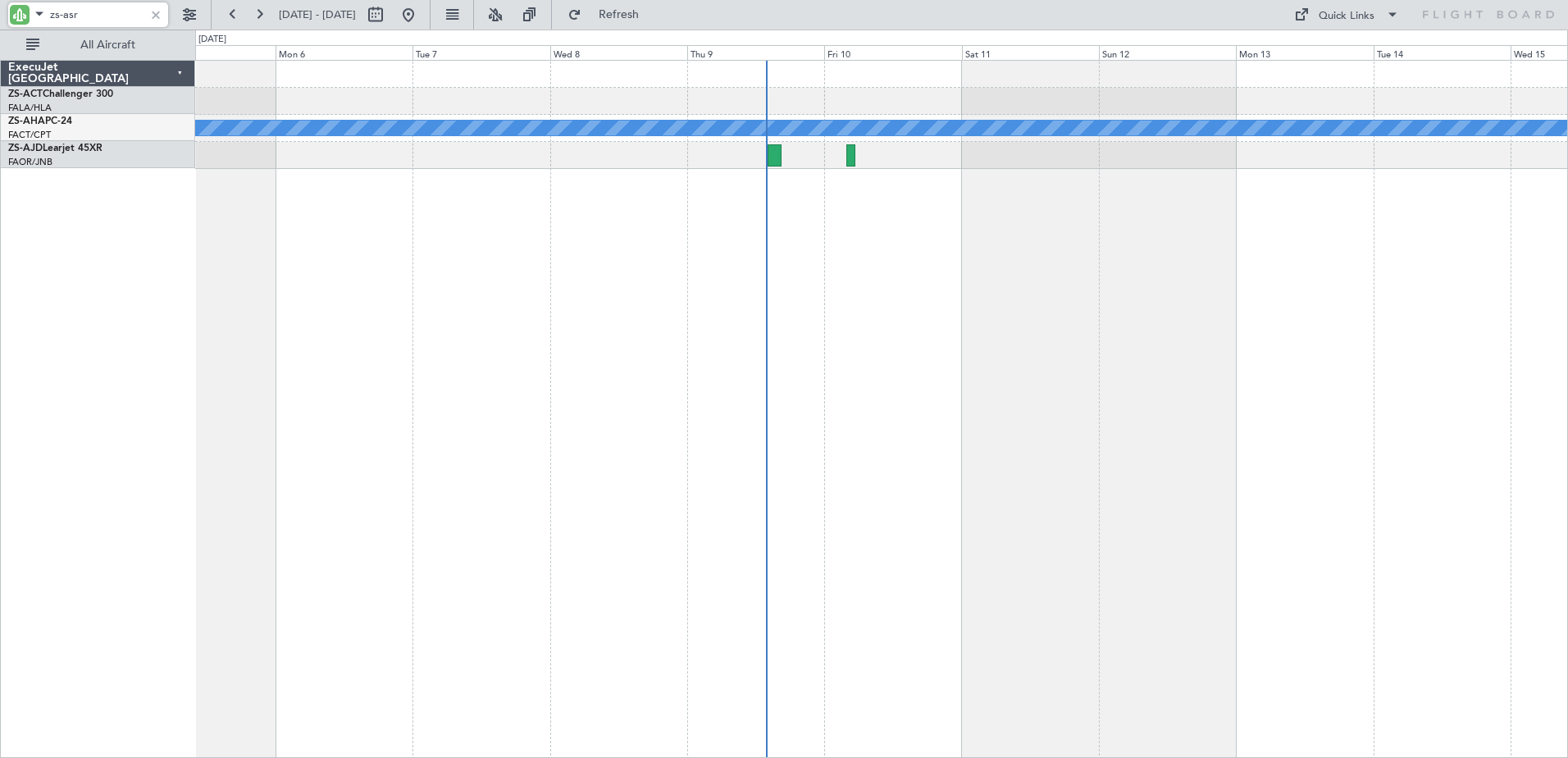
scroll to position [0, 0]
type input "zs-asr"
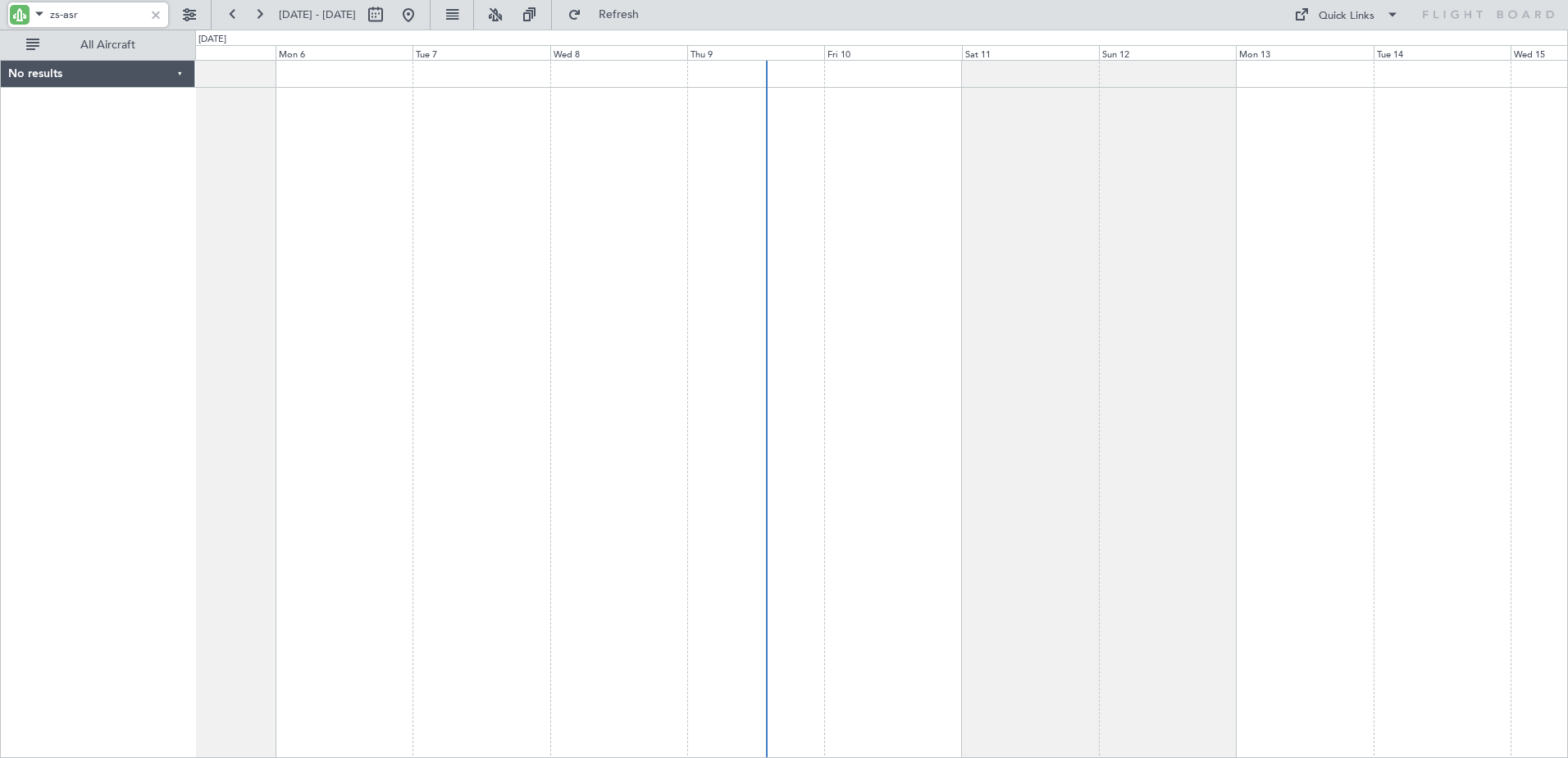
click at [156, 20] on div at bounding box center [155, 14] width 18 height 18
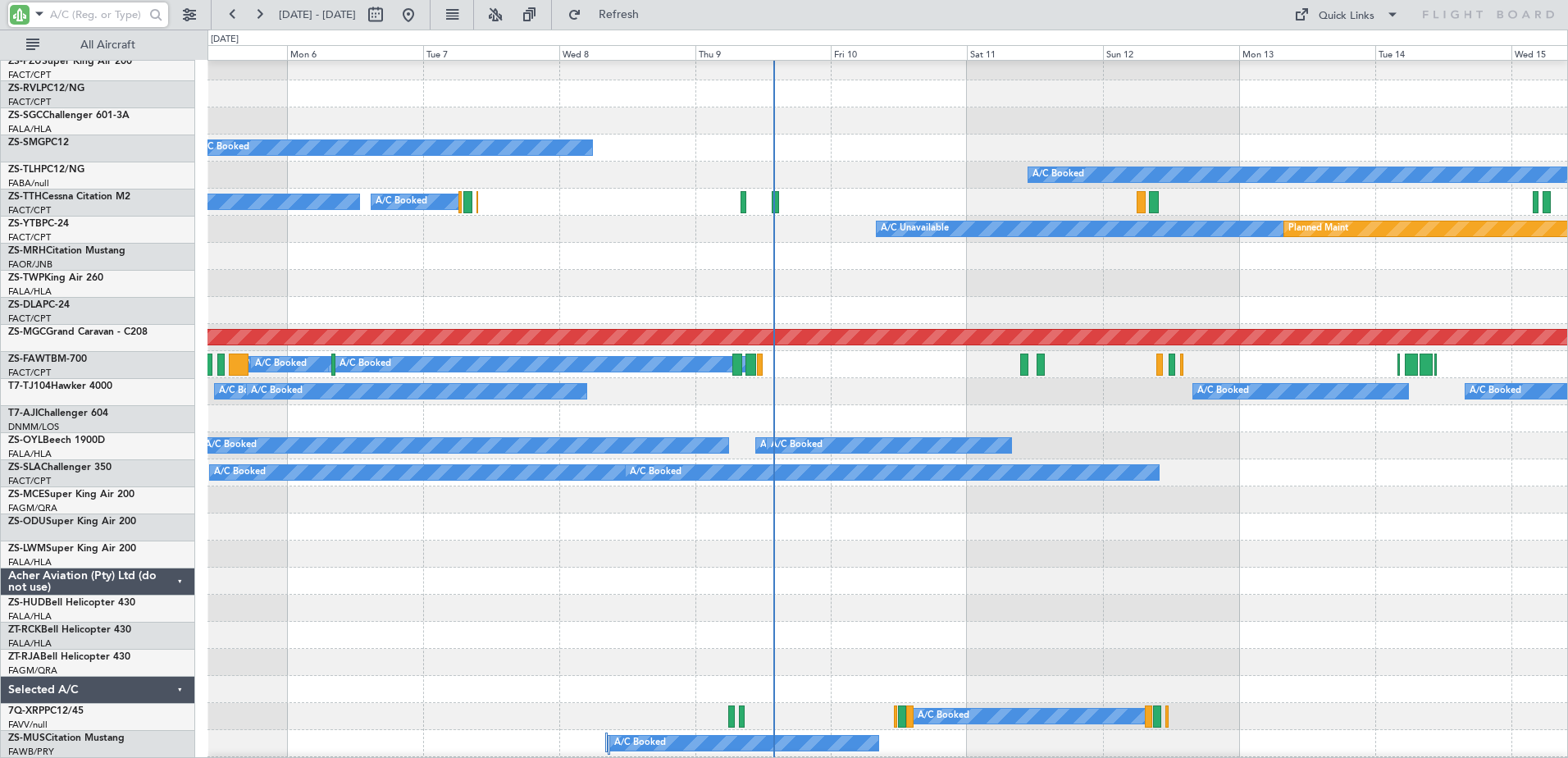
scroll to position [926, 0]
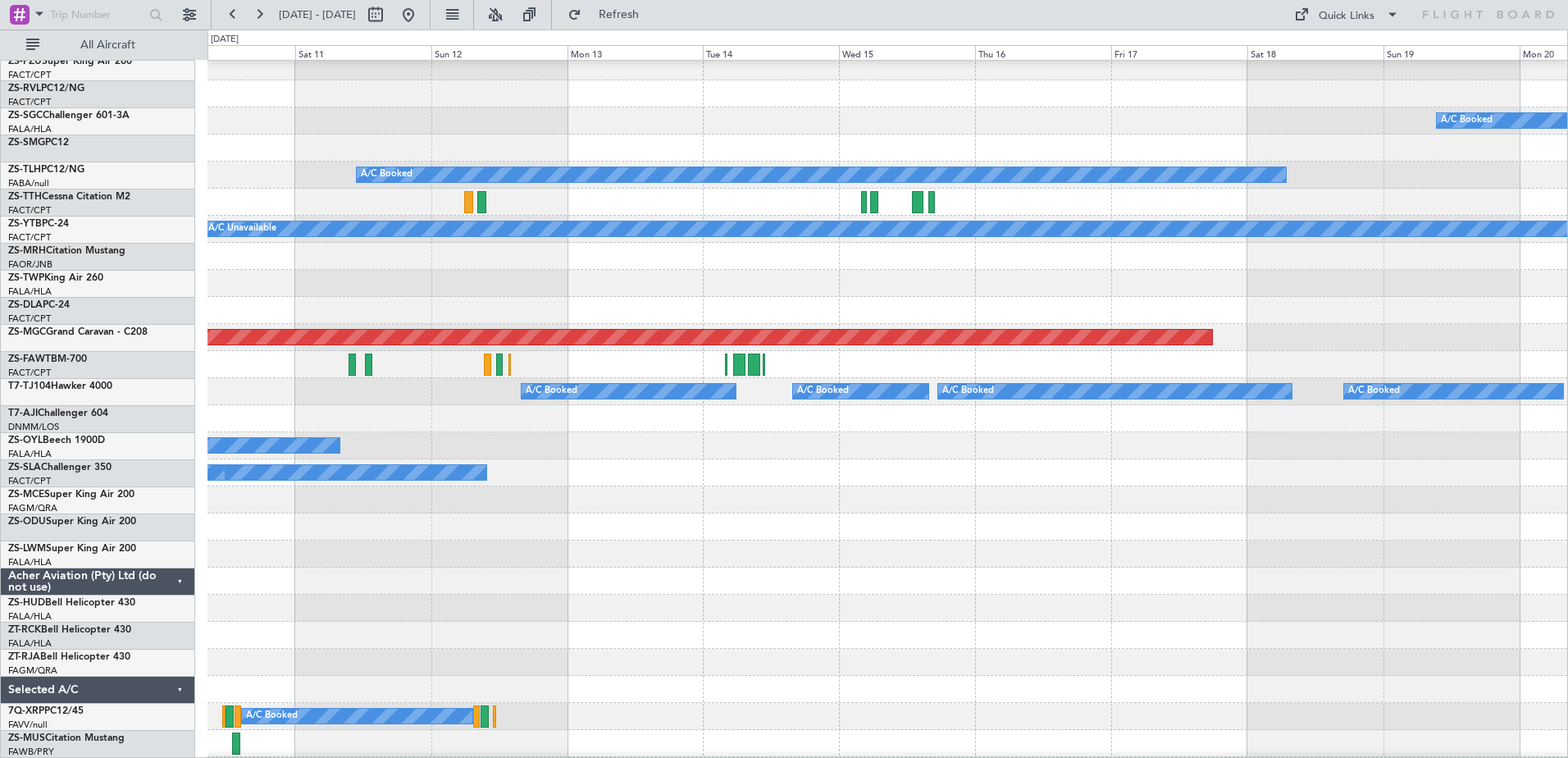
scroll to position [738, 0]
